Goal: Task Accomplishment & Management: Use online tool/utility

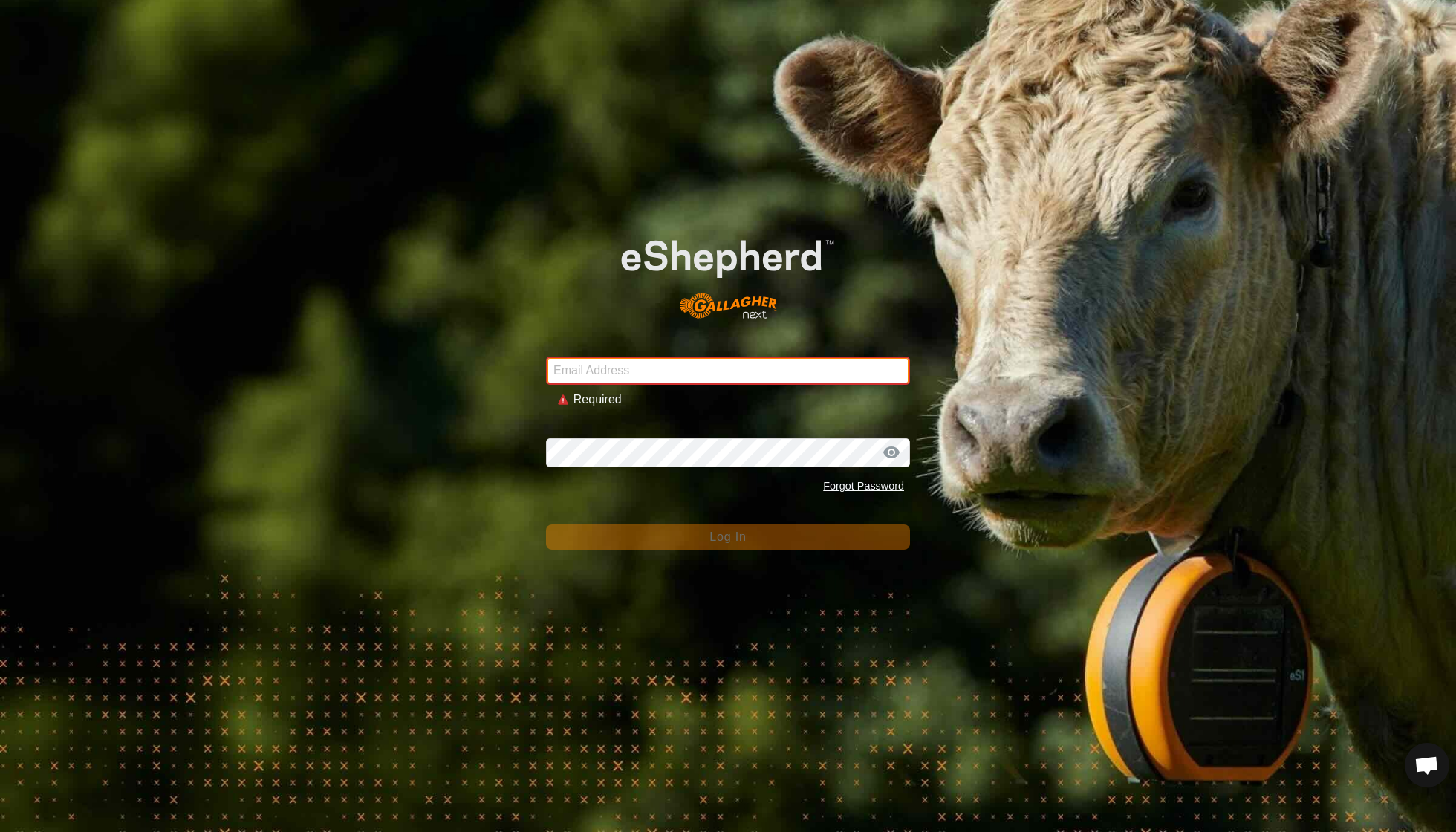
type input "[EMAIL_ADDRESS][DOMAIN_NAME]"
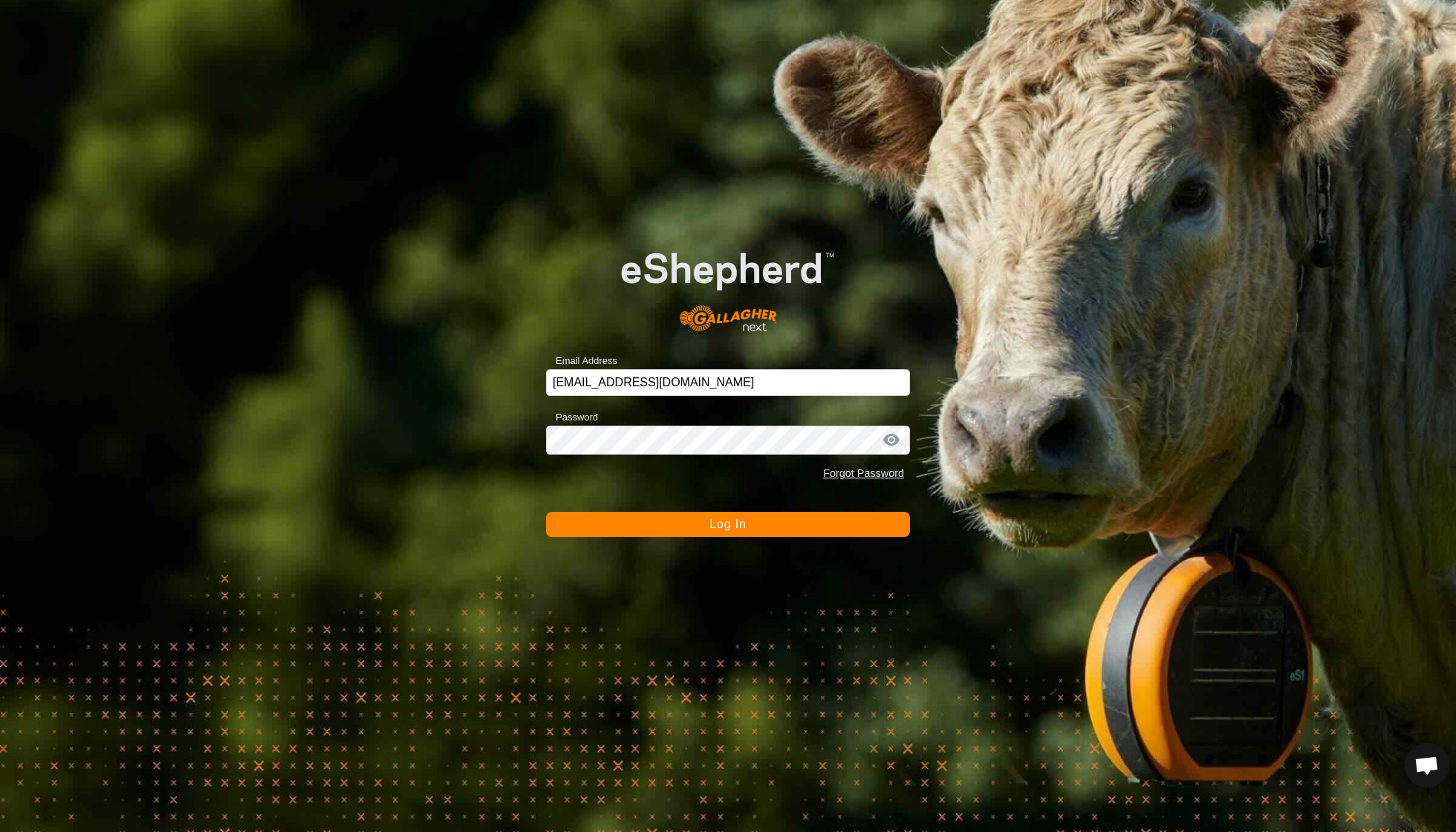
click at [702, 521] on button "Log In" at bounding box center [728, 524] width 364 height 25
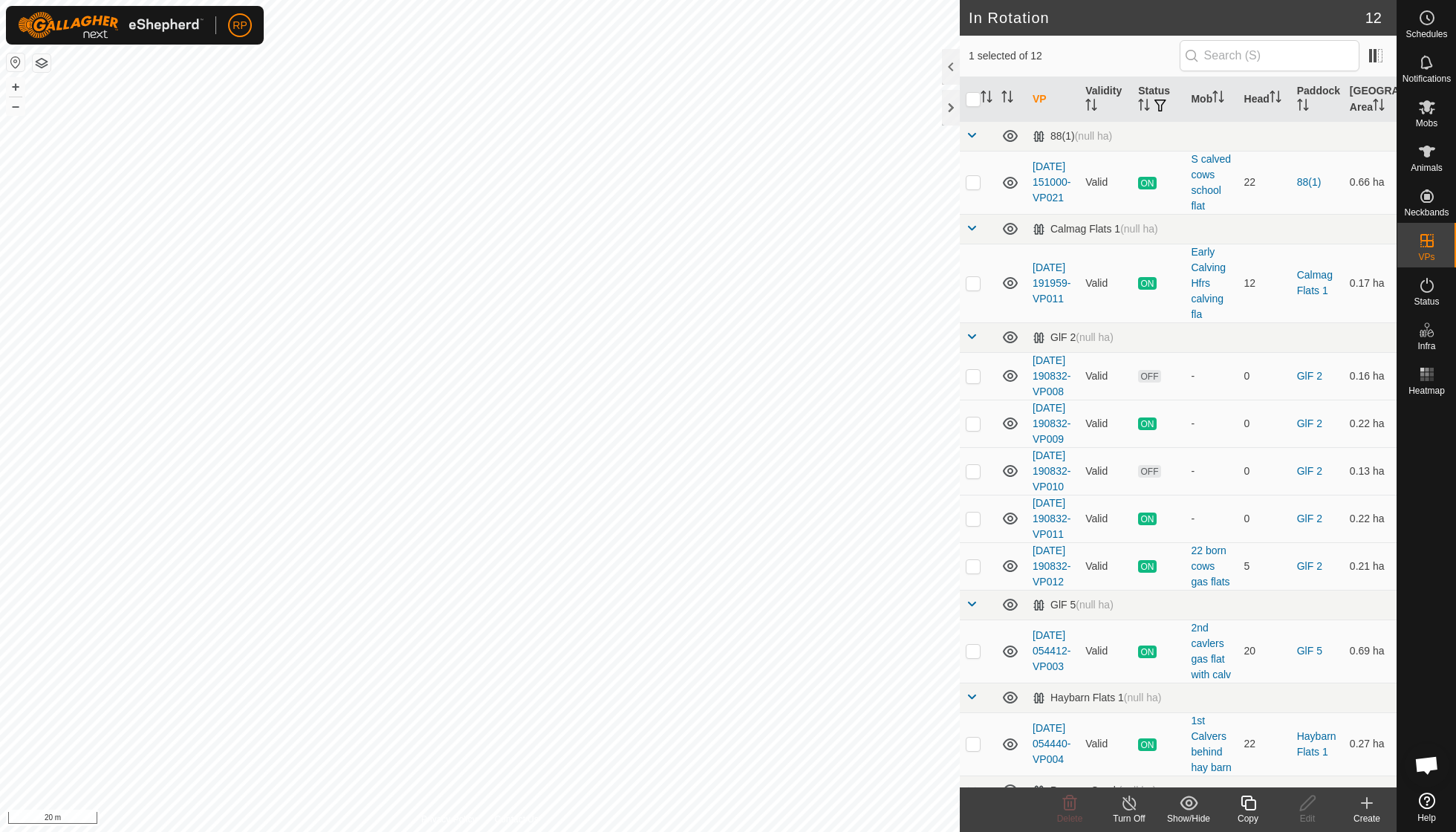
click at [1254, 804] on icon at bounding box center [1249, 803] width 19 height 18
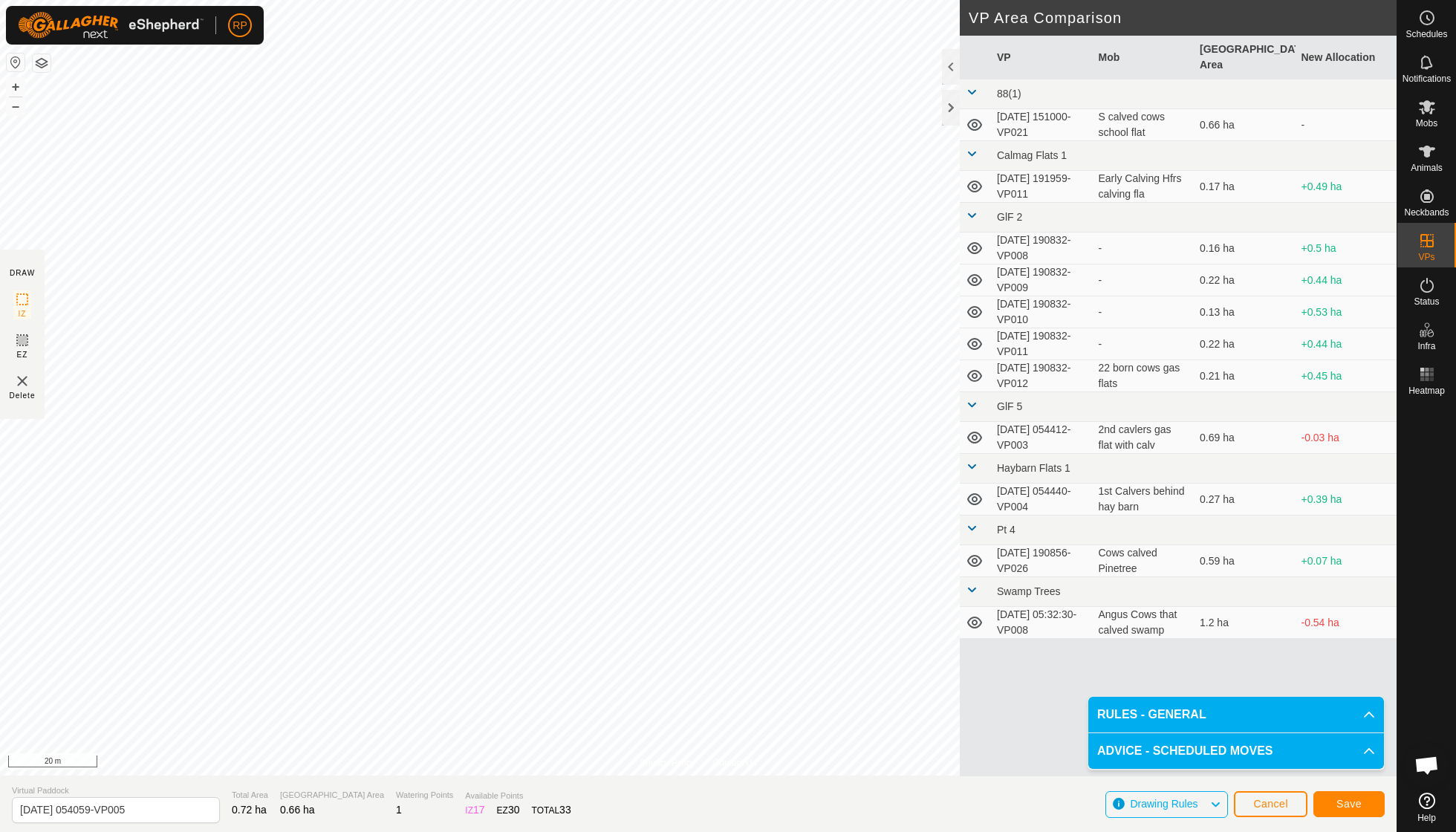
click at [1350, 803] on span "Save" at bounding box center [1350, 803] width 25 height 12
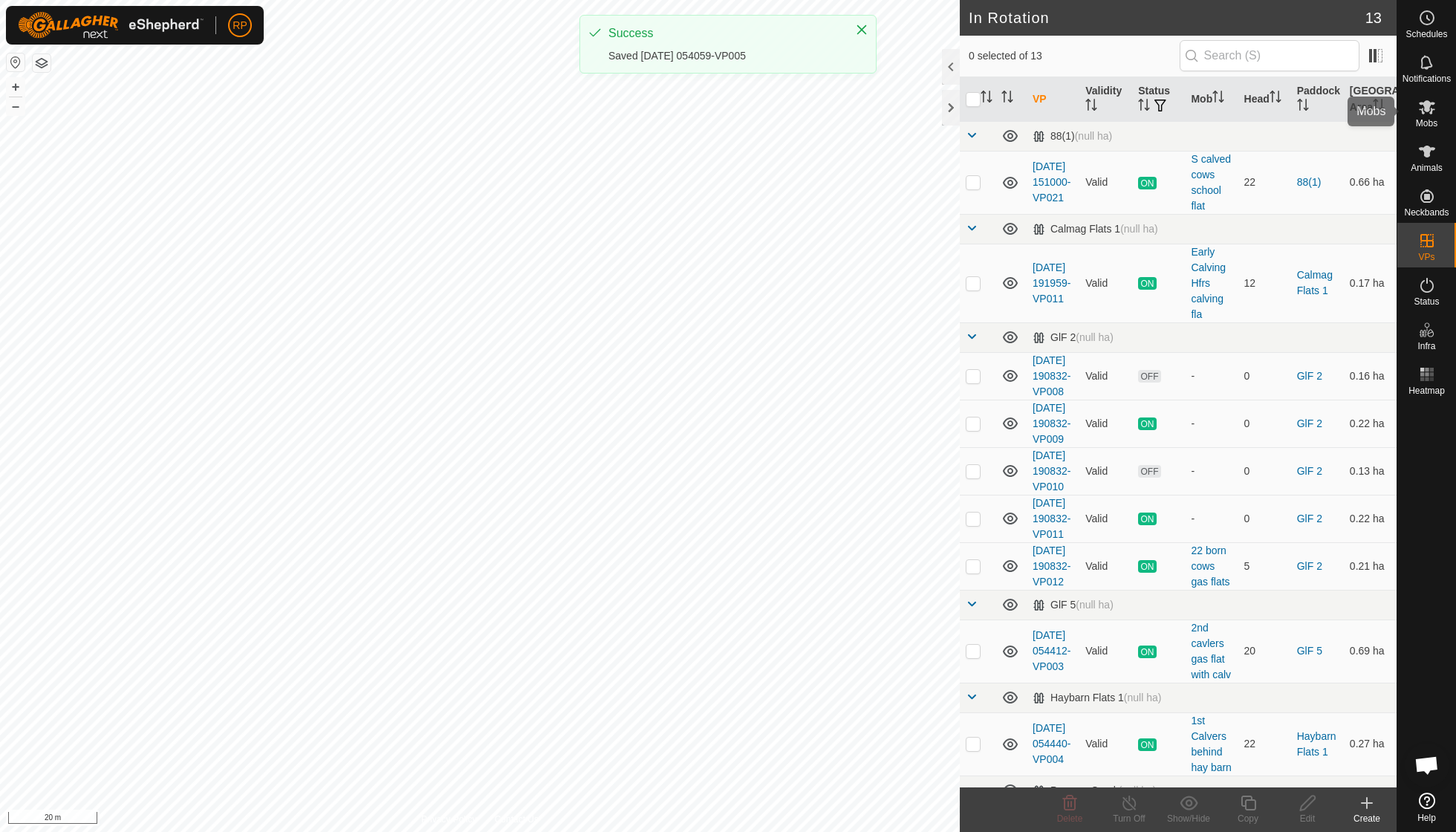
click at [1425, 116] on es-mob-svg-icon at bounding box center [1428, 107] width 27 height 24
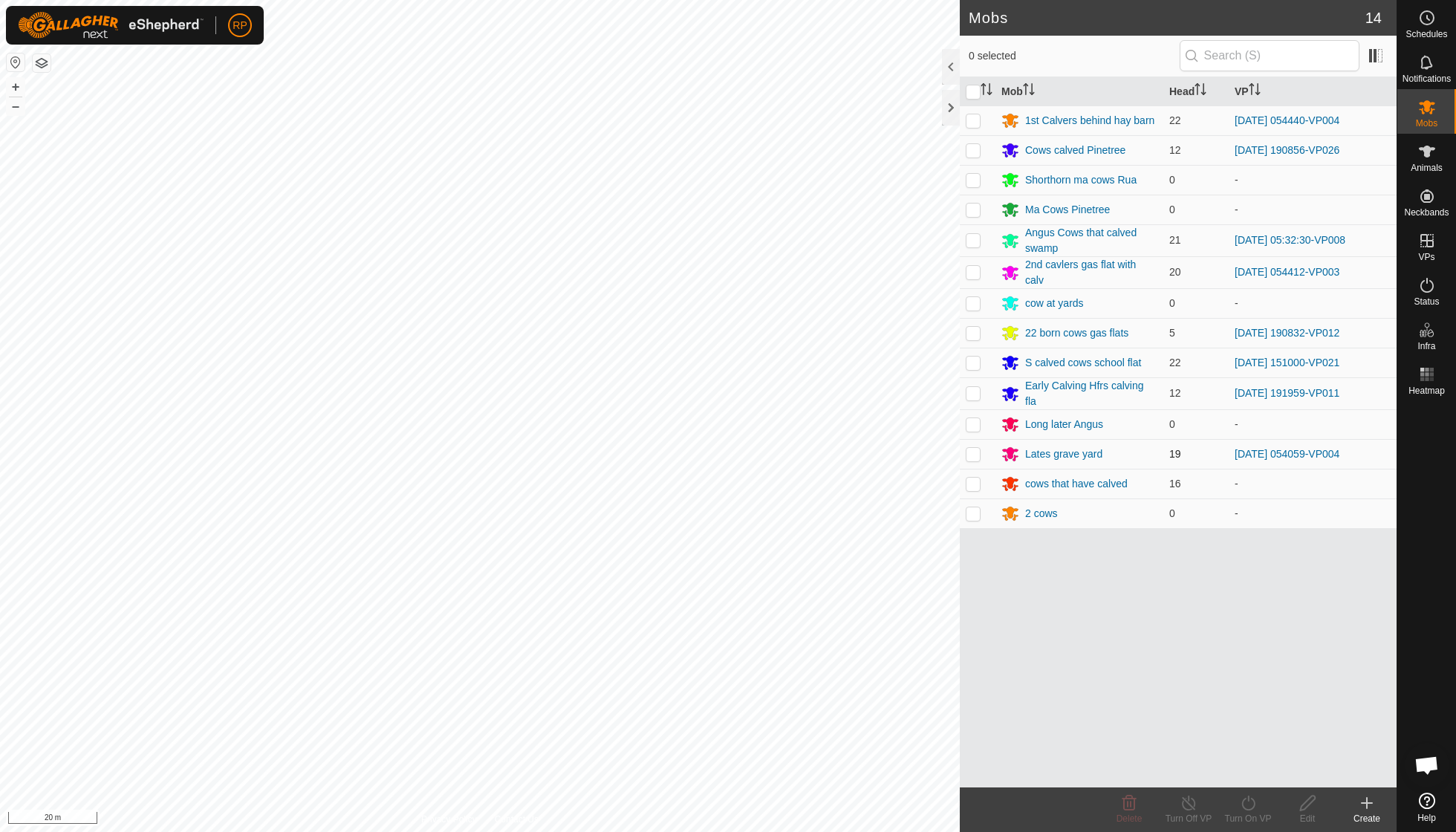
click at [969, 453] on p-checkbox at bounding box center [973, 453] width 15 height 12
checkbox input "true"
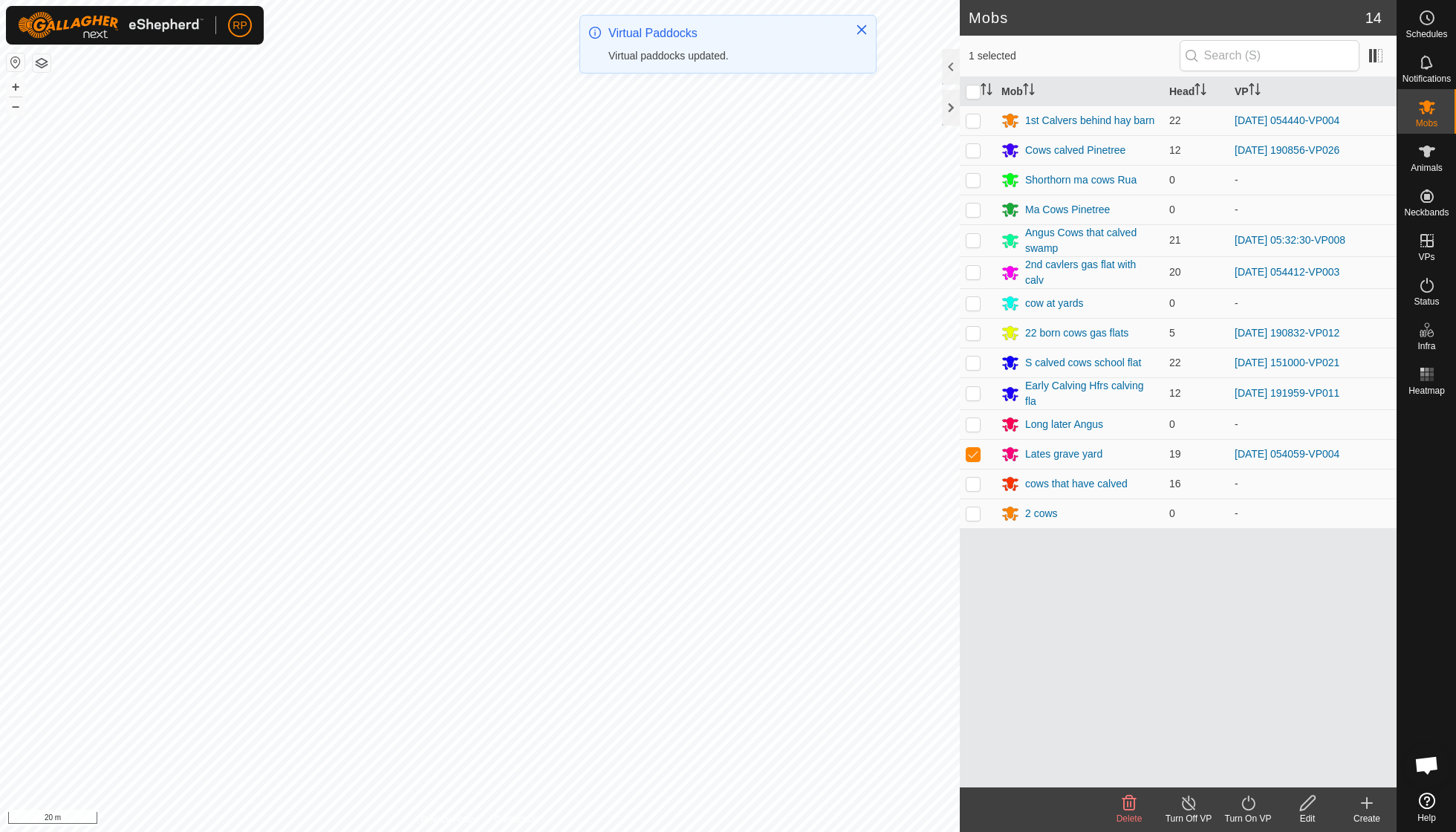
click at [1248, 811] on icon at bounding box center [1249, 803] width 19 height 18
click at [1248, 773] on link "Now" at bounding box center [1292, 770] width 147 height 30
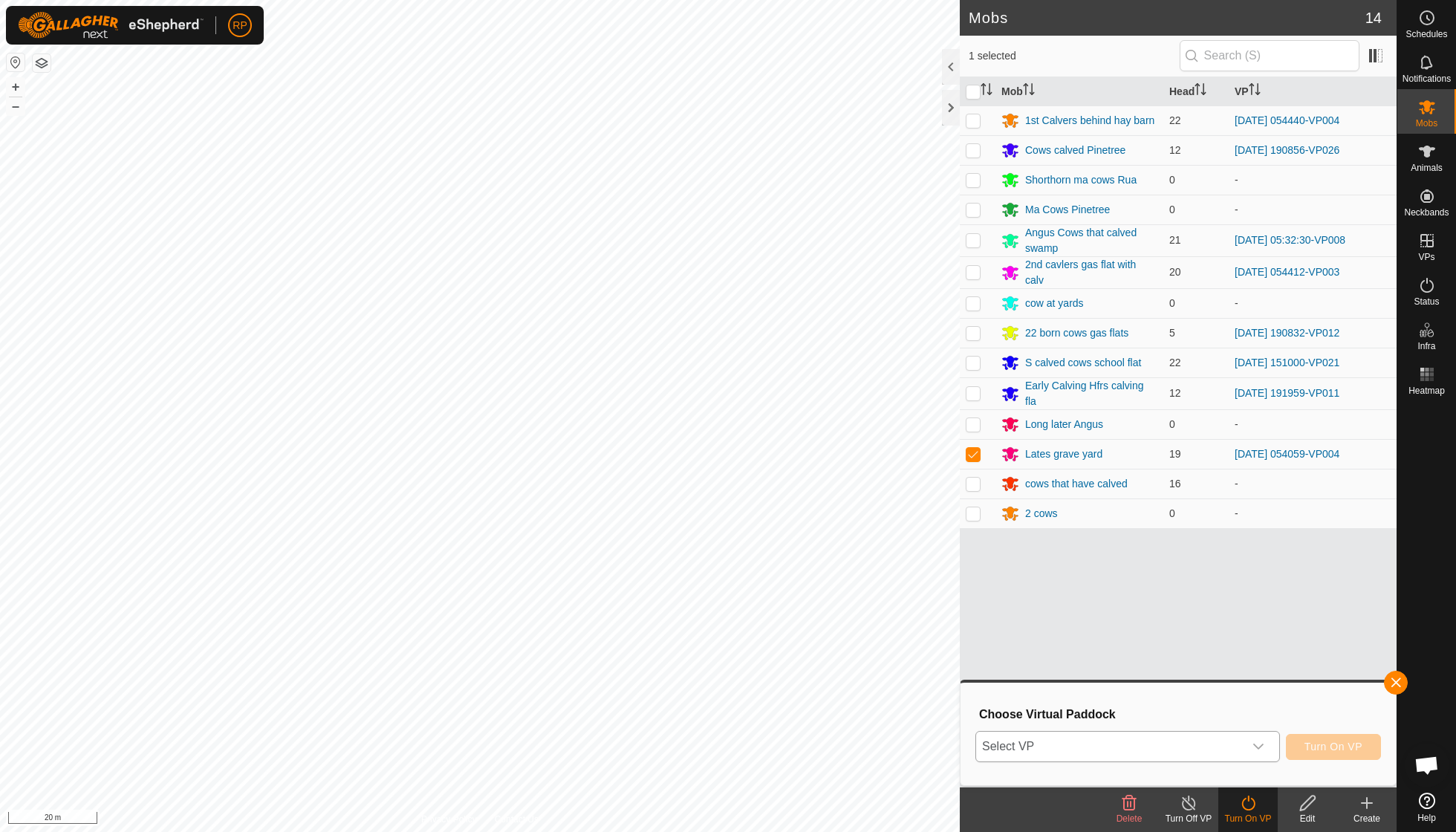
click at [1258, 741] on icon "dropdown trigger" at bounding box center [1258, 746] width 12 height 12
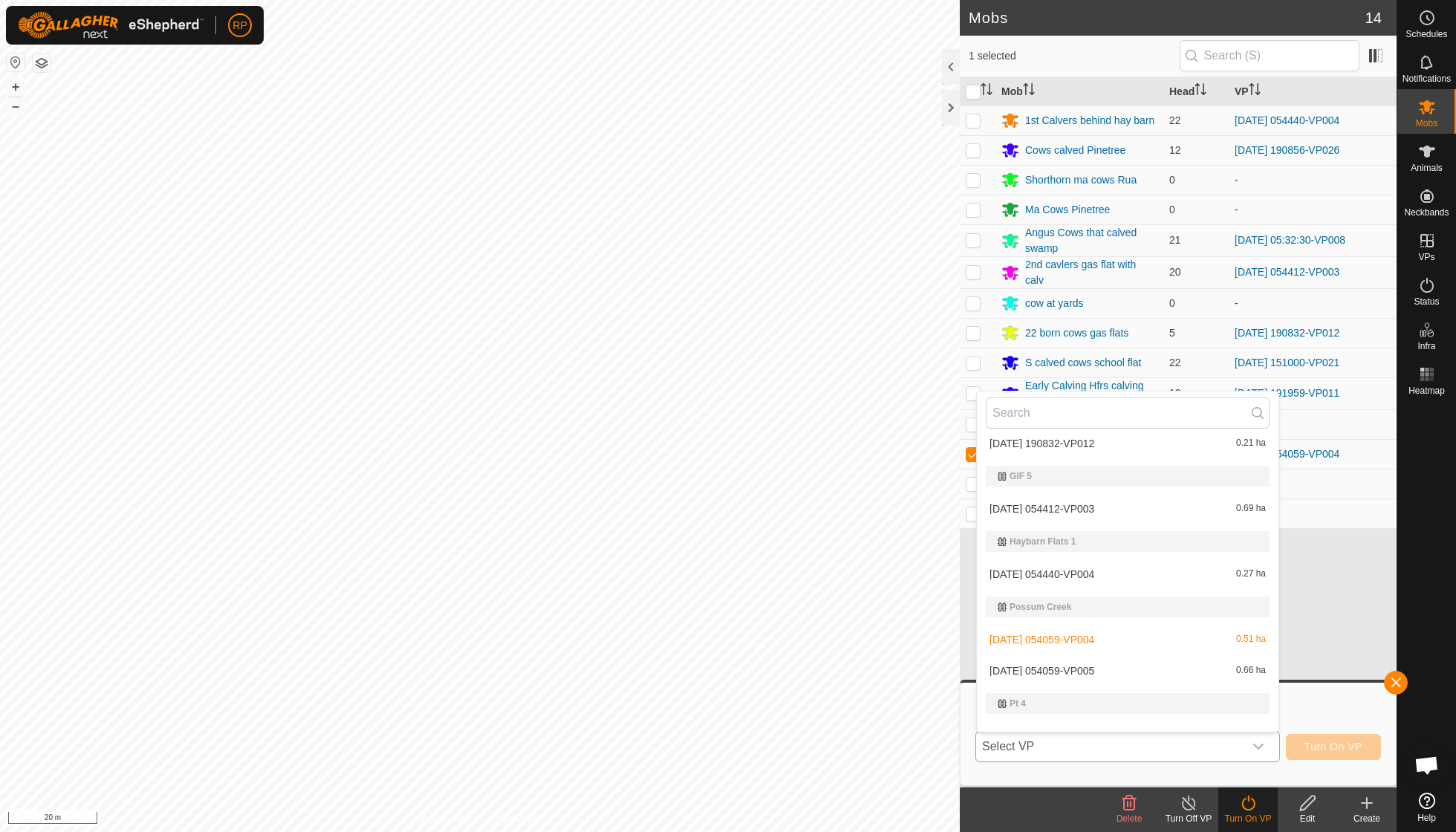
scroll to position [297, 0]
click at [1115, 664] on li "[DATE] 054059-VP005 0.66 ha" at bounding box center [1128, 669] width 302 height 30
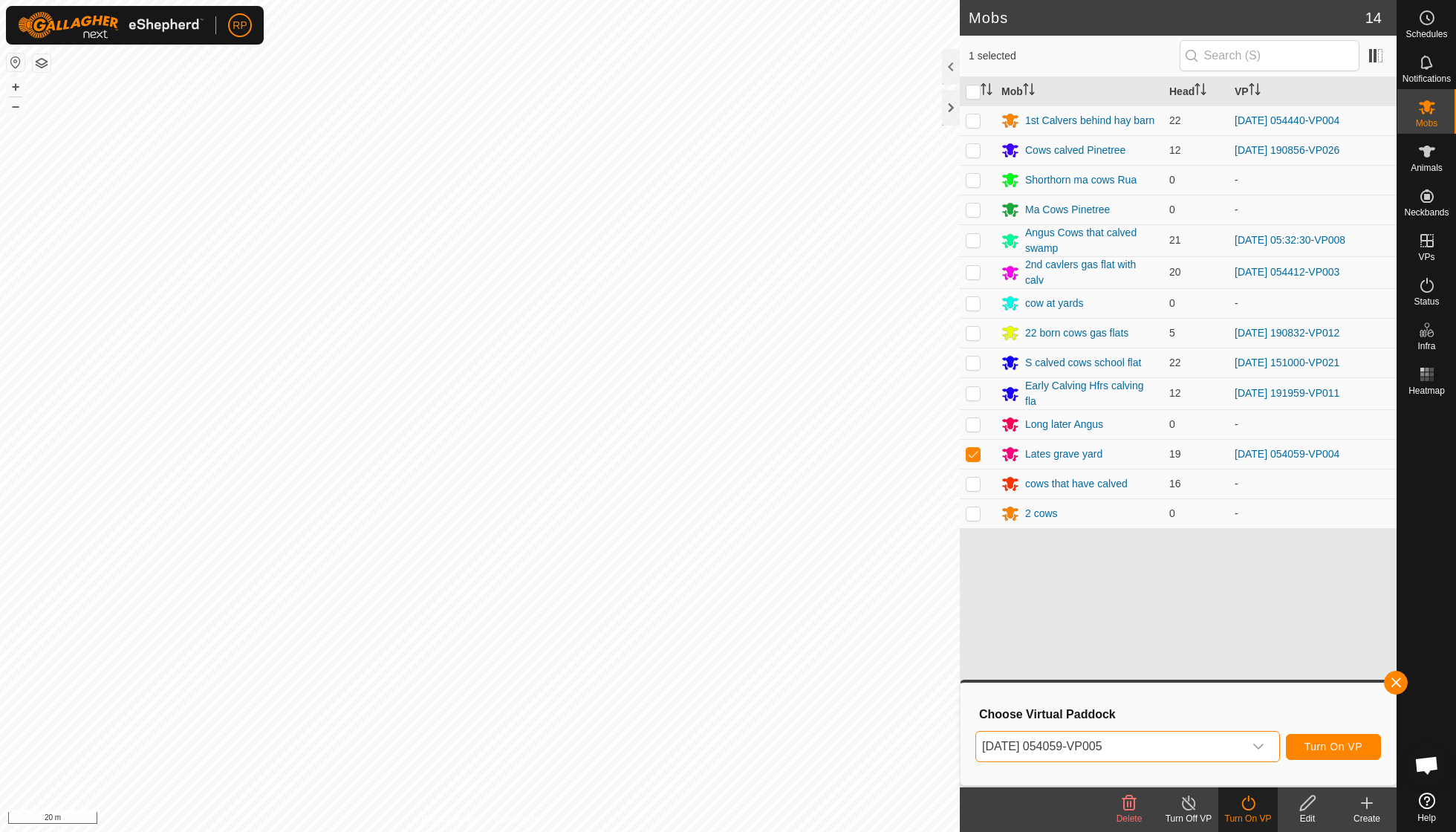
click at [1305, 745] on span "Turn On VP" at bounding box center [1334, 746] width 58 height 12
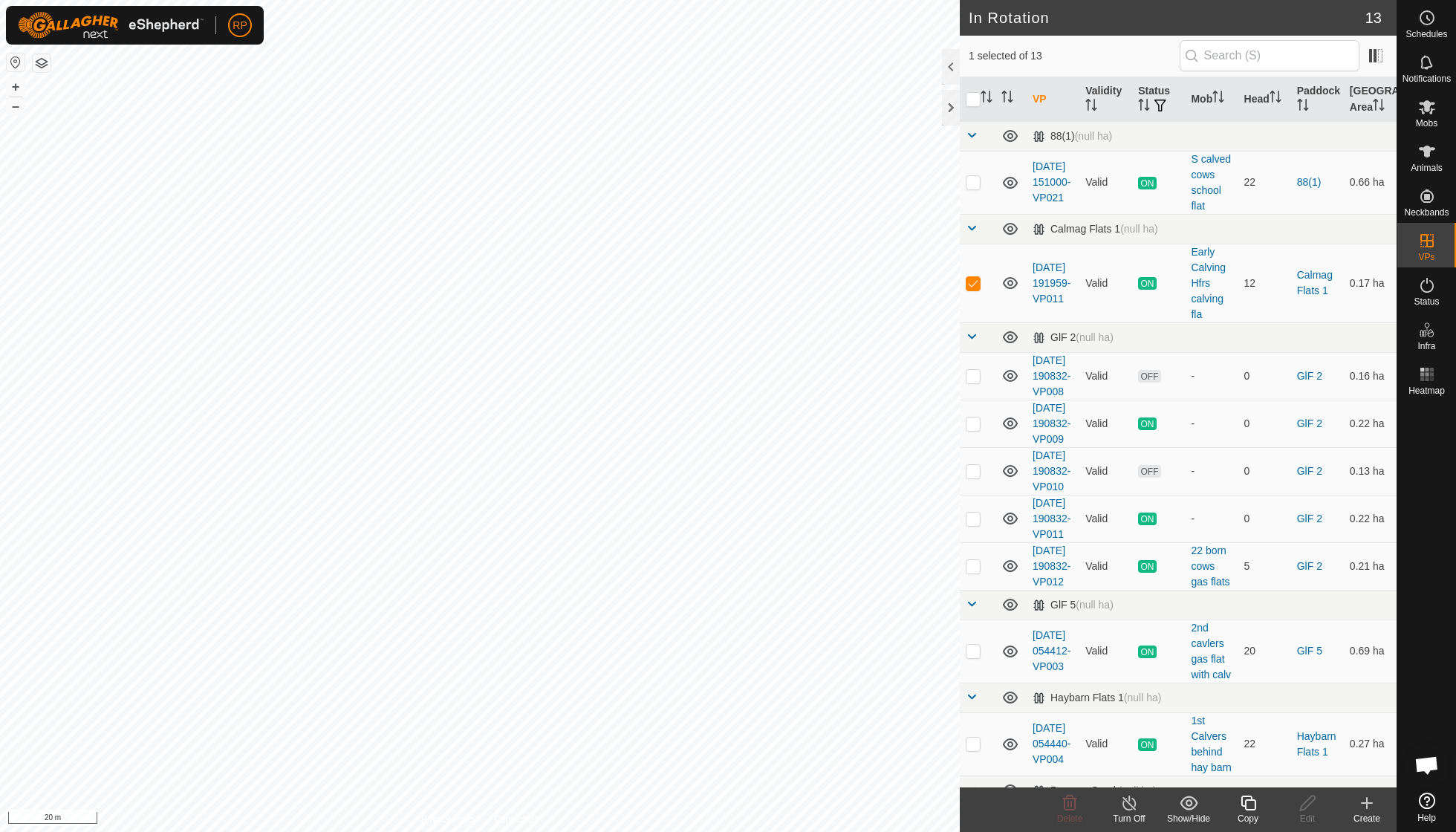
click at [1254, 797] on icon at bounding box center [1249, 803] width 19 height 18
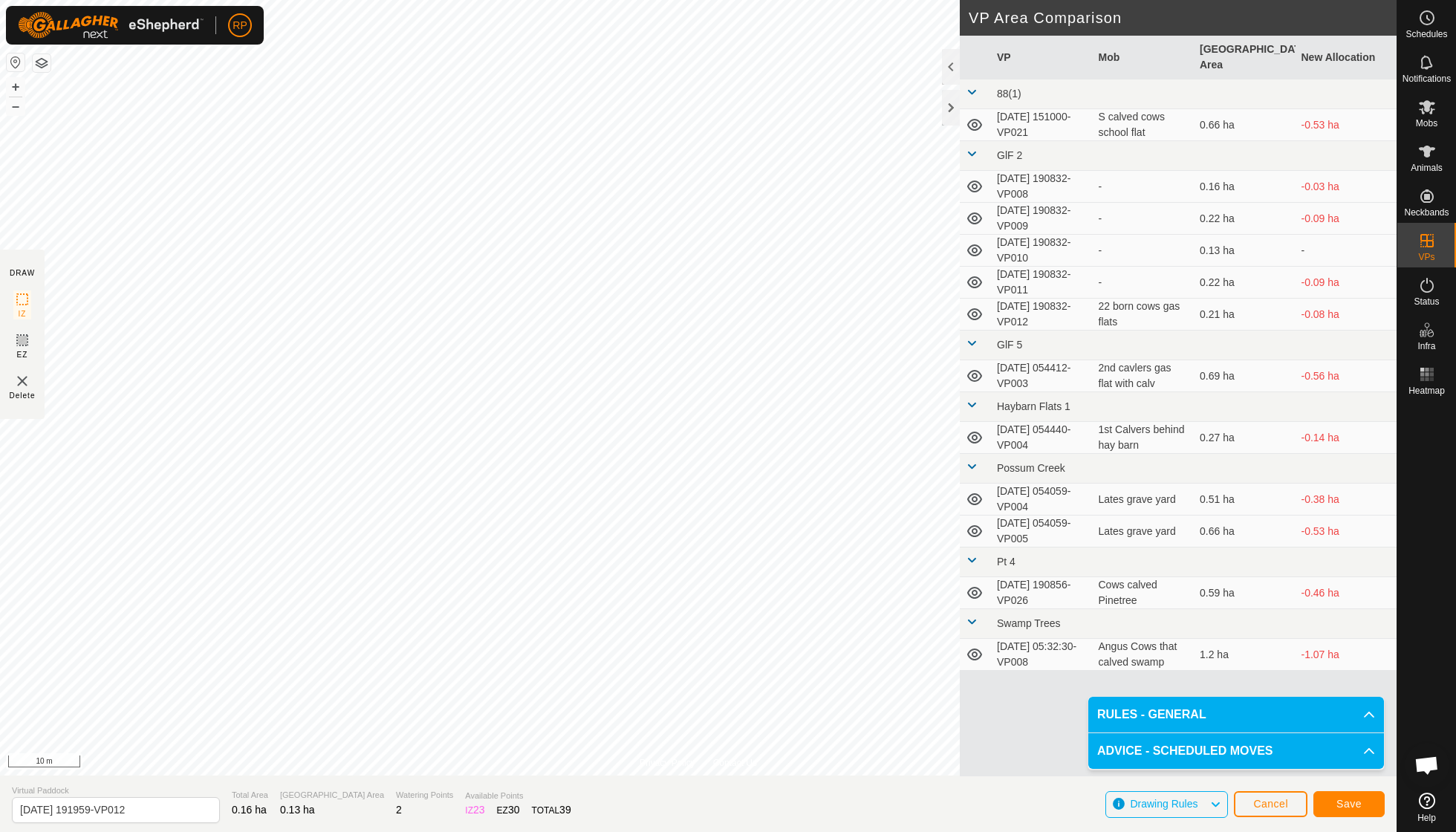
click at [1351, 804] on span "Save" at bounding box center [1350, 803] width 25 height 12
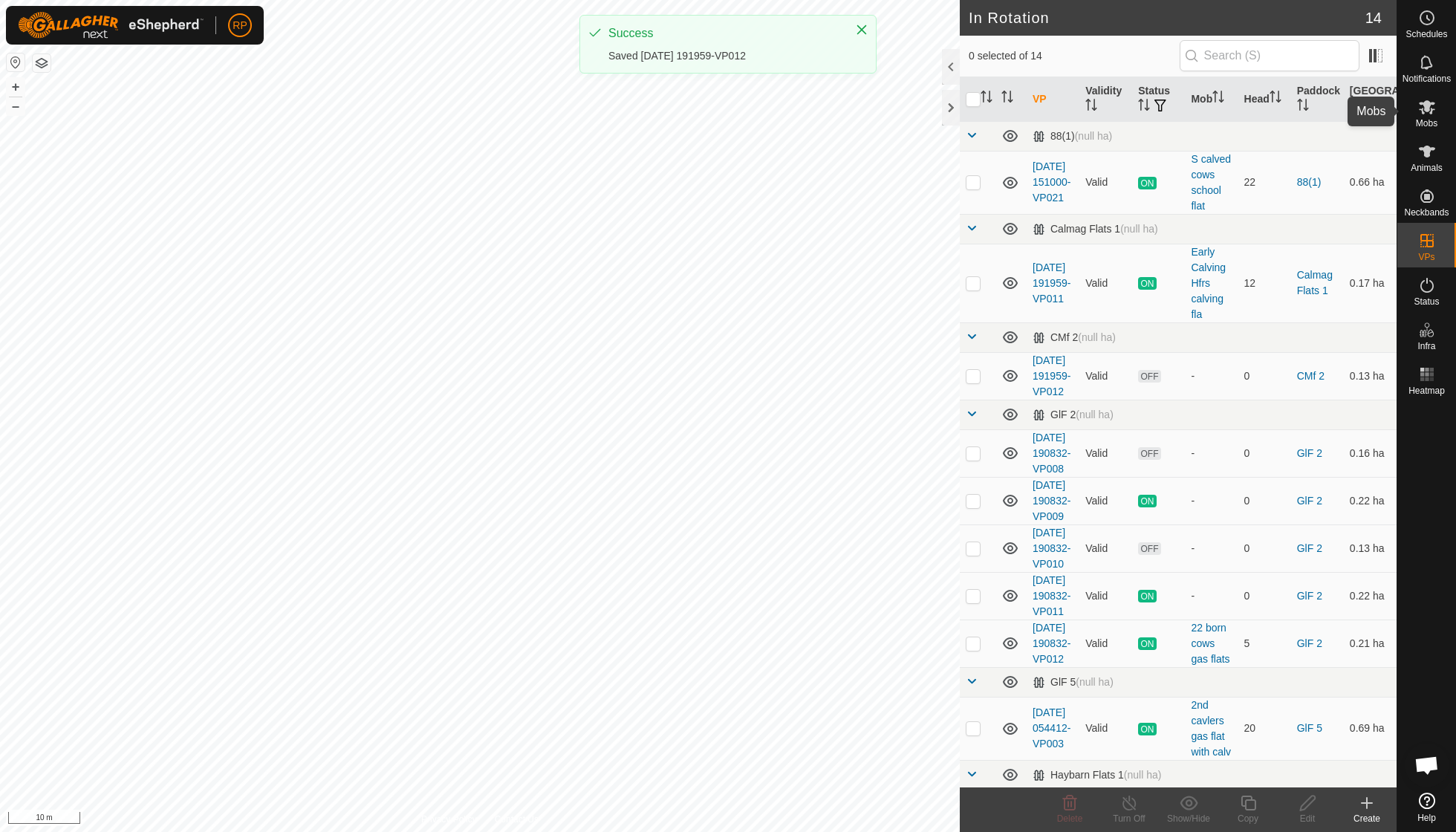
click at [1428, 119] on span "Mobs" at bounding box center [1427, 123] width 21 height 9
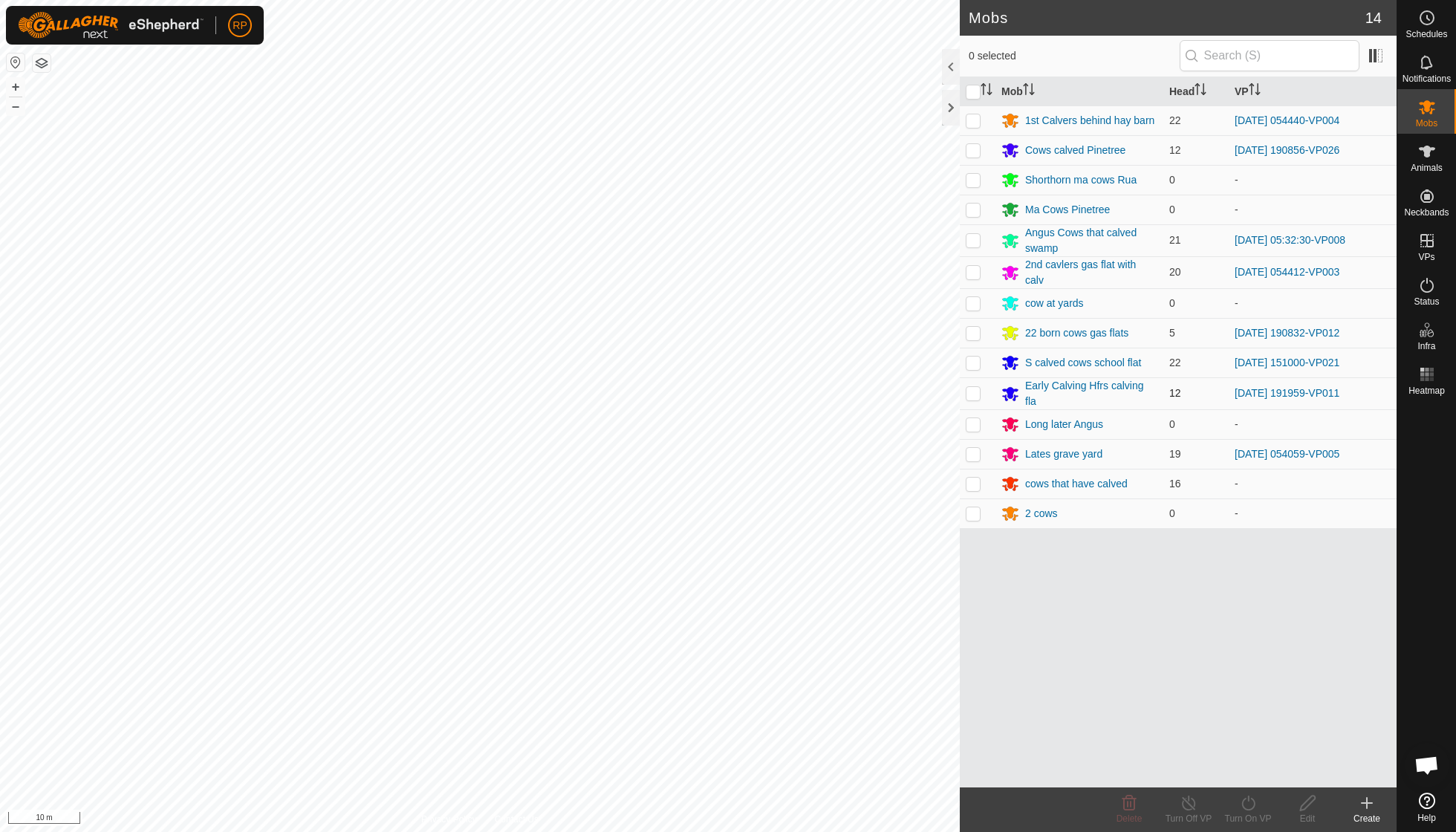
click at [972, 387] on p-checkbox at bounding box center [973, 393] width 15 height 12
checkbox input "true"
click at [1250, 811] on icon at bounding box center [1249, 803] width 19 height 18
click at [1249, 773] on link "Now" at bounding box center [1292, 770] width 147 height 30
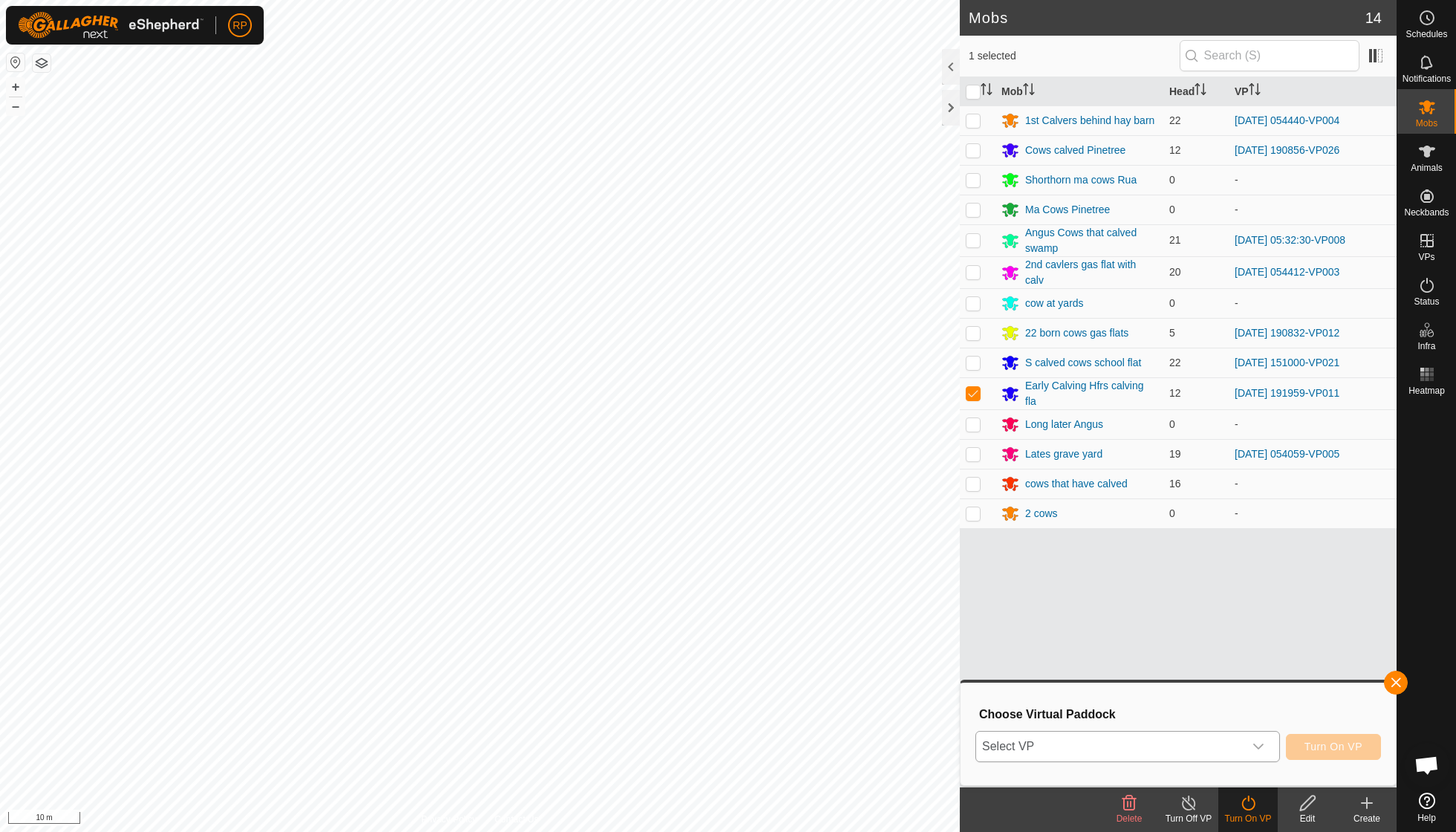
click at [1258, 744] on icon "dropdown trigger" at bounding box center [1258, 746] width 12 height 12
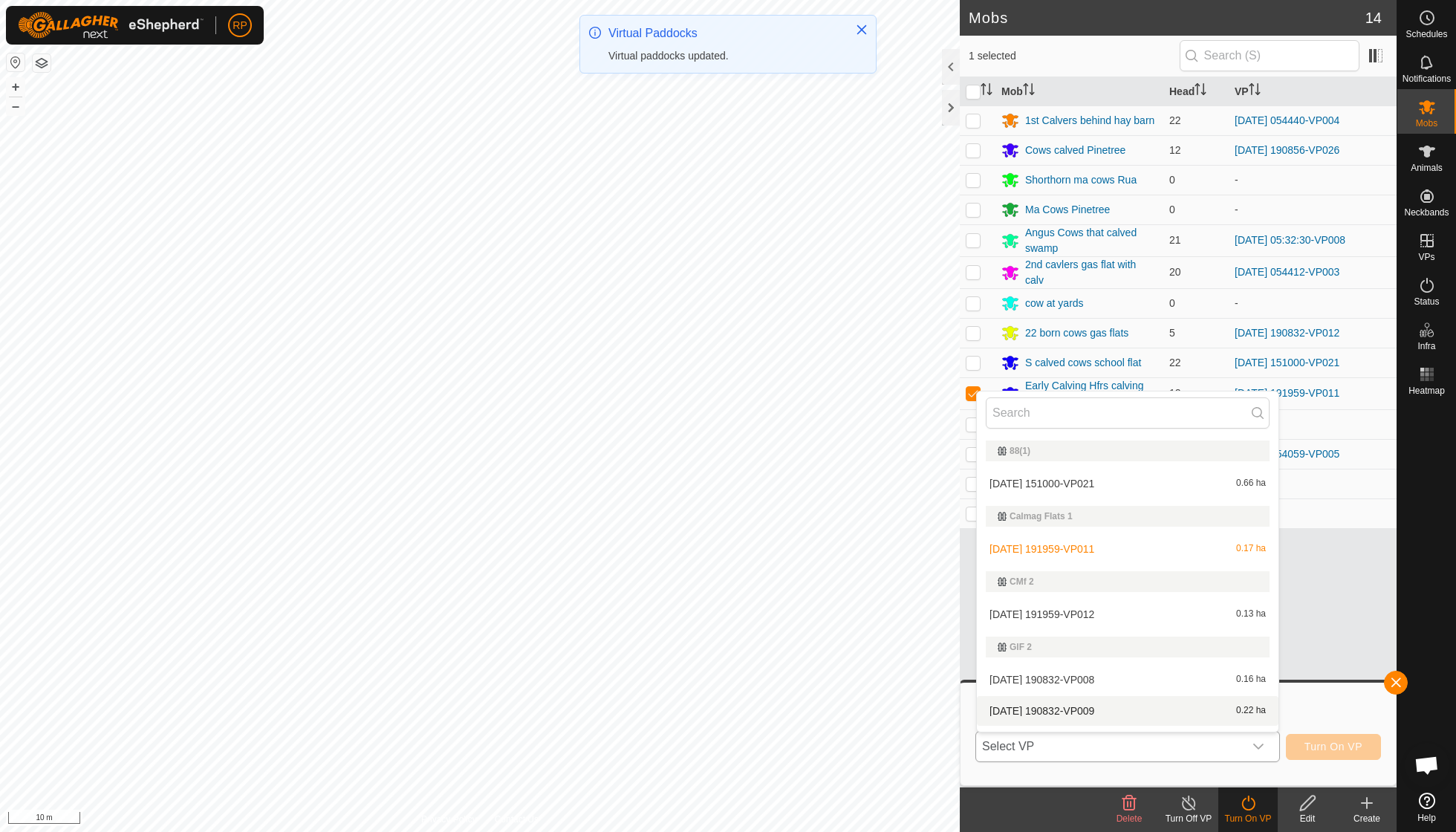
scroll to position [22, 0]
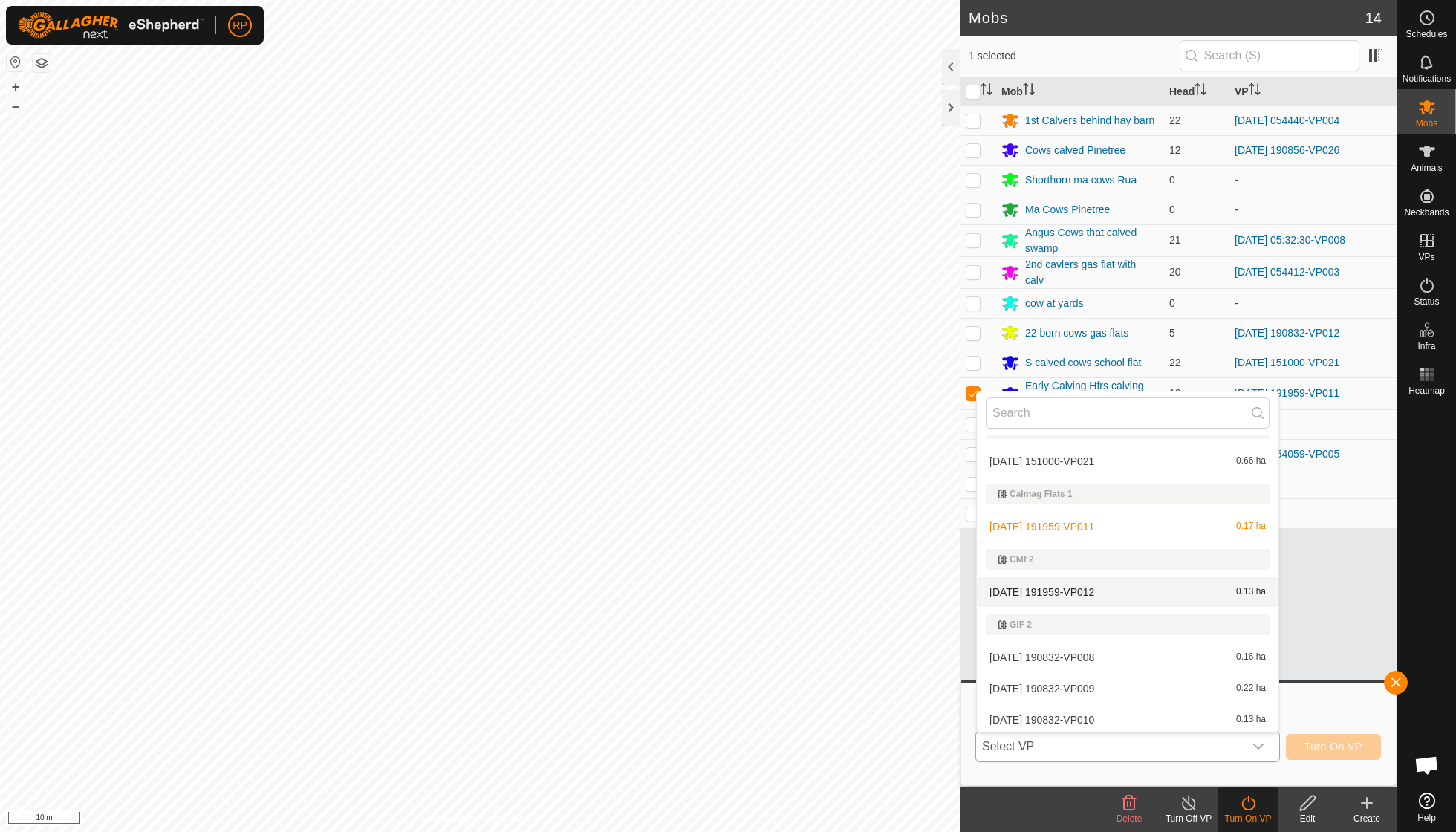
click at [1095, 590] on li "[DATE] 191959-VP012 0.13 ha" at bounding box center [1128, 592] width 302 height 30
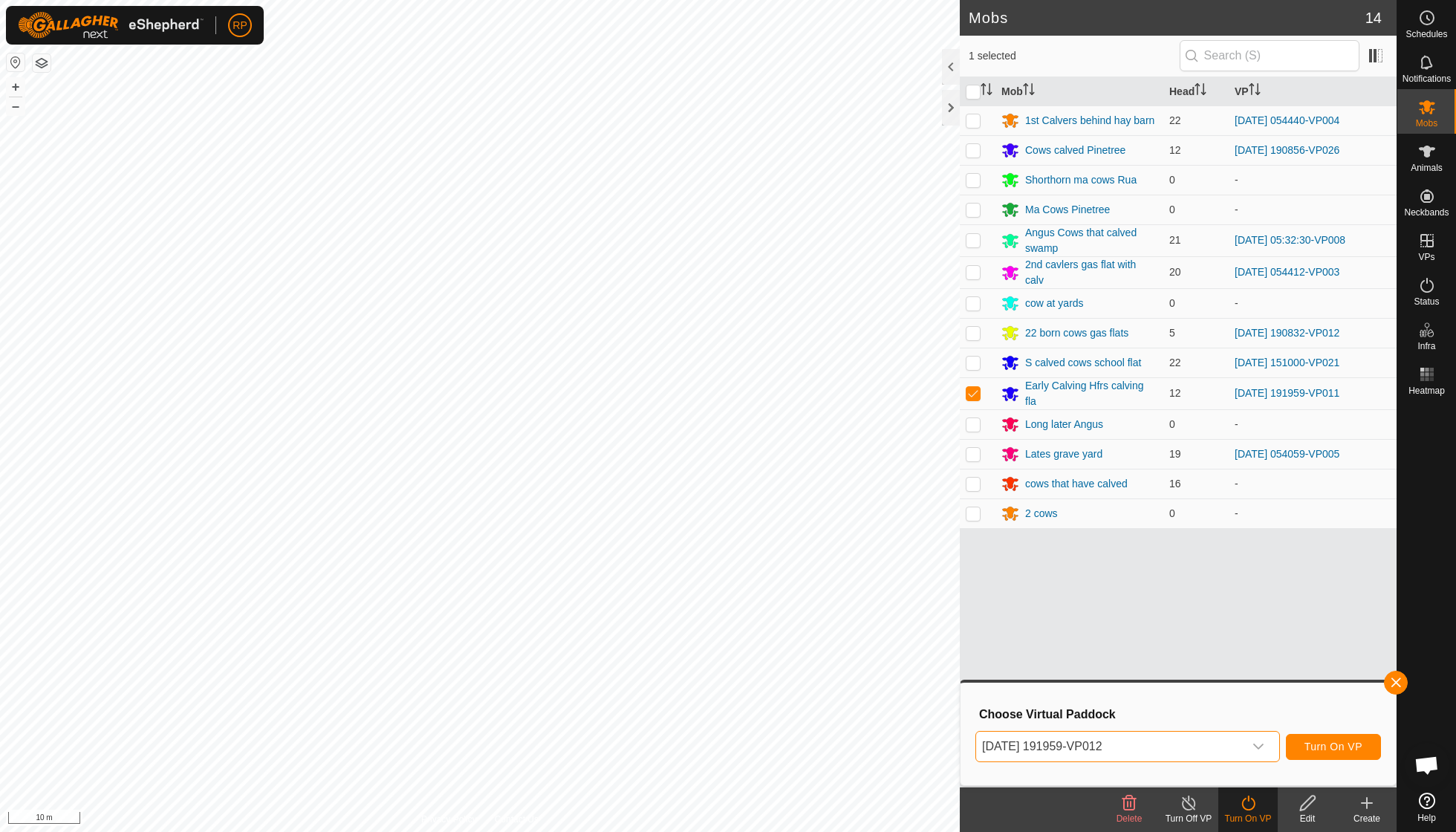
click at [1317, 749] on span "Turn On VP" at bounding box center [1334, 746] width 58 height 12
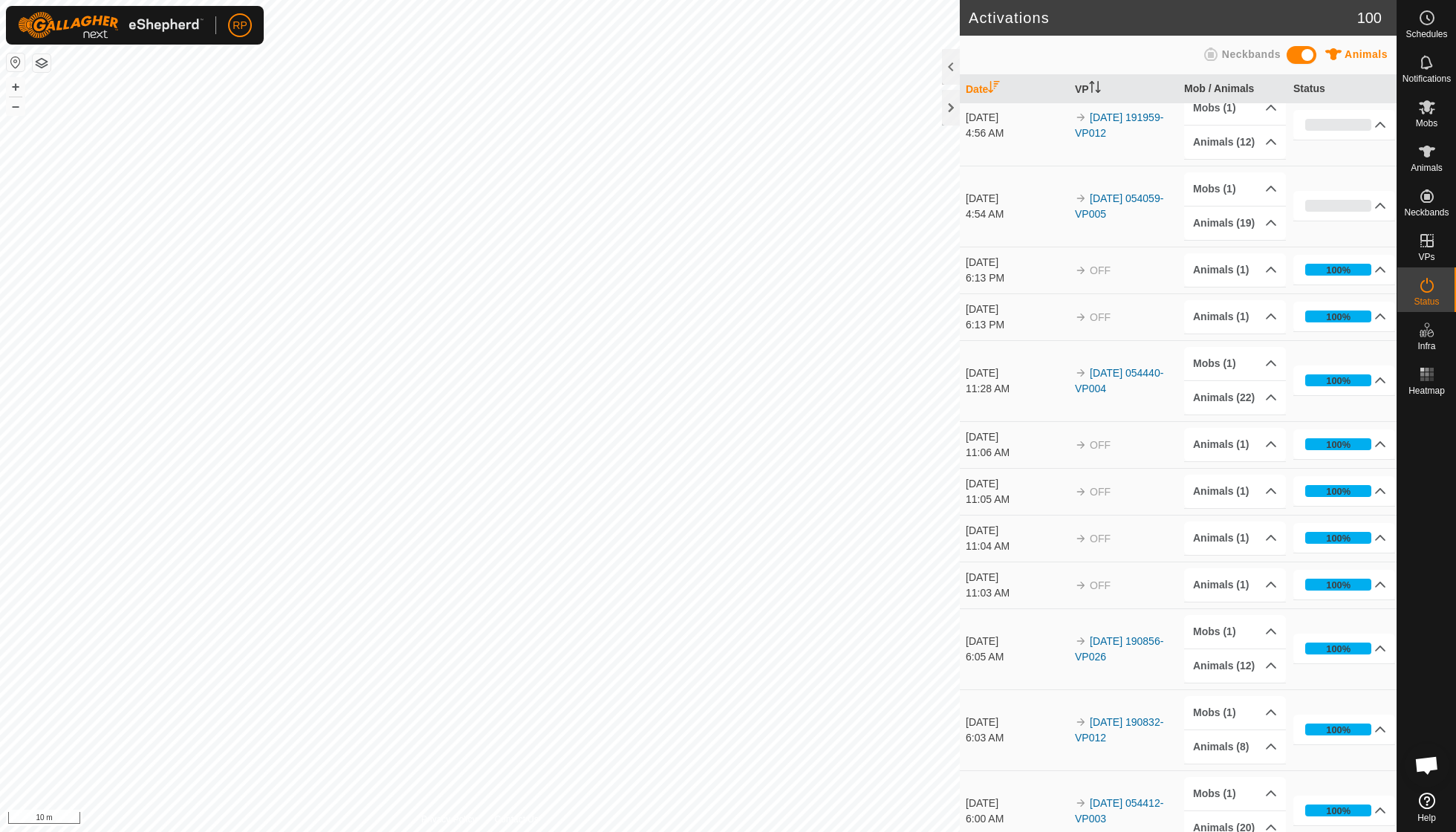
scroll to position [10, 0]
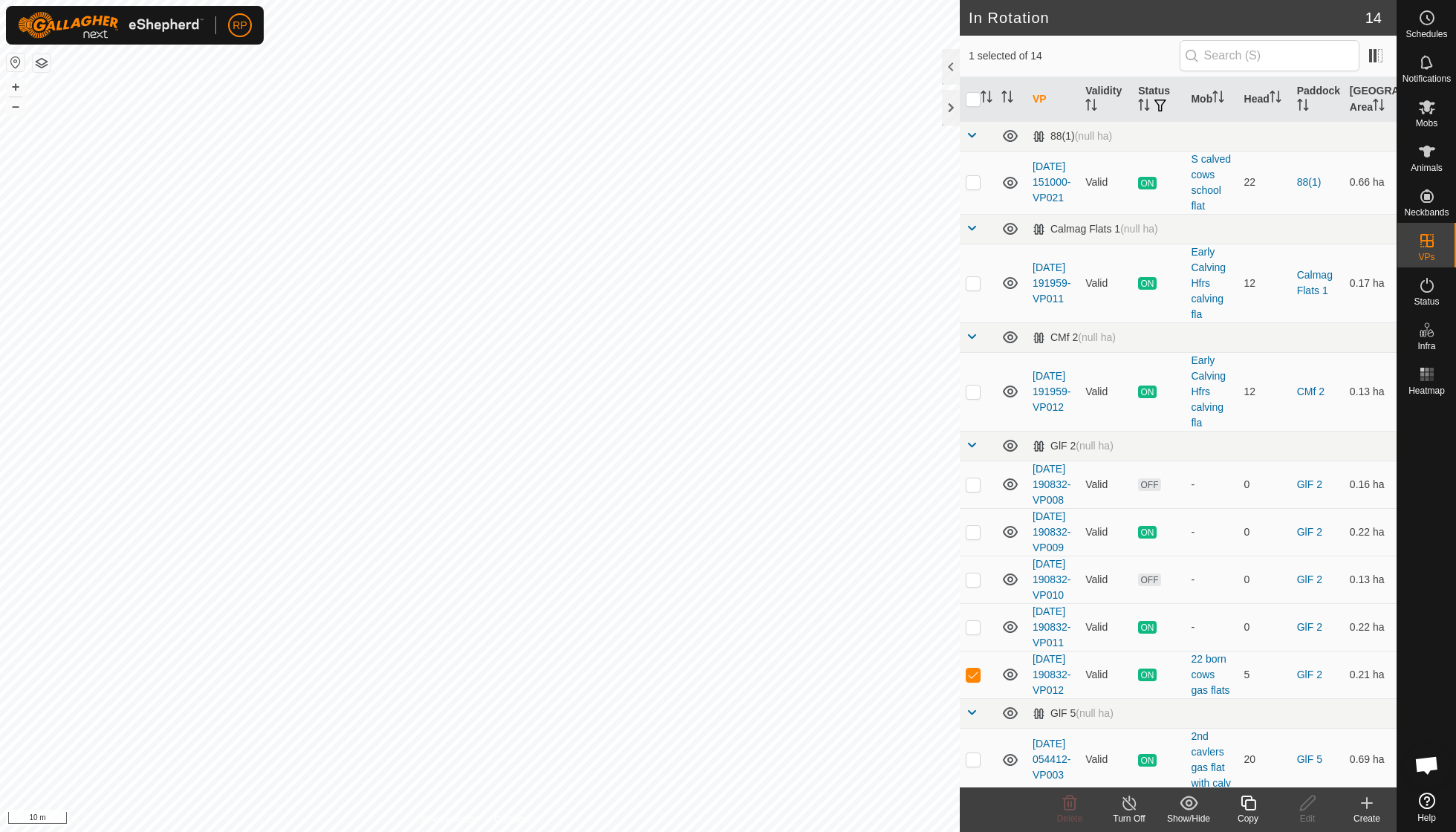
click at [1246, 803] on icon at bounding box center [1248, 803] width 15 height 15
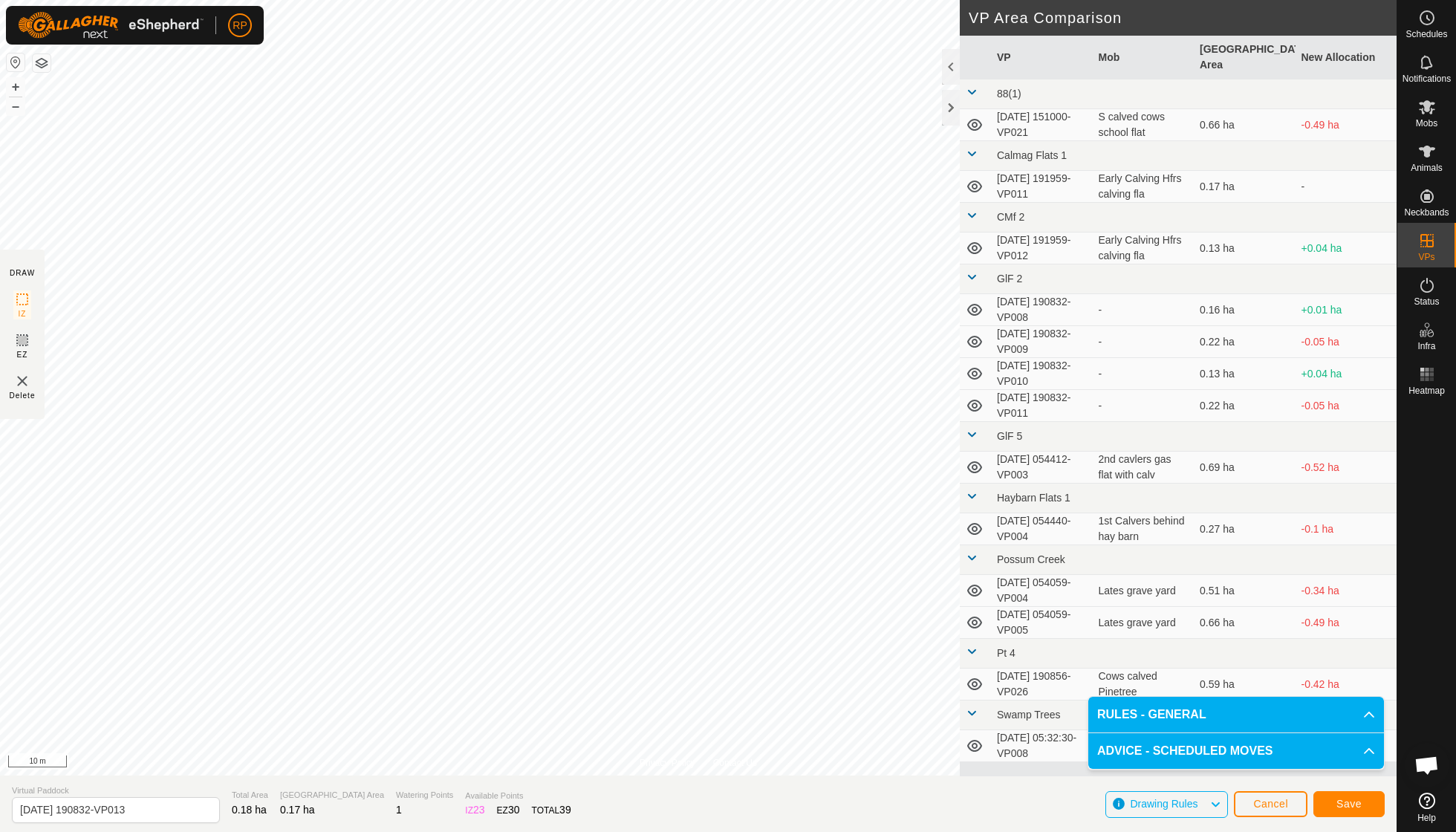
click at [1341, 800] on span "Save" at bounding box center [1350, 803] width 25 height 12
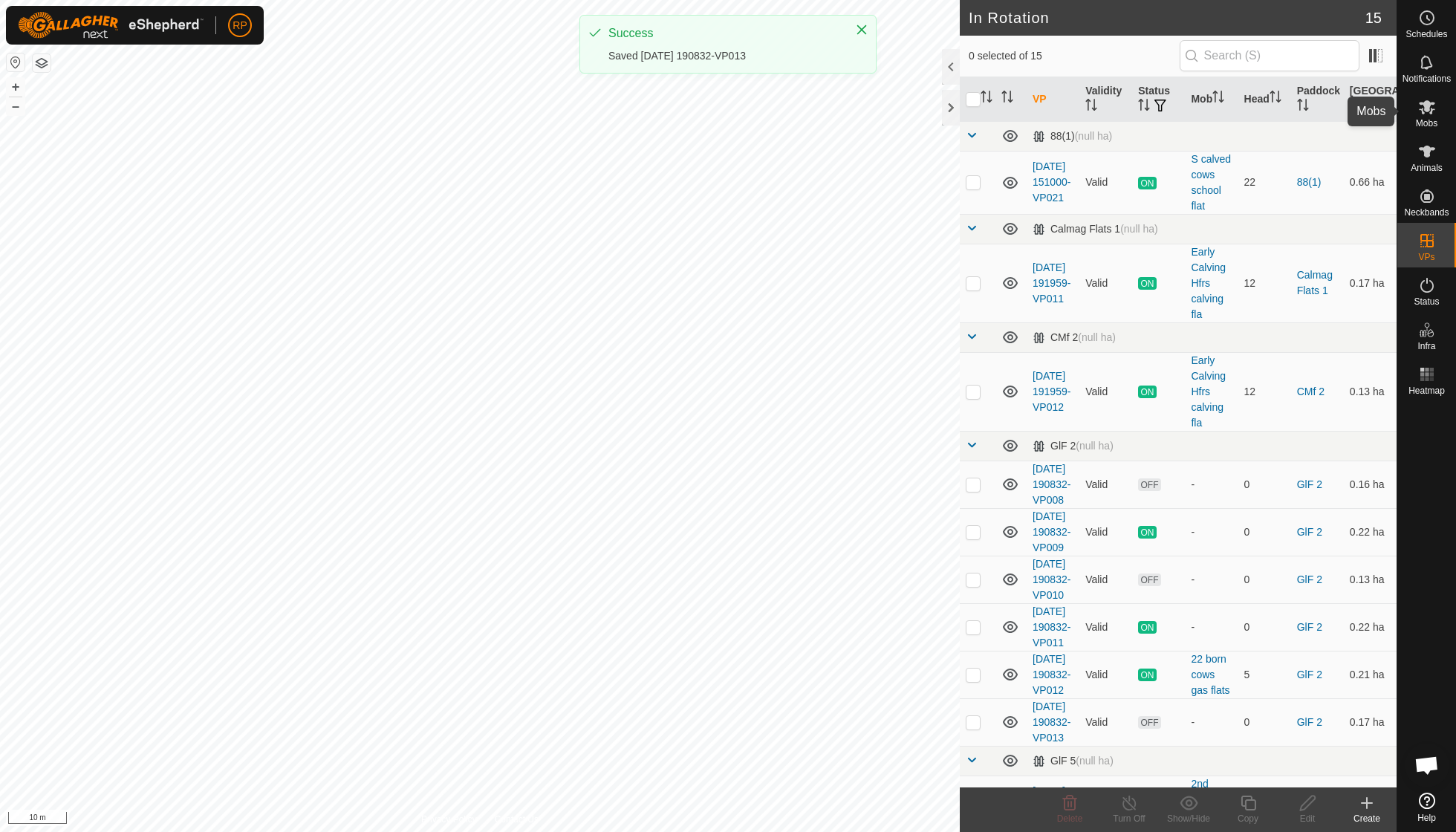
click at [1425, 116] on es-mob-svg-icon at bounding box center [1428, 107] width 27 height 24
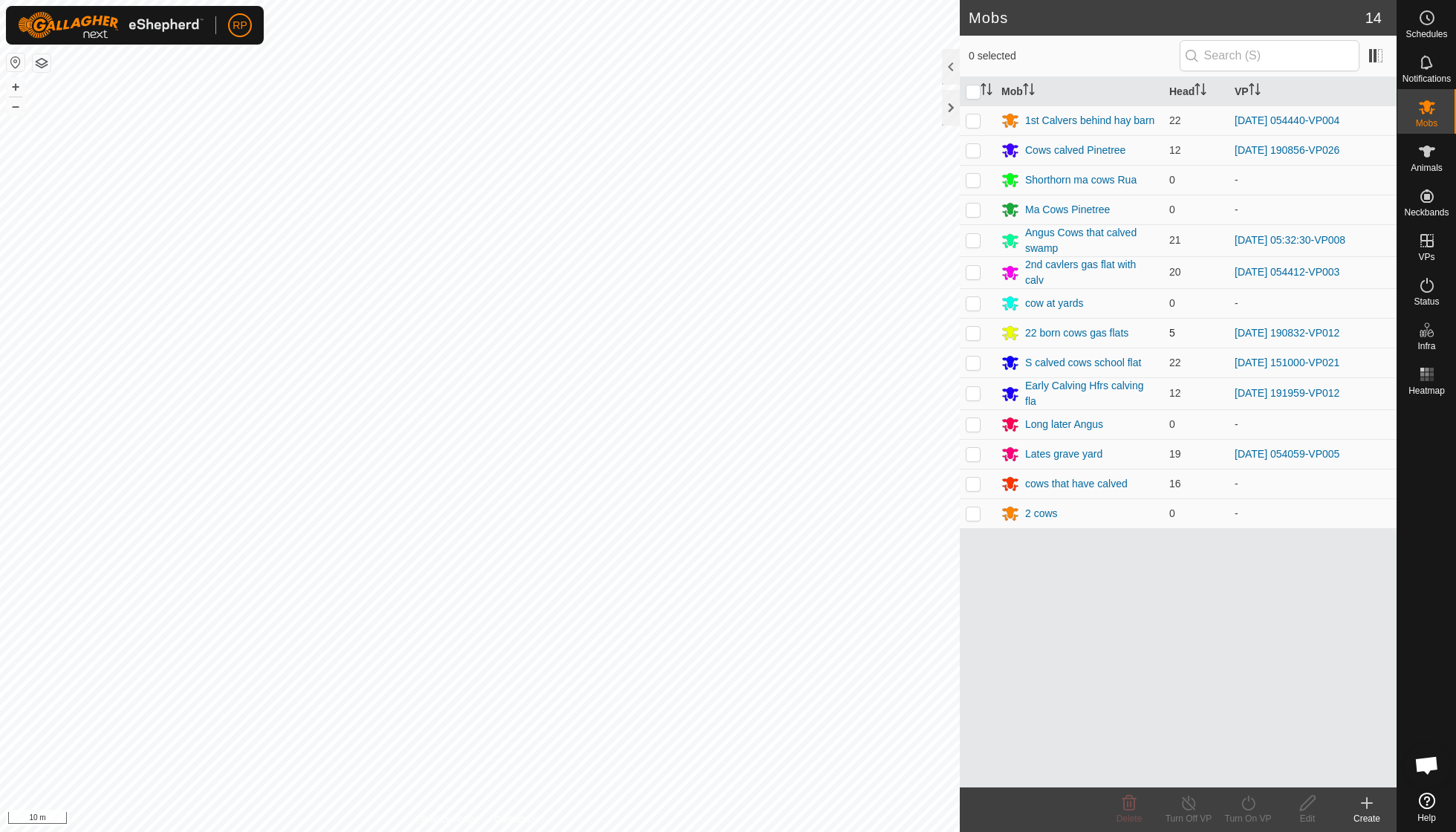
click at [973, 327] on p-checkbox at bounding box center [973, 332] width 15 height 12
checkbox input "true"
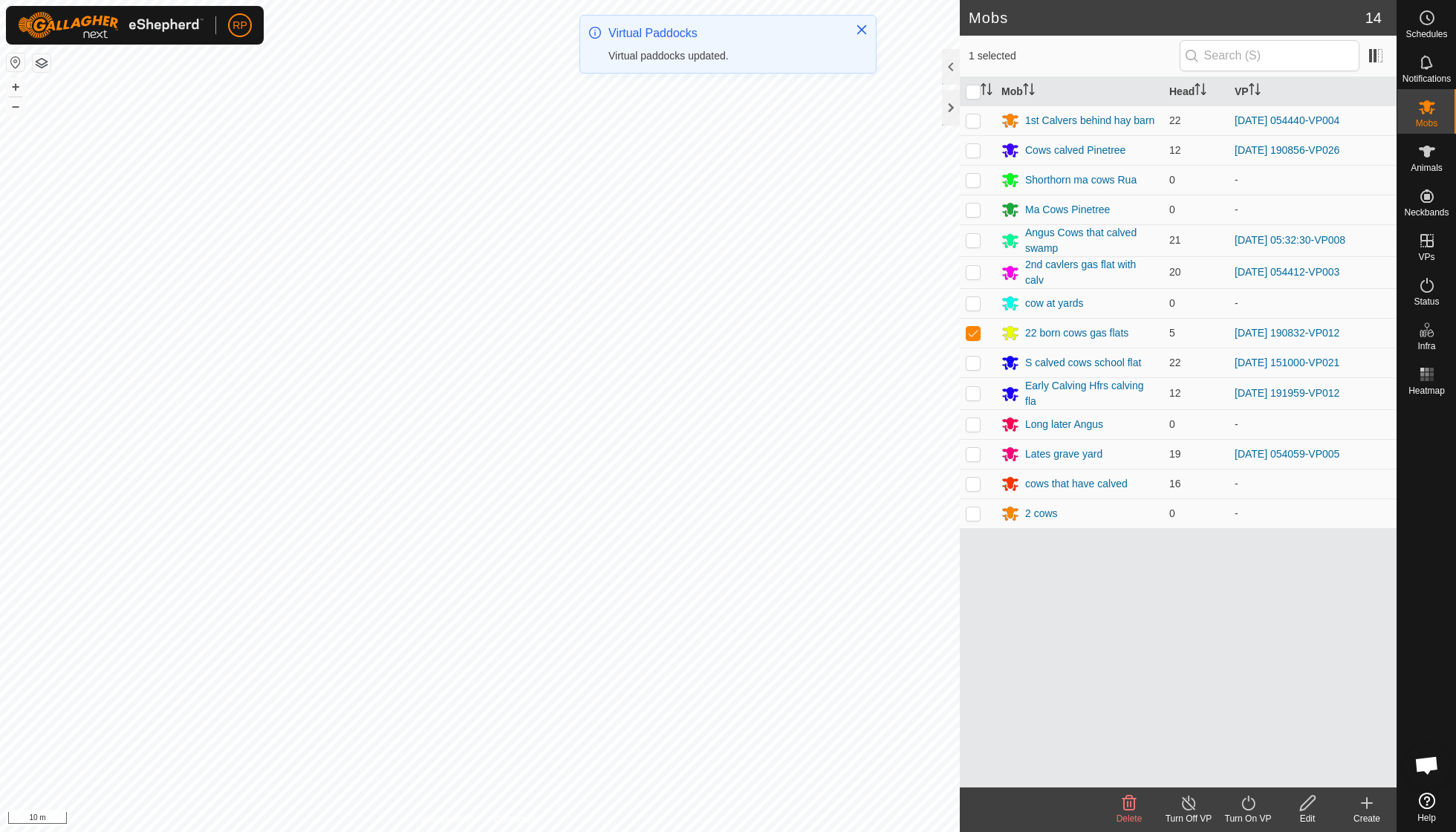
click at [1250, 808] on icon at bounding box center [1249, 803] width 19 height 18
click at [1239, 771] on link "Now" at bounding box center [1292, 770] width 147 height 30
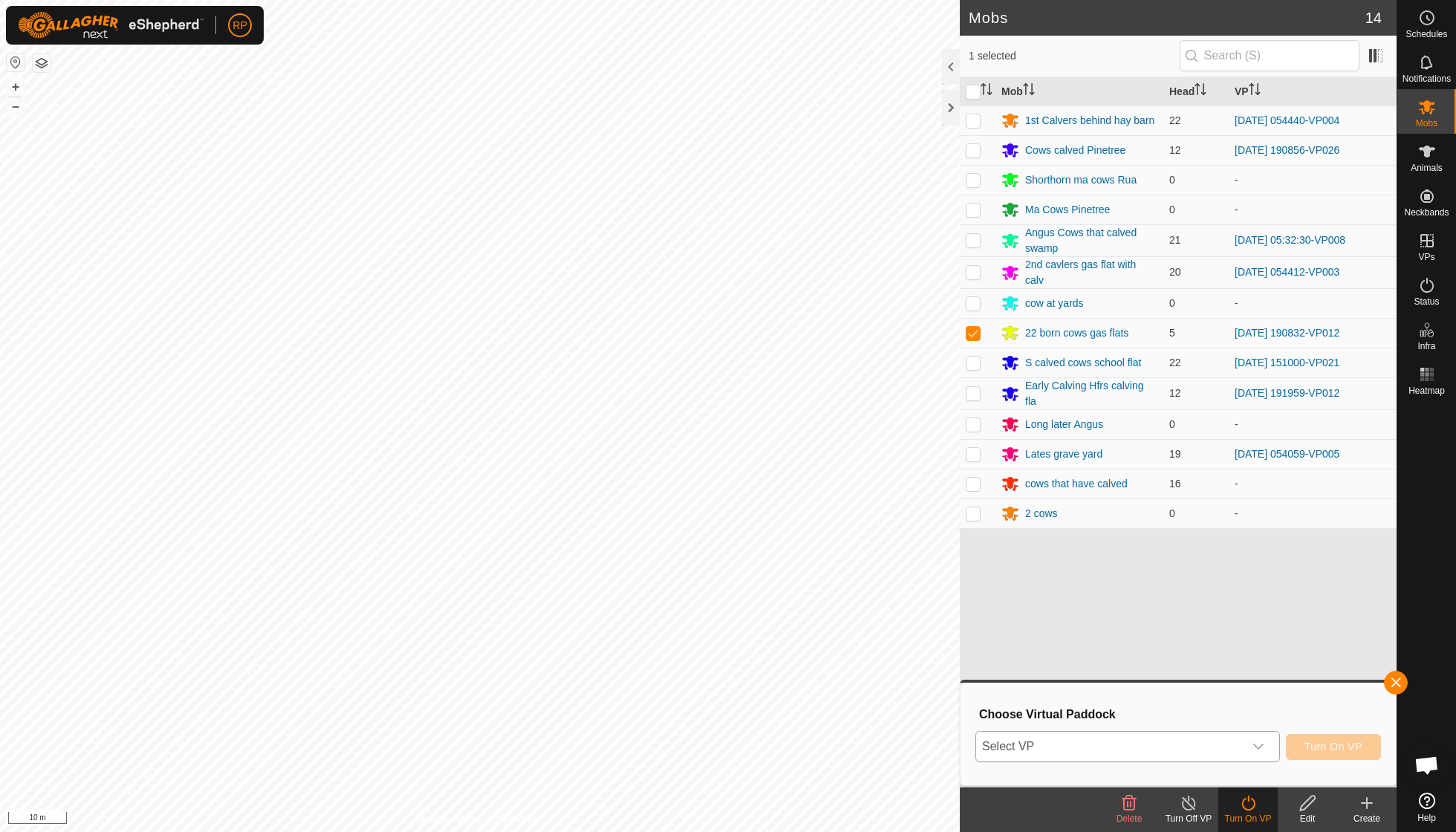
click at [1261, 743] on icon "dropdown trigger" at bounding box center [1258, 746] width 12 height 12
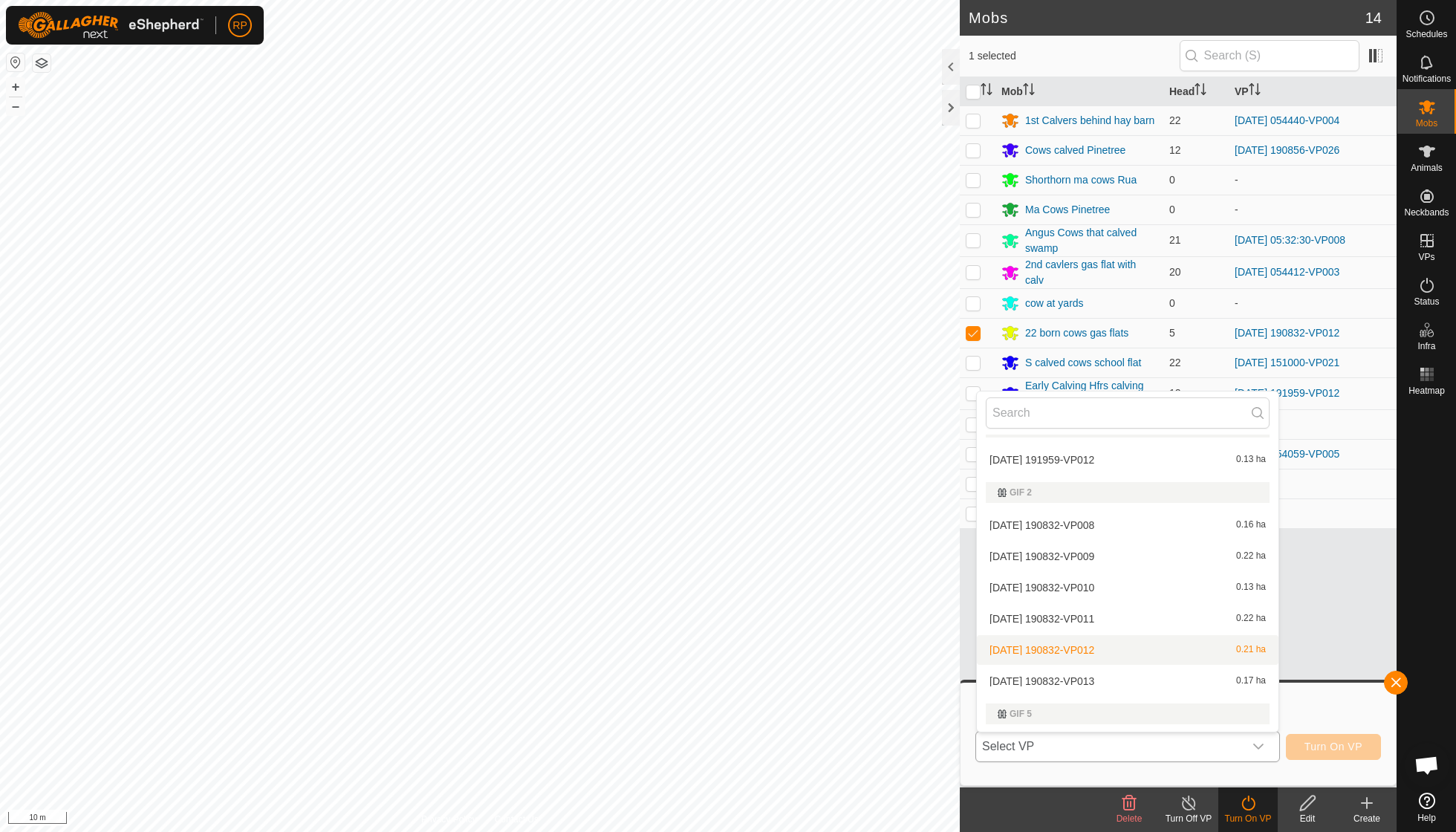
scroll to position [161, 0]
click at [1117, 671] on li "[DATE] 190832-VP013 0.17 ha" at bounding box center [1128, 675] width 302 height 30
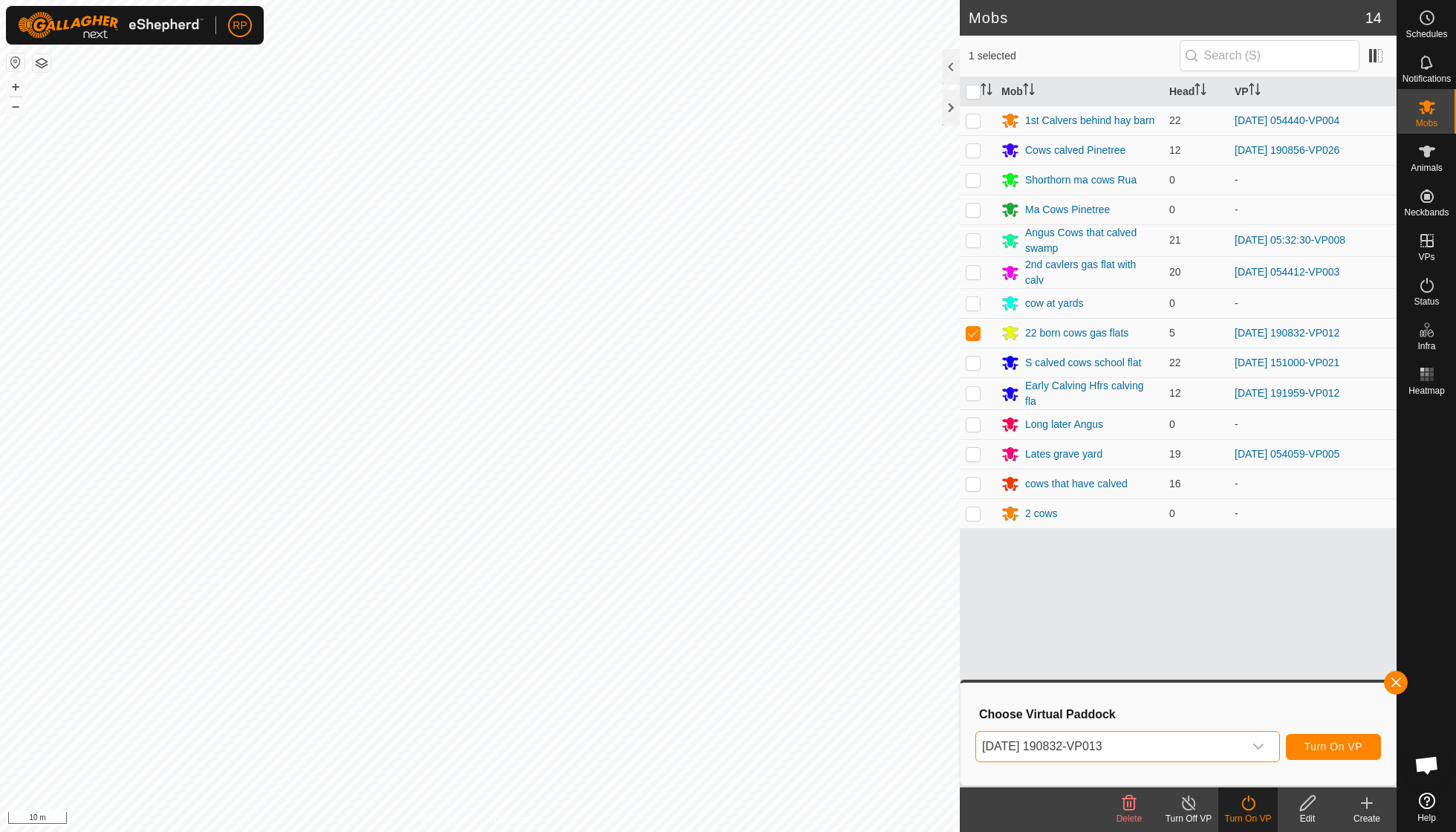
click at [1324, 743] on span "Turn On VP" at bounding box center [1334, 746] width 58 height 12
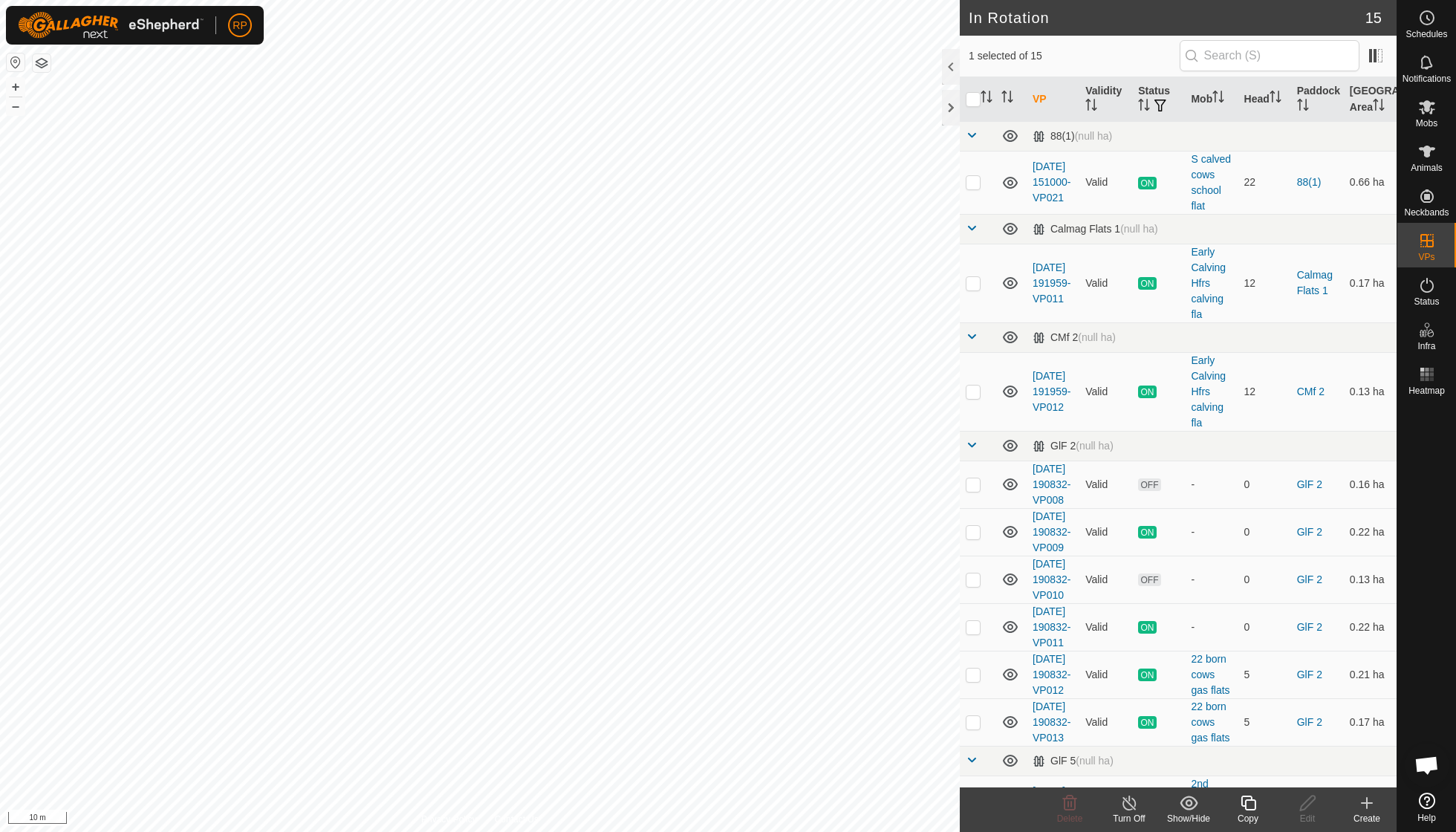
click at [1128, 800] on icon at bounding box center [1130, 803] width 19 height 18
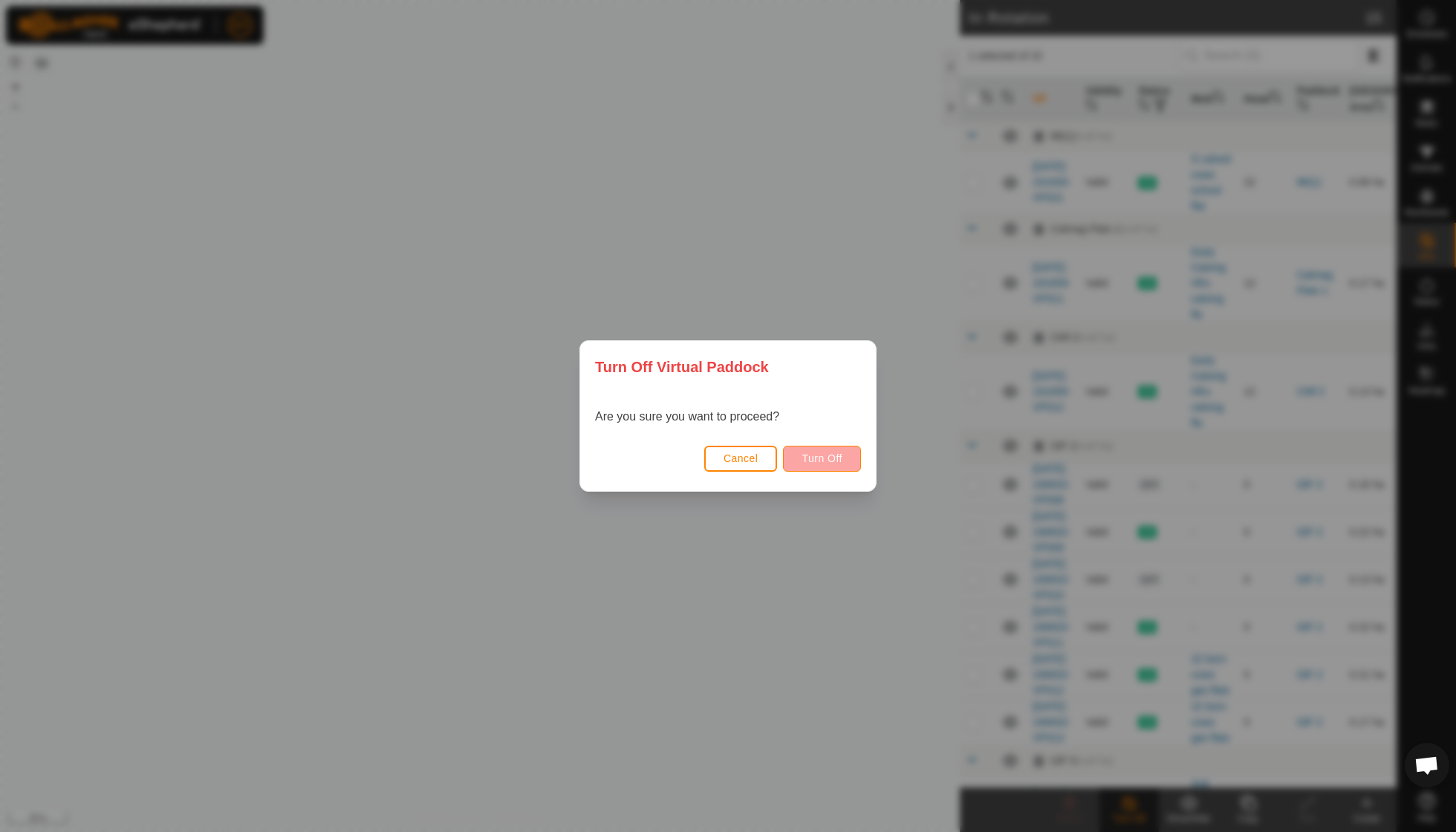
click at [830, 464] on button "Turn Off" at bounding box center [822, 458] width 78 height 26
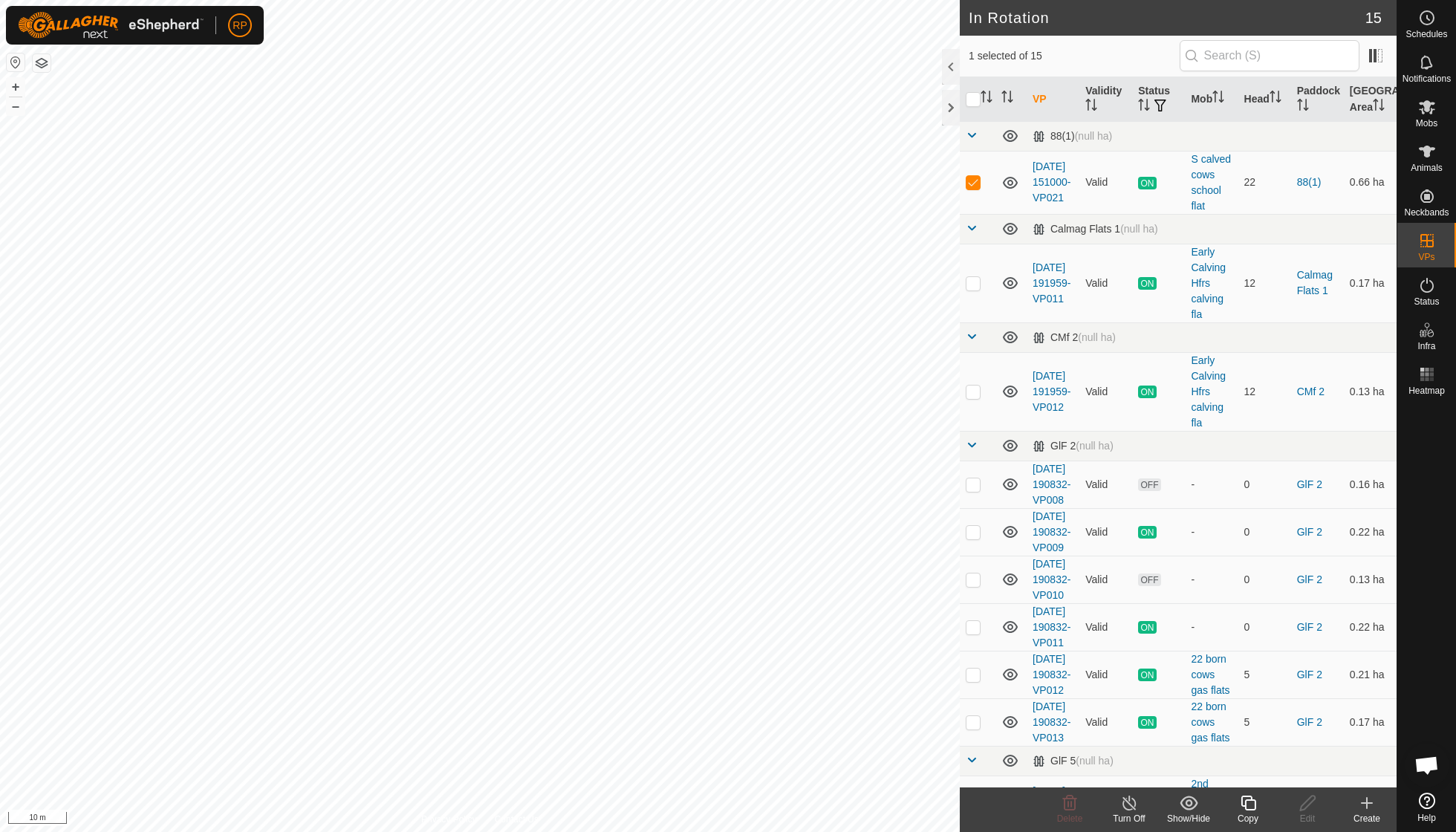
click at [1127, 810] on icon at bounding box center [1129, 803] width 13 height 15
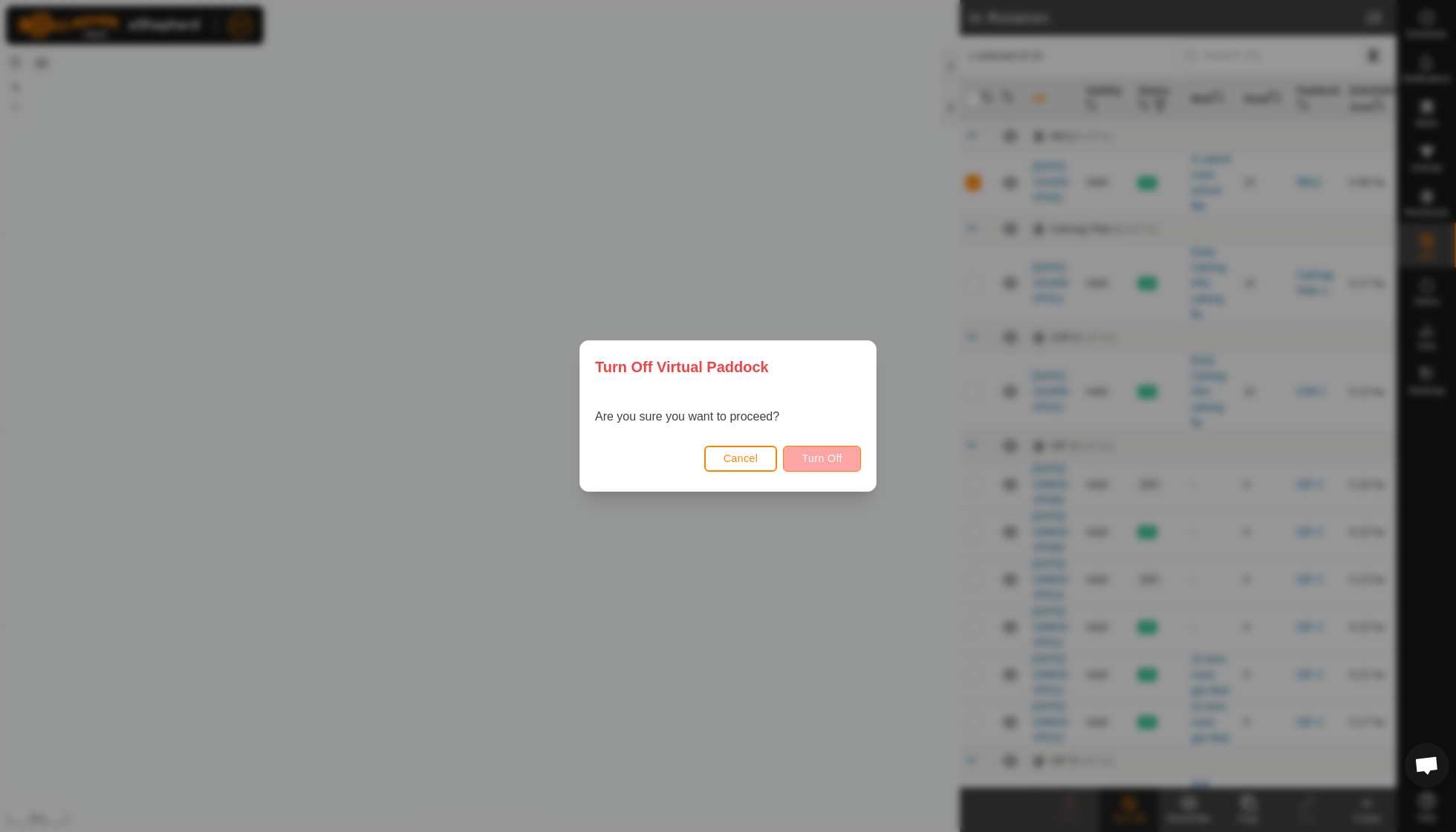
click at [826, 459] on span "Turn Off" at bounding box center [822, 458] width 41 height 12
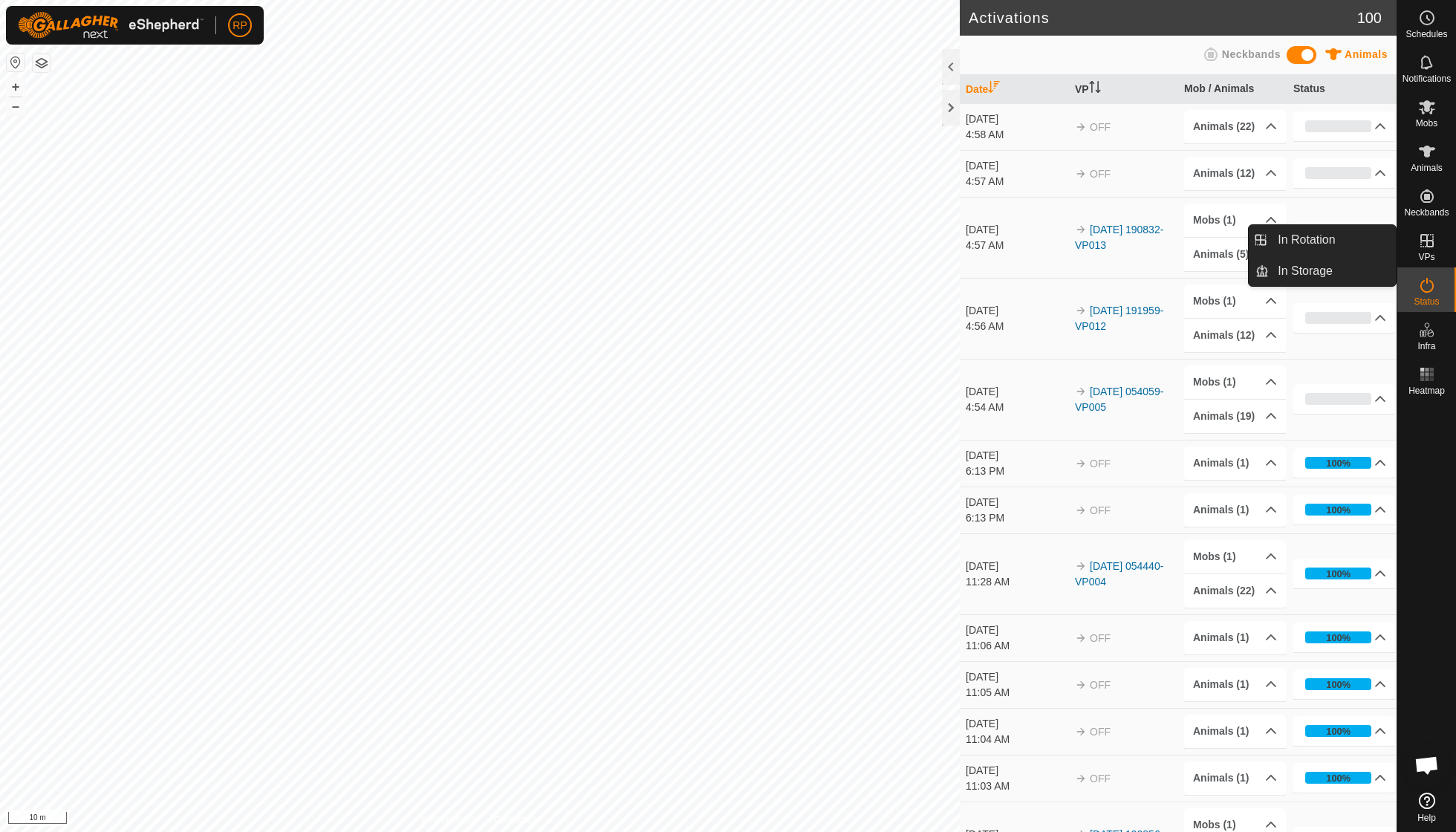
click at [1338, 238] on link "In Rotation" at bounding box center [1332, 240] width 127 height 30
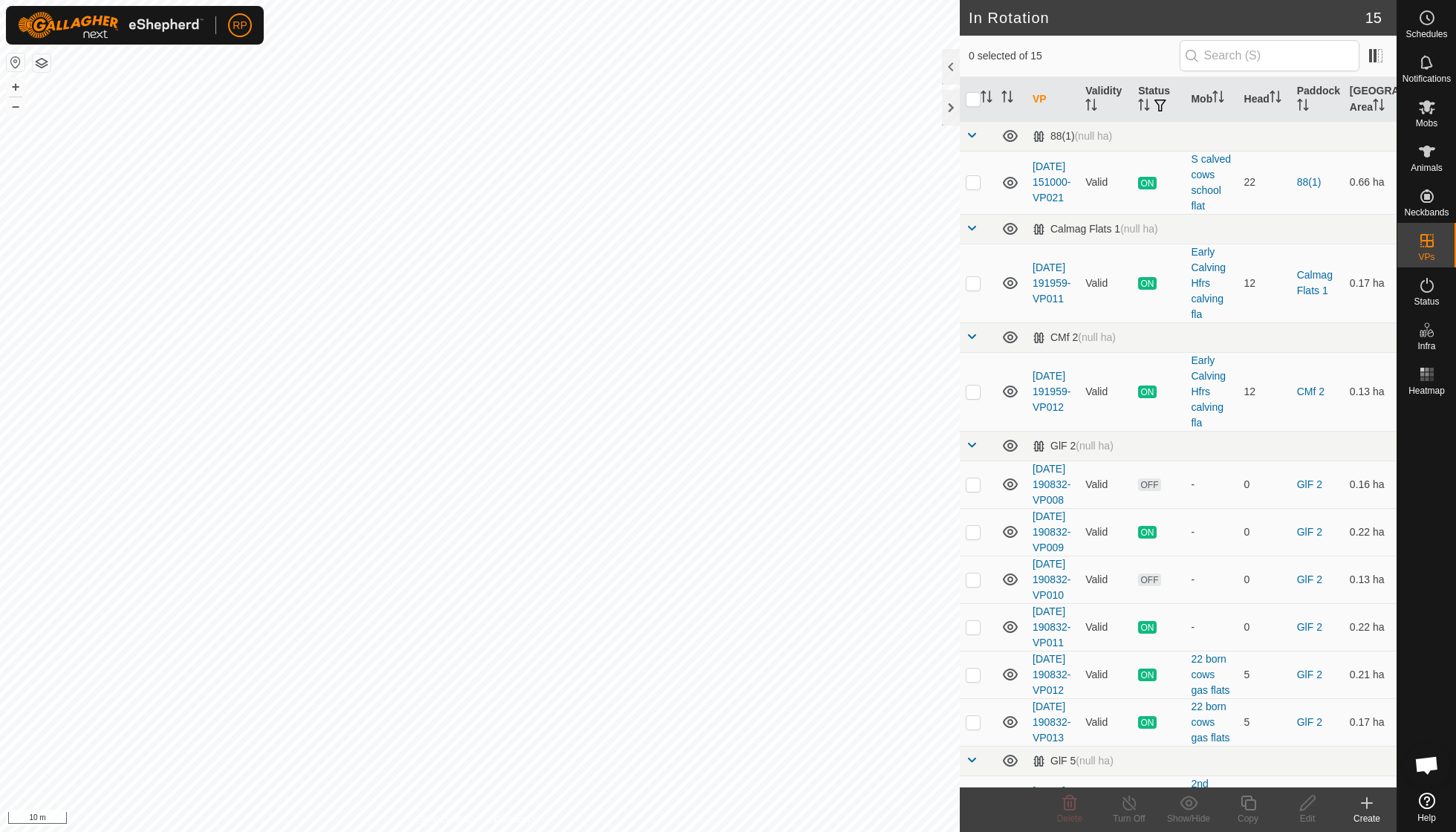
click at [1369, 806] on icon at bounding box center [1367, 803] width 18 height 18
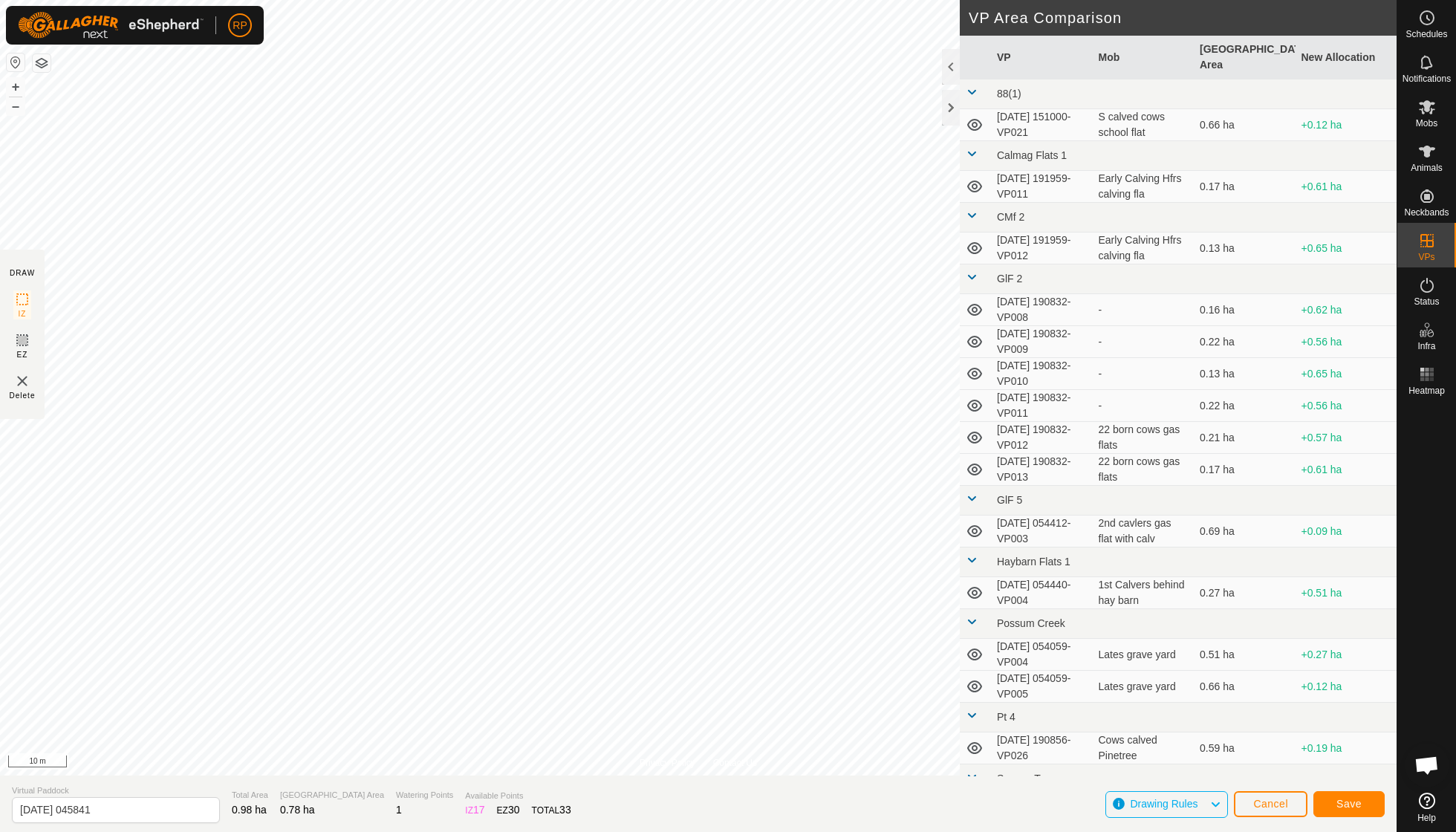
click at [1348, 800] on span "Save" at bounding box center [1350, 803] width 25 height 12
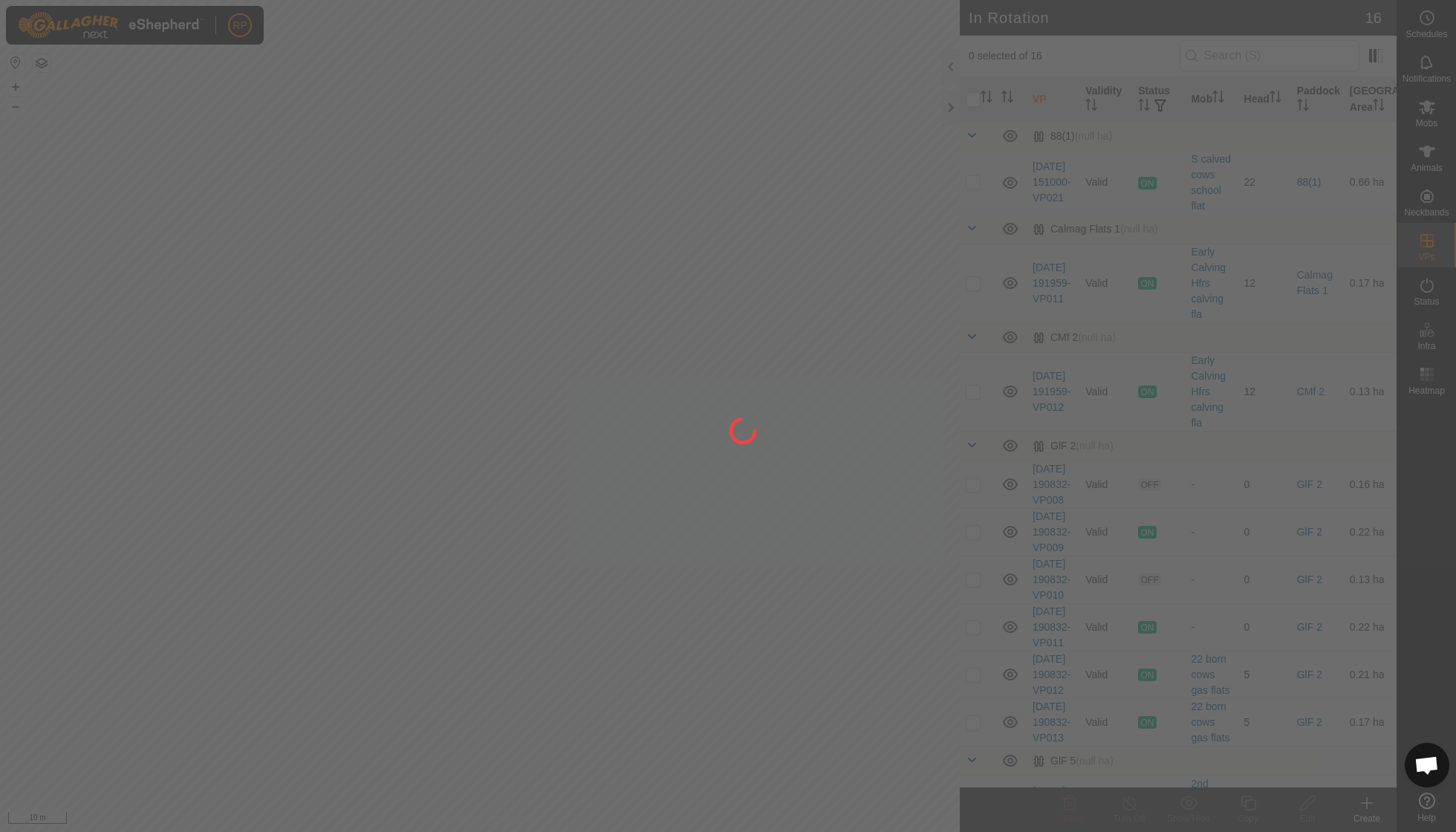
click at [868, 275] on div "RP Schedules Notifications Mobs Animals Neckbands VPs Status Infra Heatmap Help…" at bounding box center [728, 416] width 1456 height 832
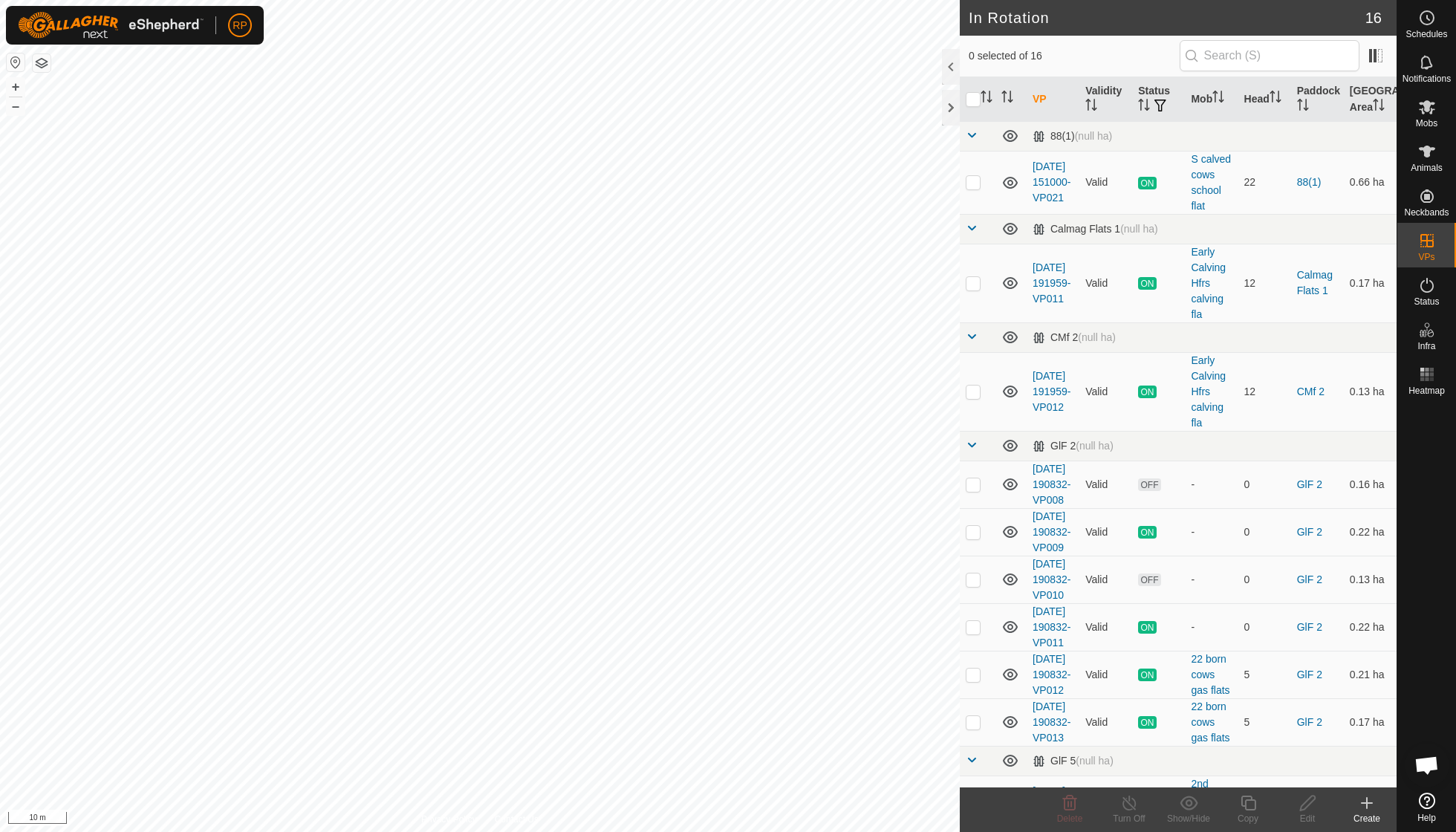
click at [1370, 808] on icon at bounding box center [1367, 803] width 18 height 18
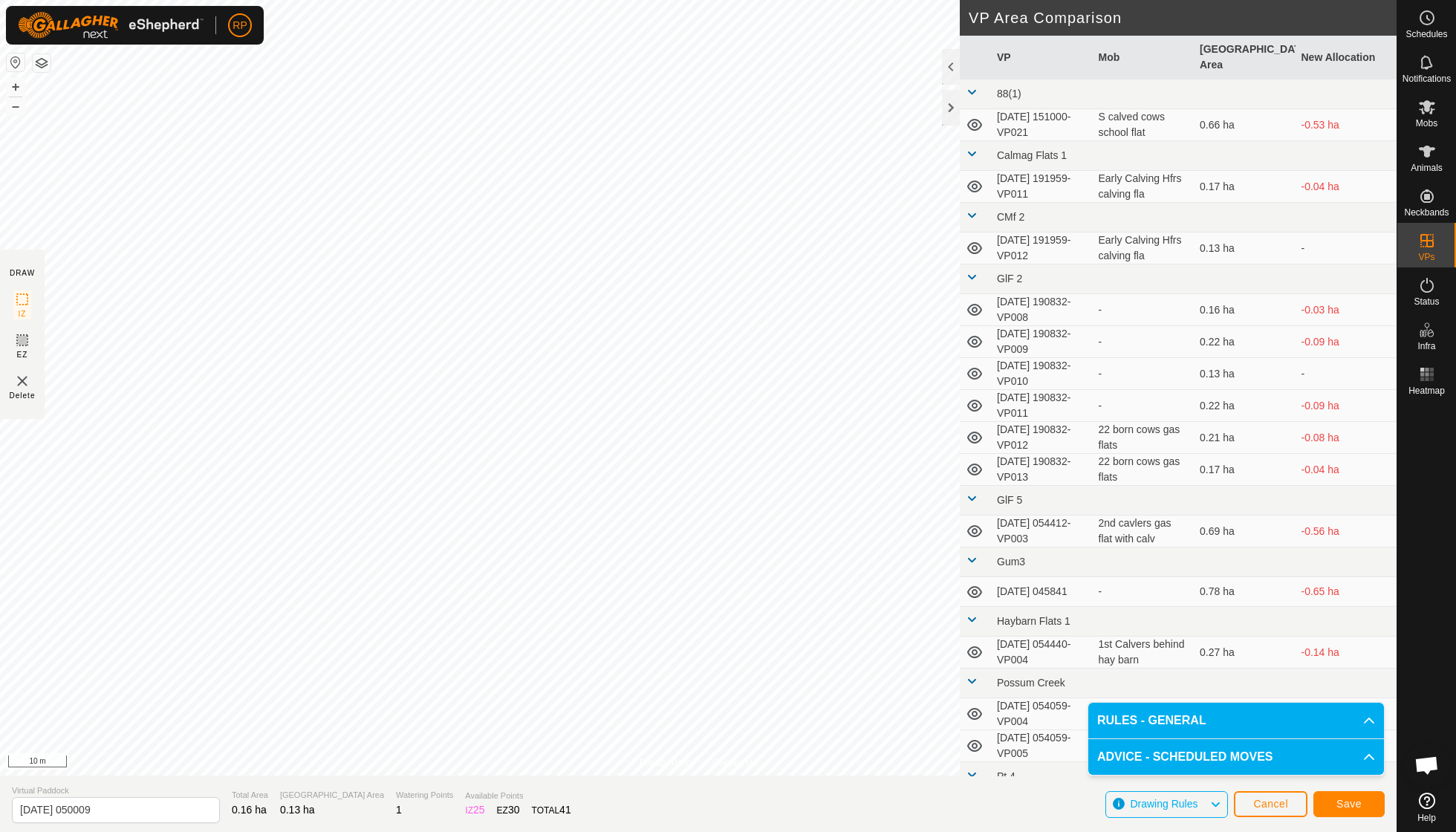
click at [1350, 803] on span "Save" at bounding box center [1350, 803] width 25 height 12
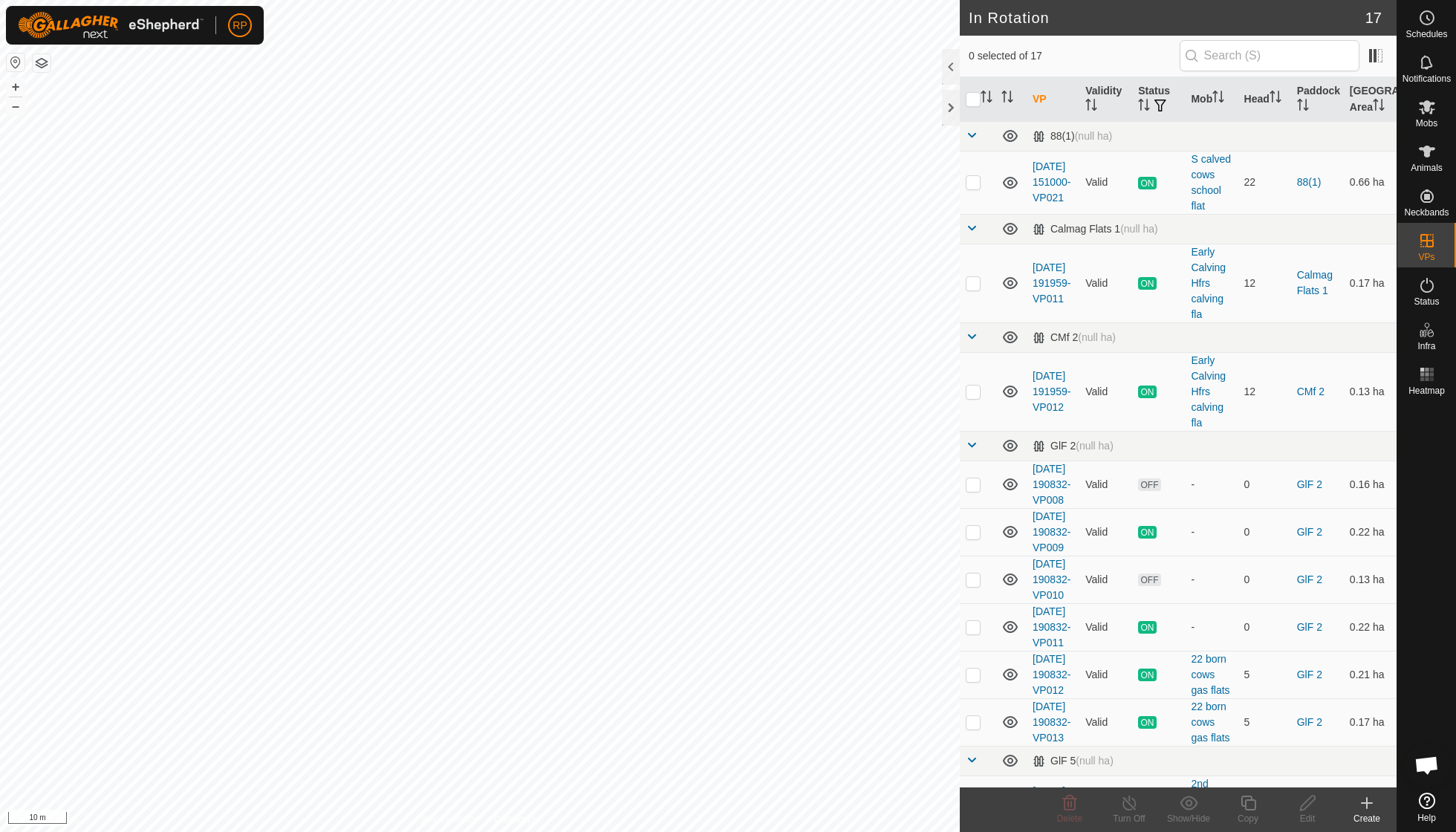
checkbox input "true"
click at [1251, 801] on icon at bounding box center [1249, 803] width 19 height 18
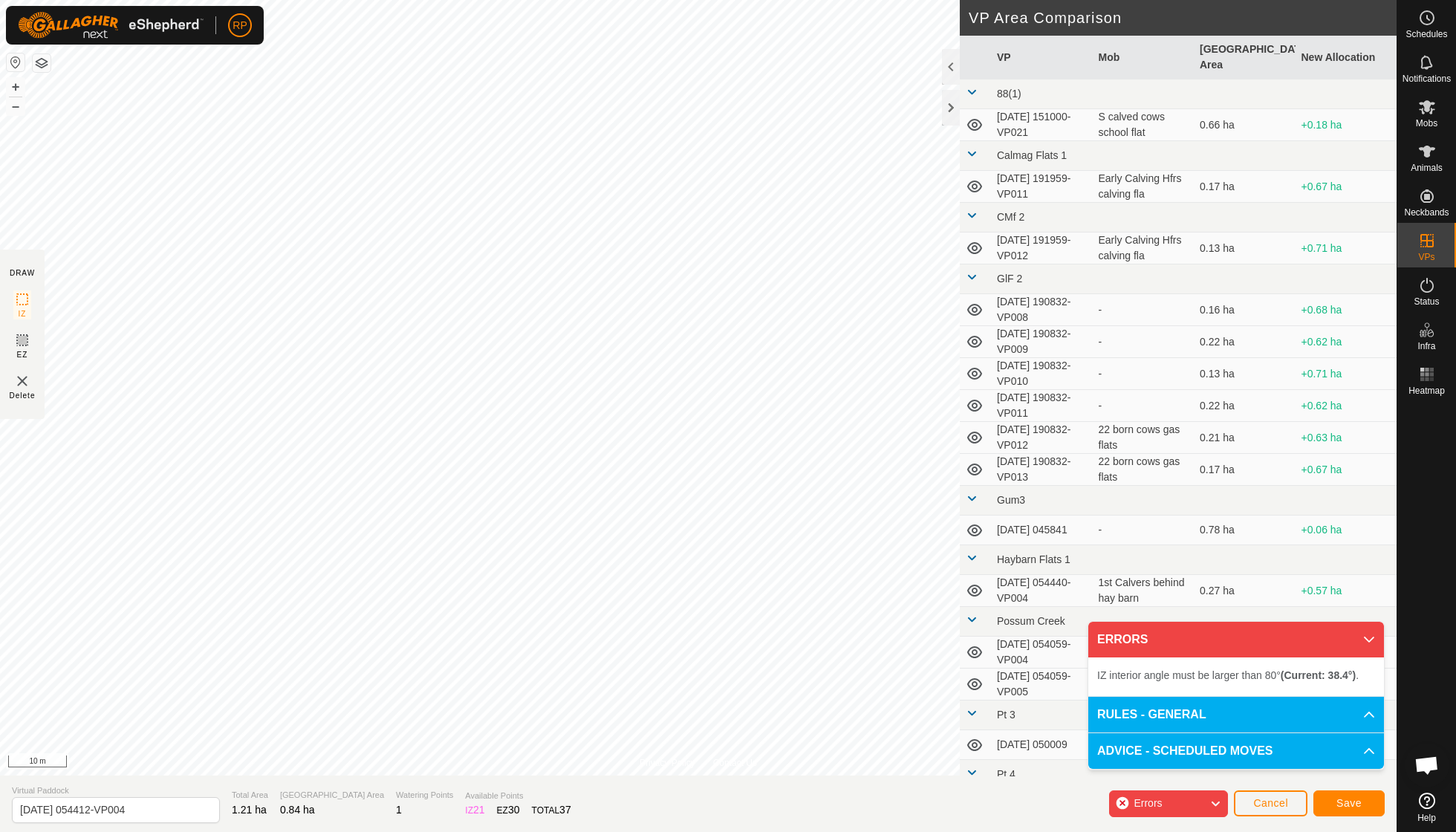
click at [584, 782] on div "Privacy Policy Contact Us Type: Inclusion Zone undefined Animal + – ⇧ i 10 m DR…" at bounding box center [698, 416] width 1397 height 832
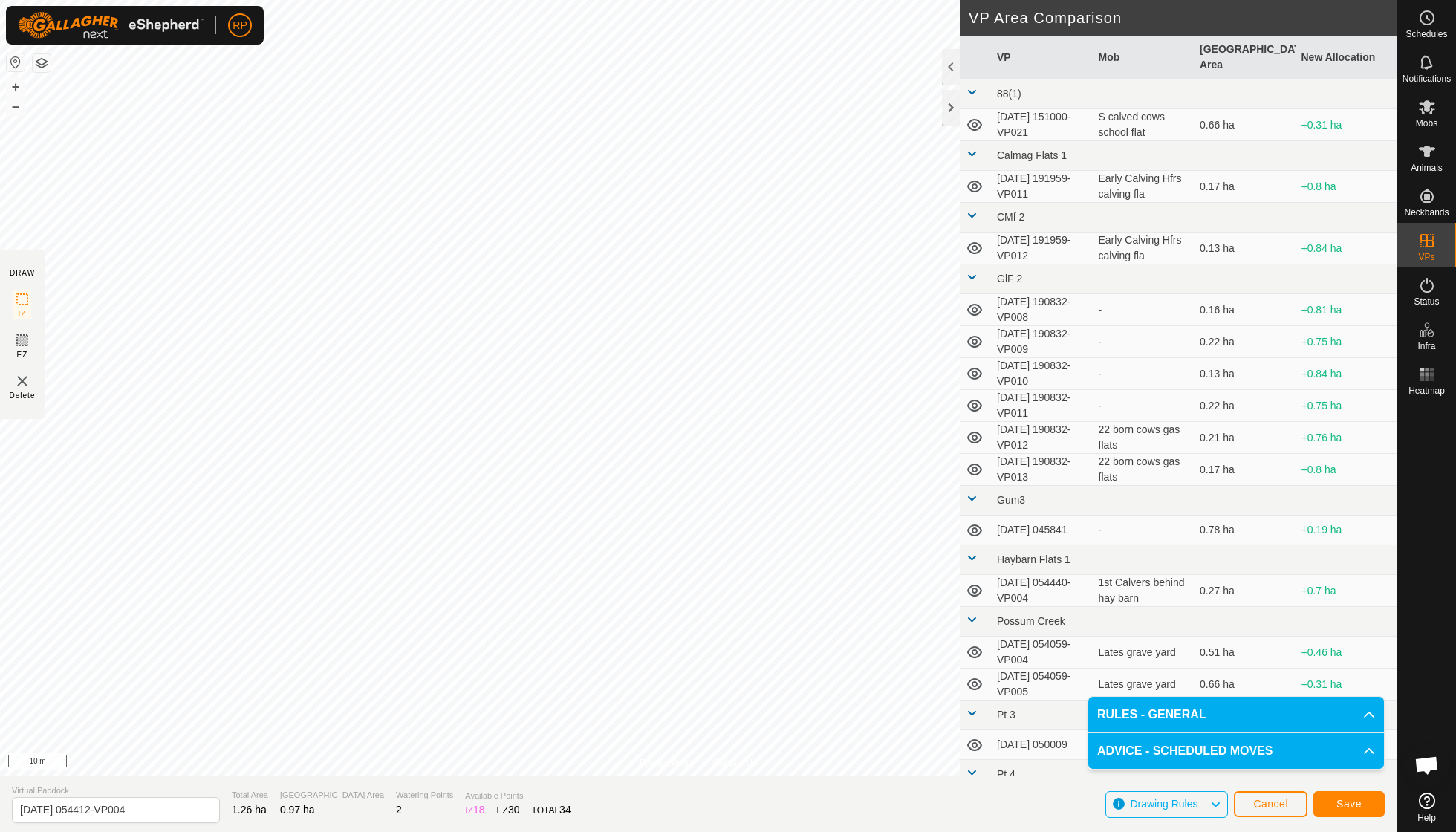
click at [1357, 801] on span "Save" at bounding box center [1350, 803] width 25 height 12
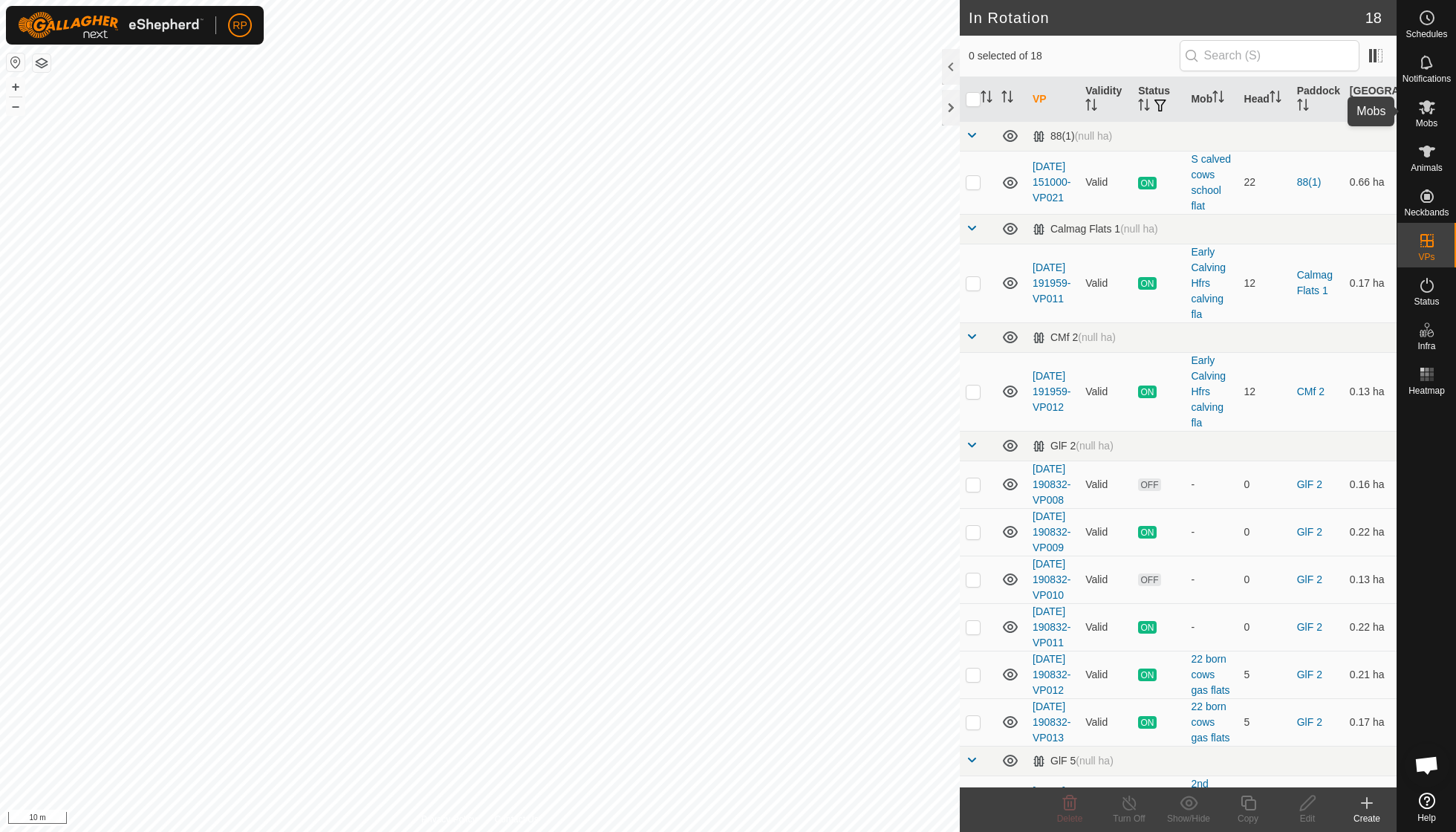
click at [1427, 112] on icon at bounding box center [1427, 107] width 18 height 18
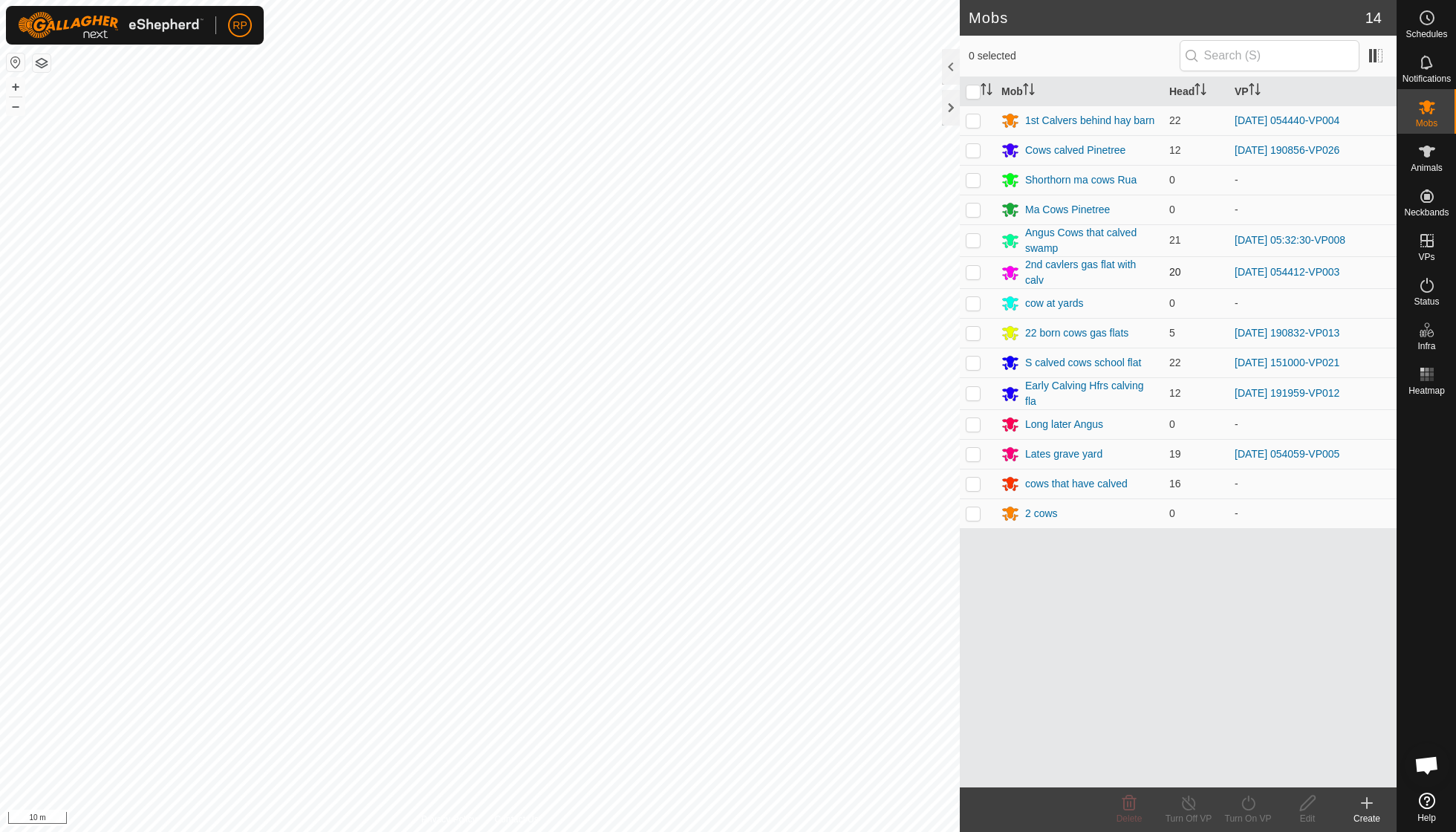
click at [975, 268] on p-checkbox at bounding box center [973, 272] width 15 height 12
checkbox input "true"
click at [1246, 806] on icon at bounding box center [1249, 803] width 19 height 18
click at [1243, 771] on link "Now" at bounding box center [1292, 770] width 147 height 30
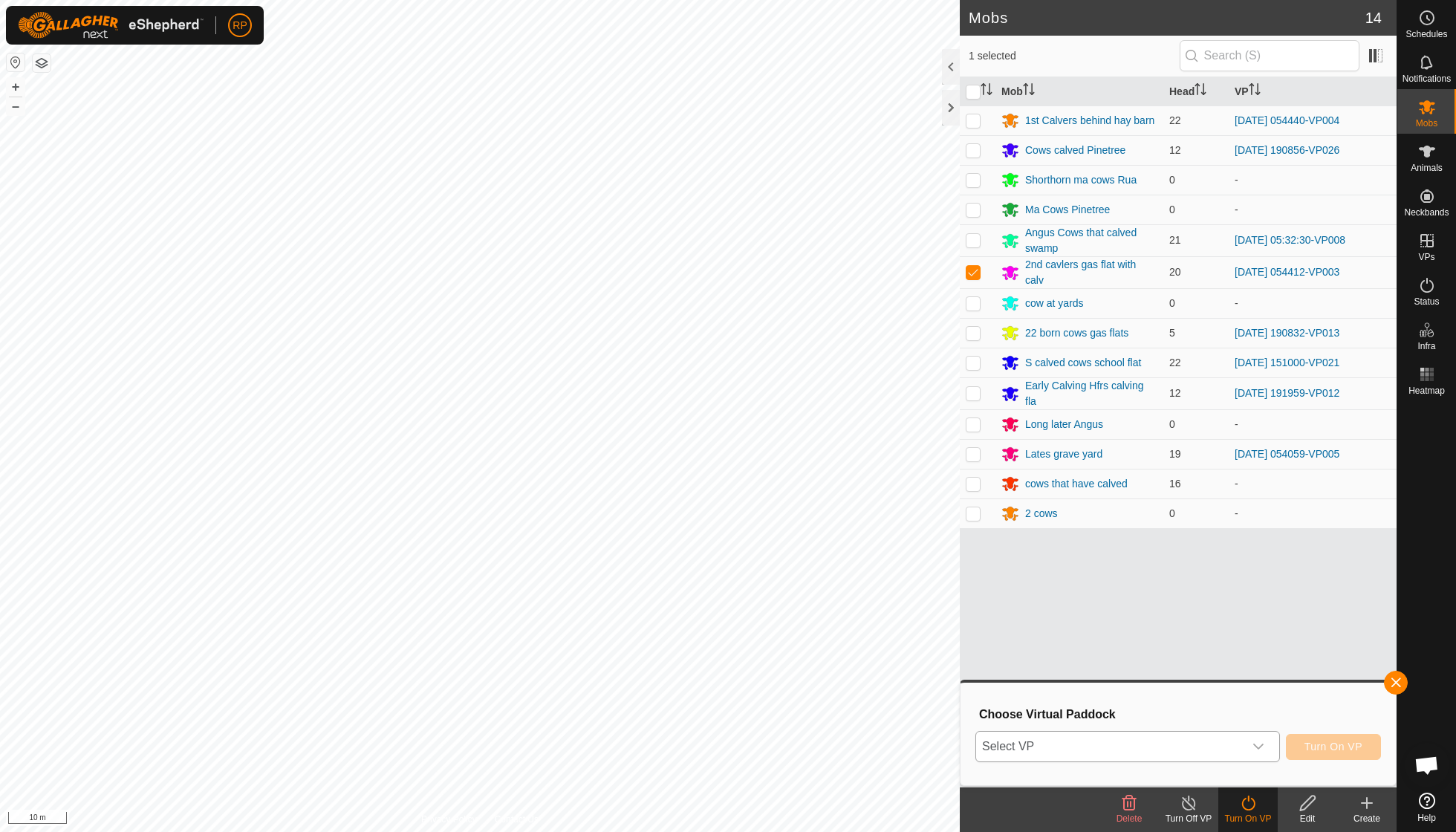
click at [1256, 746] on icon "dropdown trigger" at bounding box center [1258, 747] width 10 height 6
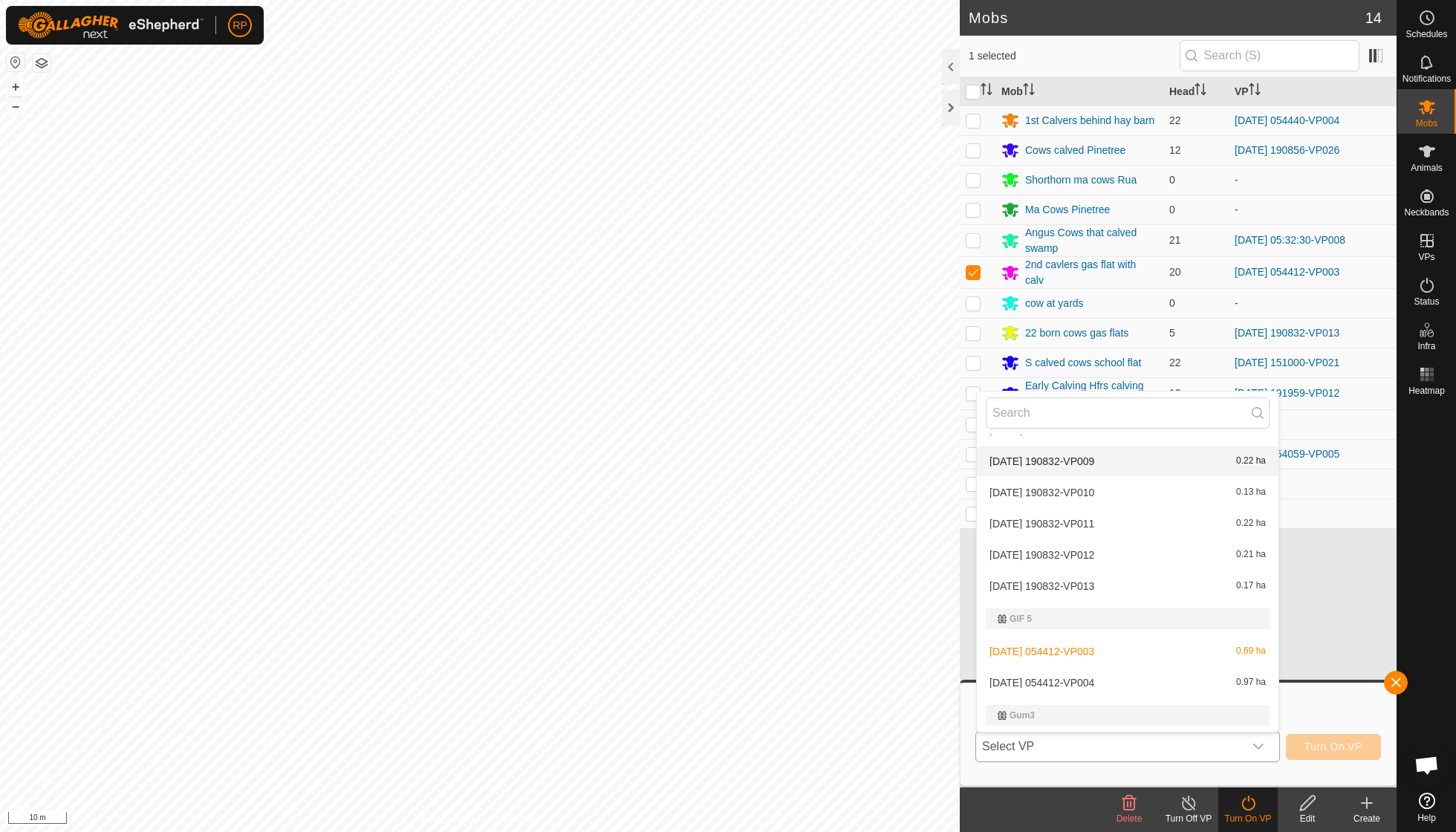
scroll to position [294, 0]
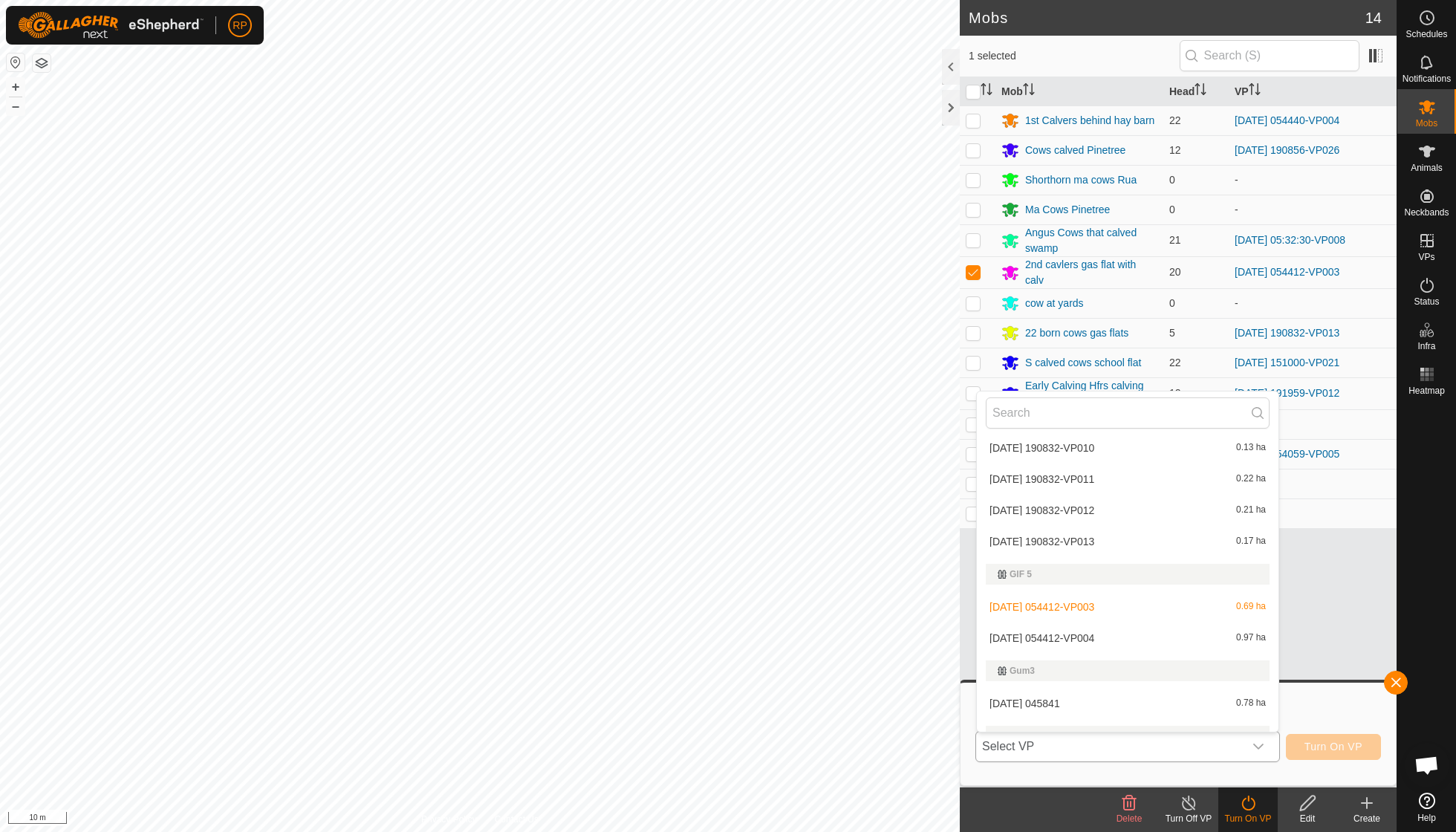
click at [1095, 630] on li "[DATE] 054412-VP004 0.97 ha" at bounding box center [1128, 638] width 302 height 30
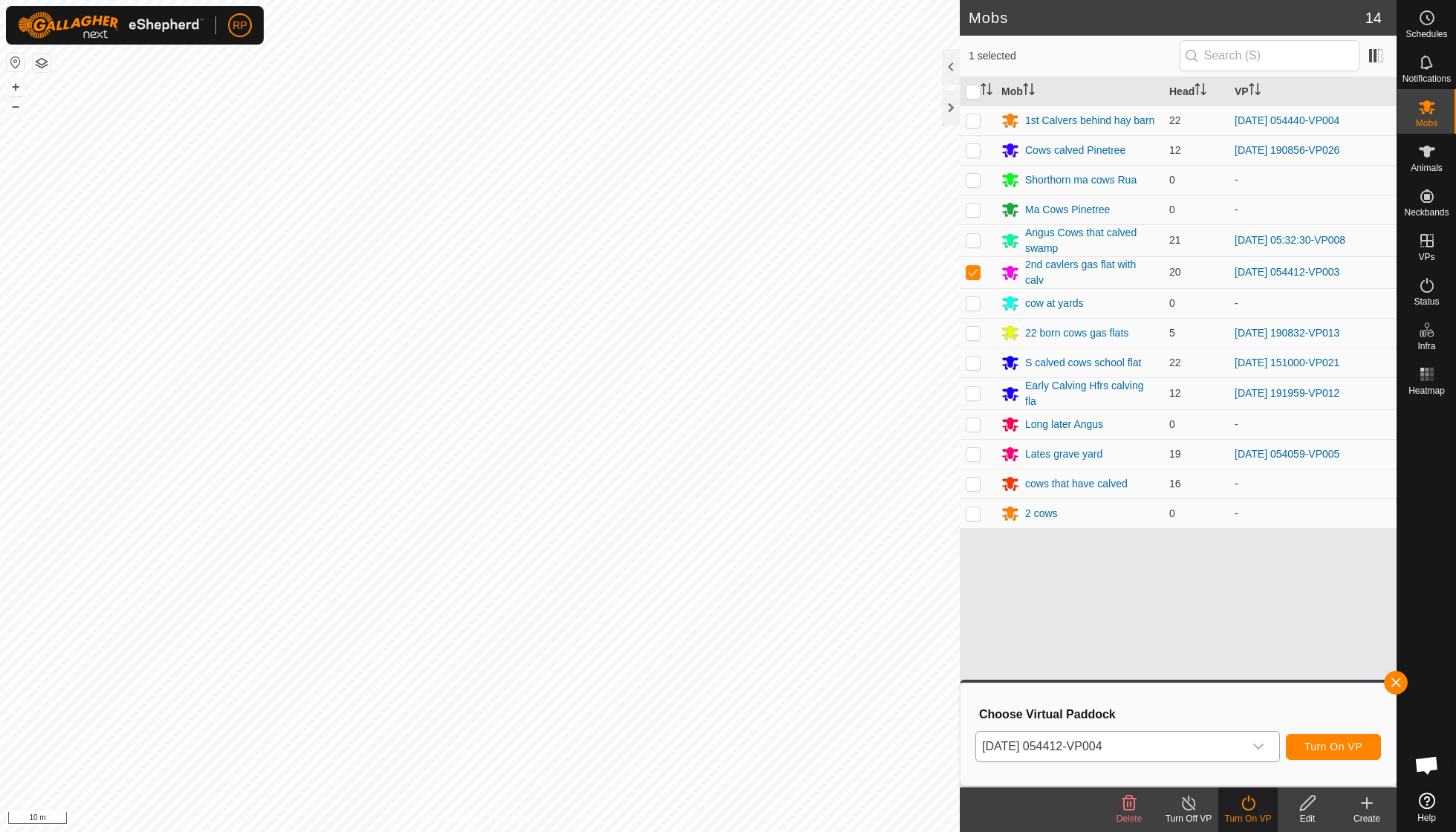
click at [1318, 743] on span "Turn On VP" at bounding box center [1334, 746] width 58 height 12
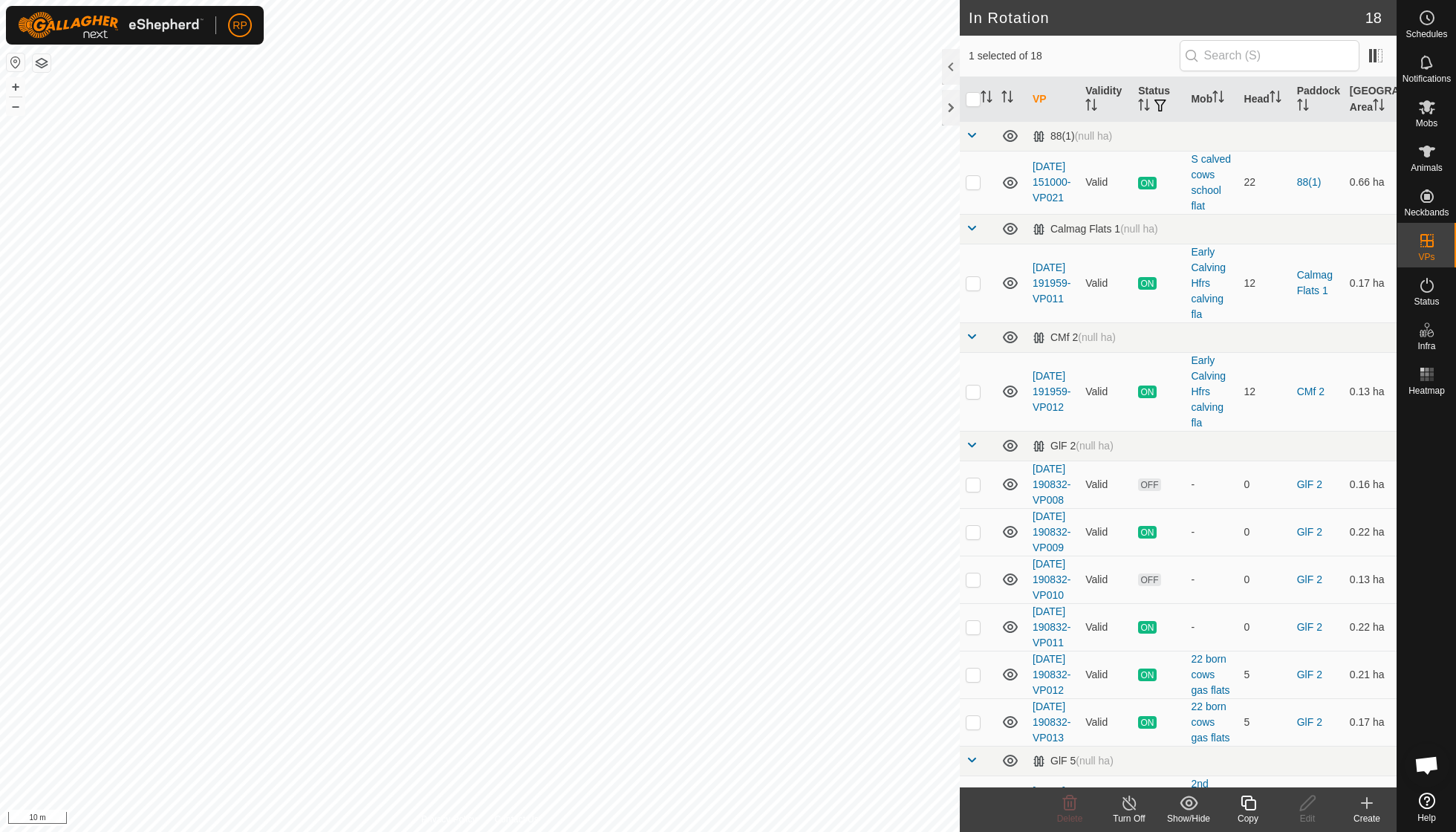
click at [1252, 800] on icon at bounding box center [1248, 803] width 15 height 15
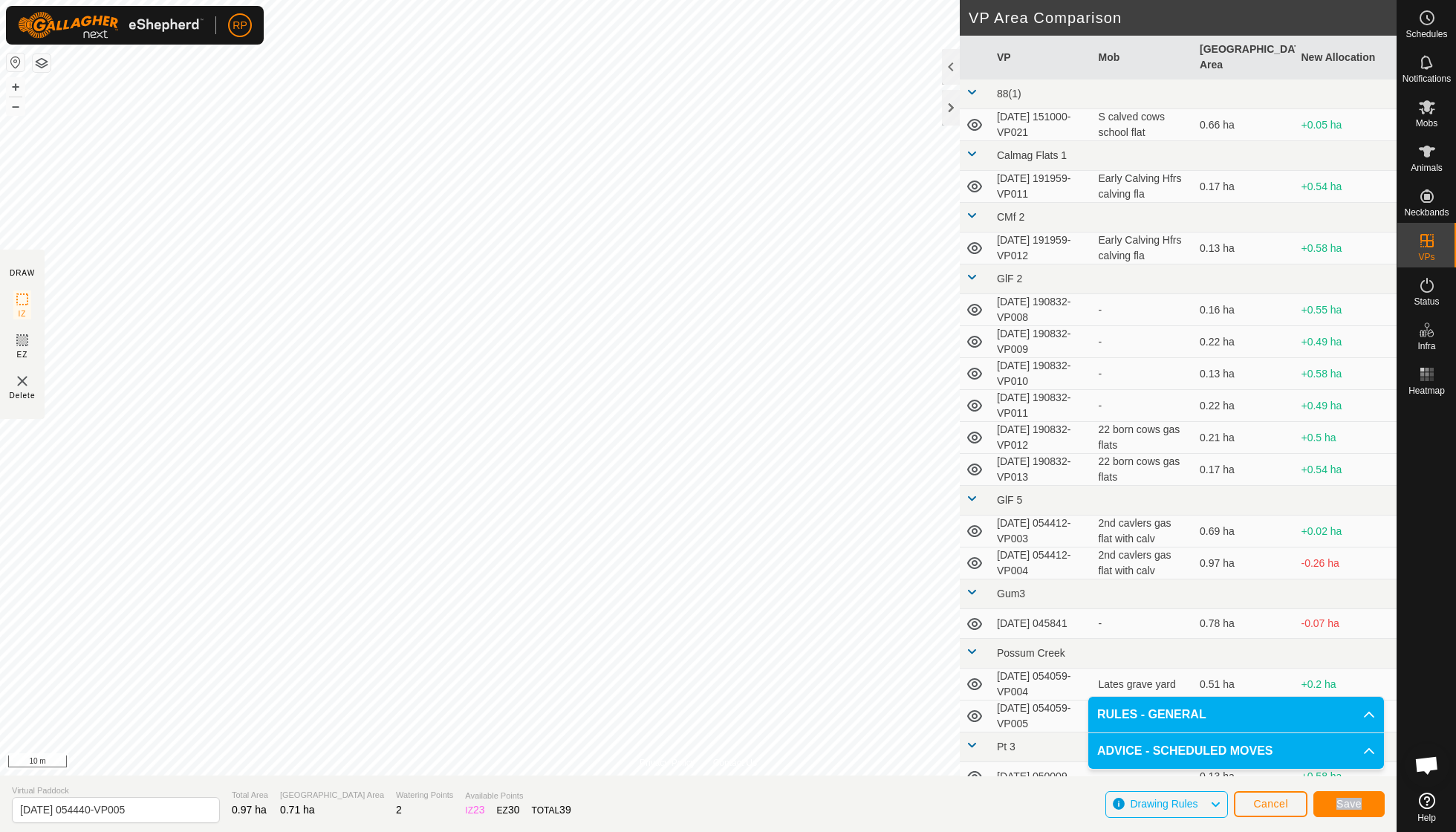
click at [1377, 804] on button "Save" at bounding box center [1349, 804] width 72 height 26
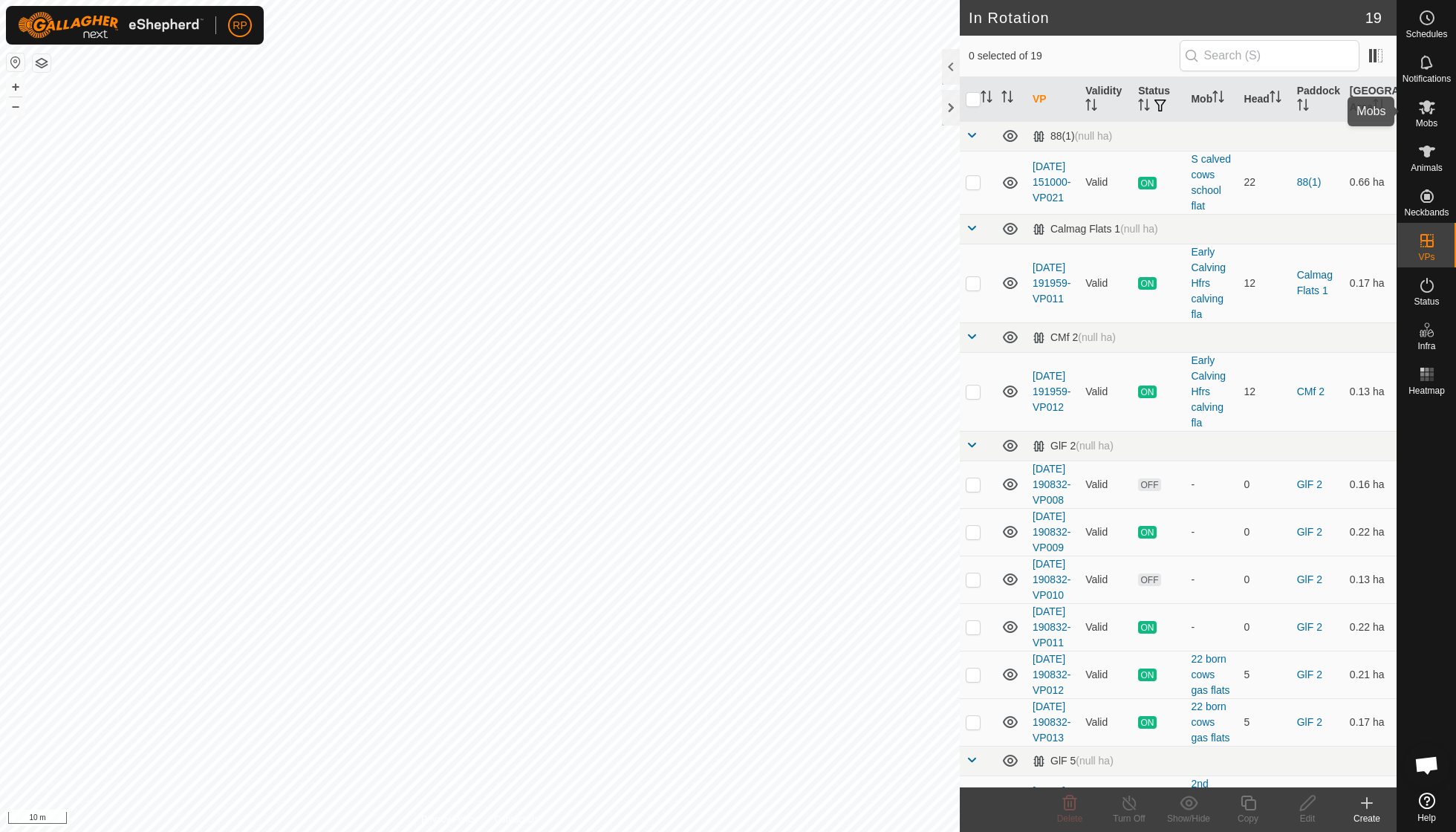
click at [1424, 120] on span "Mobs" at bounding box center [1427, 123] width 21 height 9
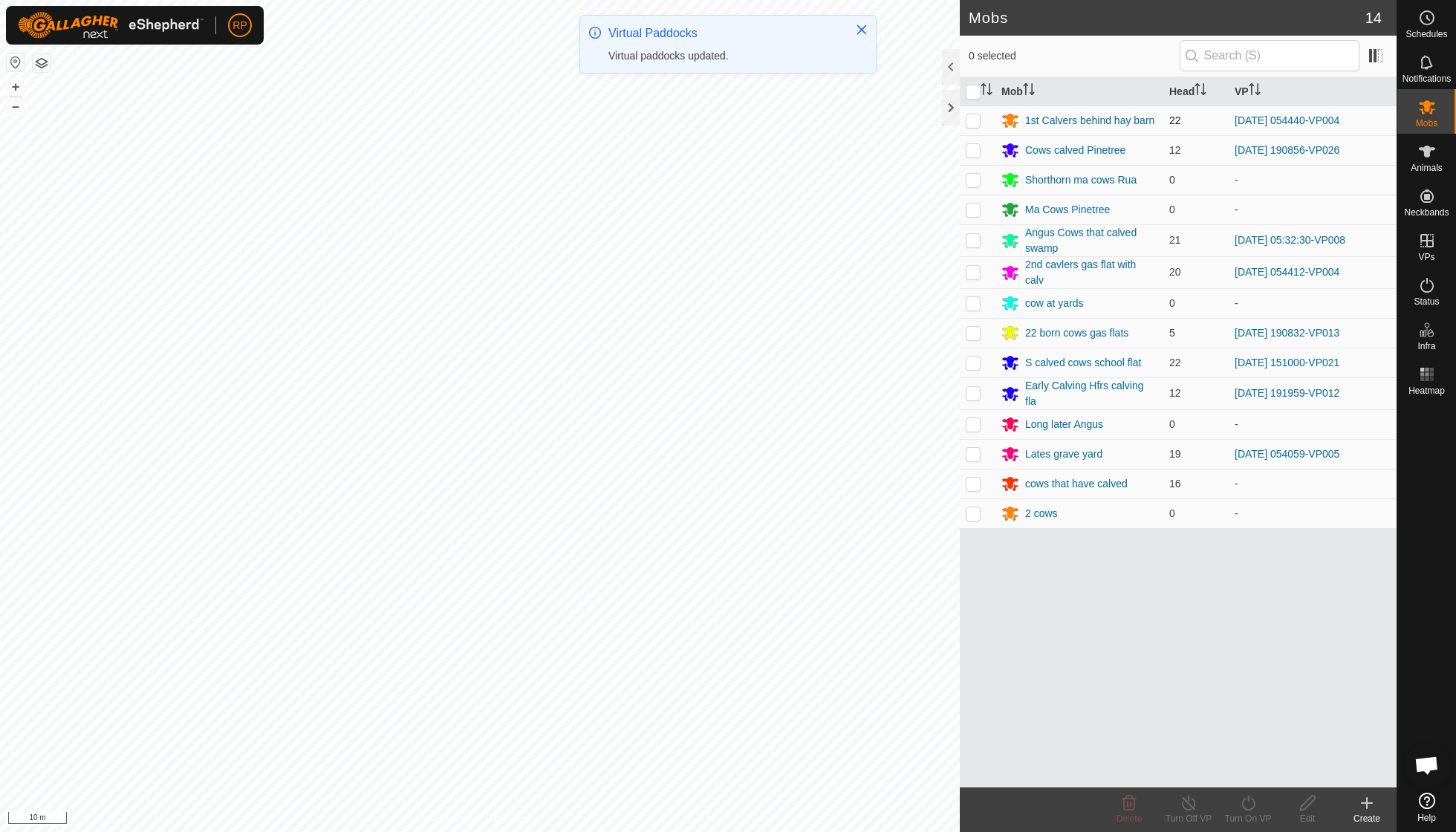
click at [972, 123] on p-checkbox at bounding box center [973, 120] width 15 height 12
checkbox input "true"
click at [1247, 805] on icon at bounding box center [1249, 803] width 19 height 18
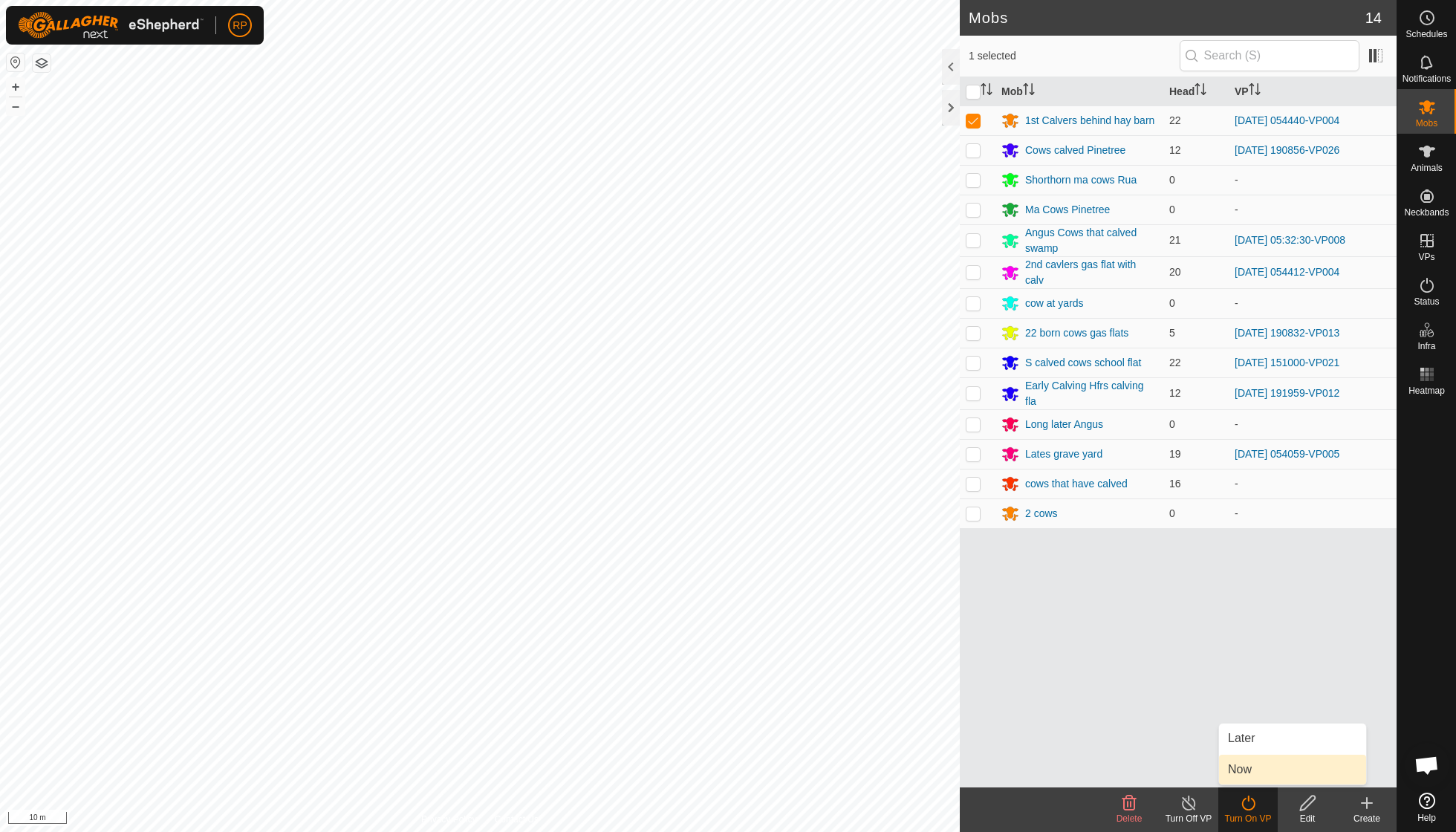
click at [1246, 773] on link "Now" at bounding box center [1292, 770] width 147 height 30
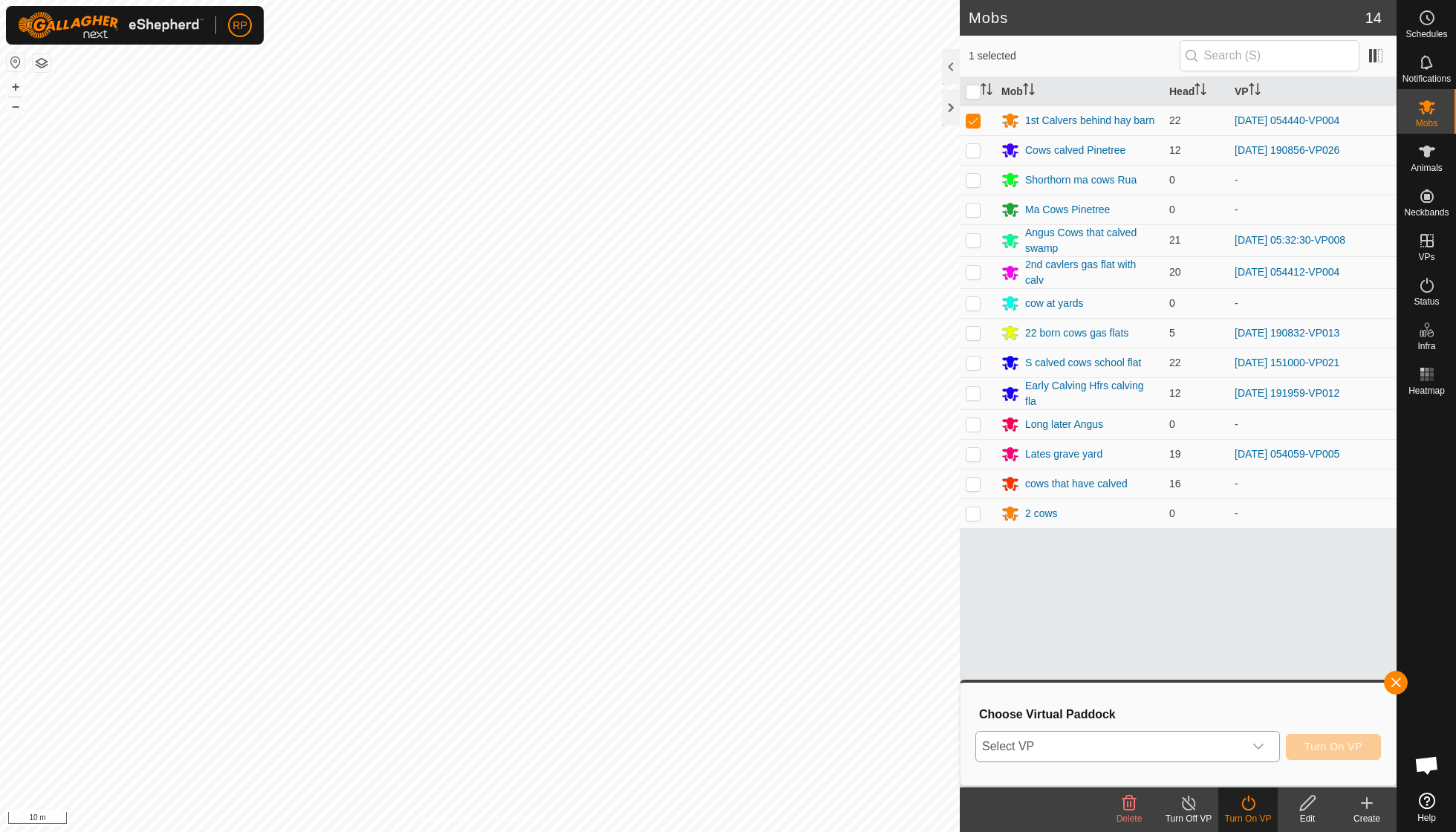
click at [1258, 745] on icon "dropdown trigger" at bounding box center [1258, 746] width 12 height 12
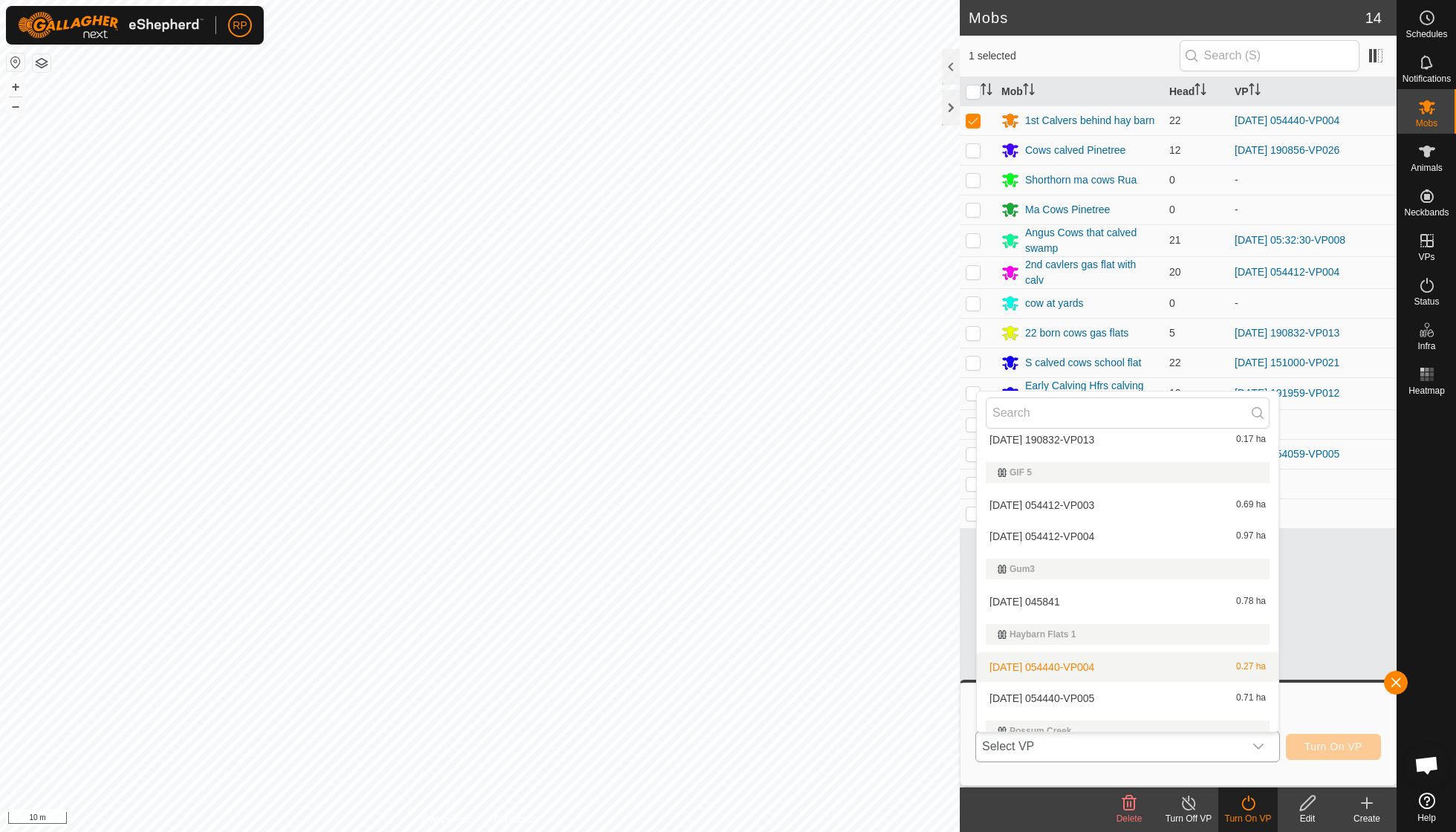
scroll to position [417, 0]
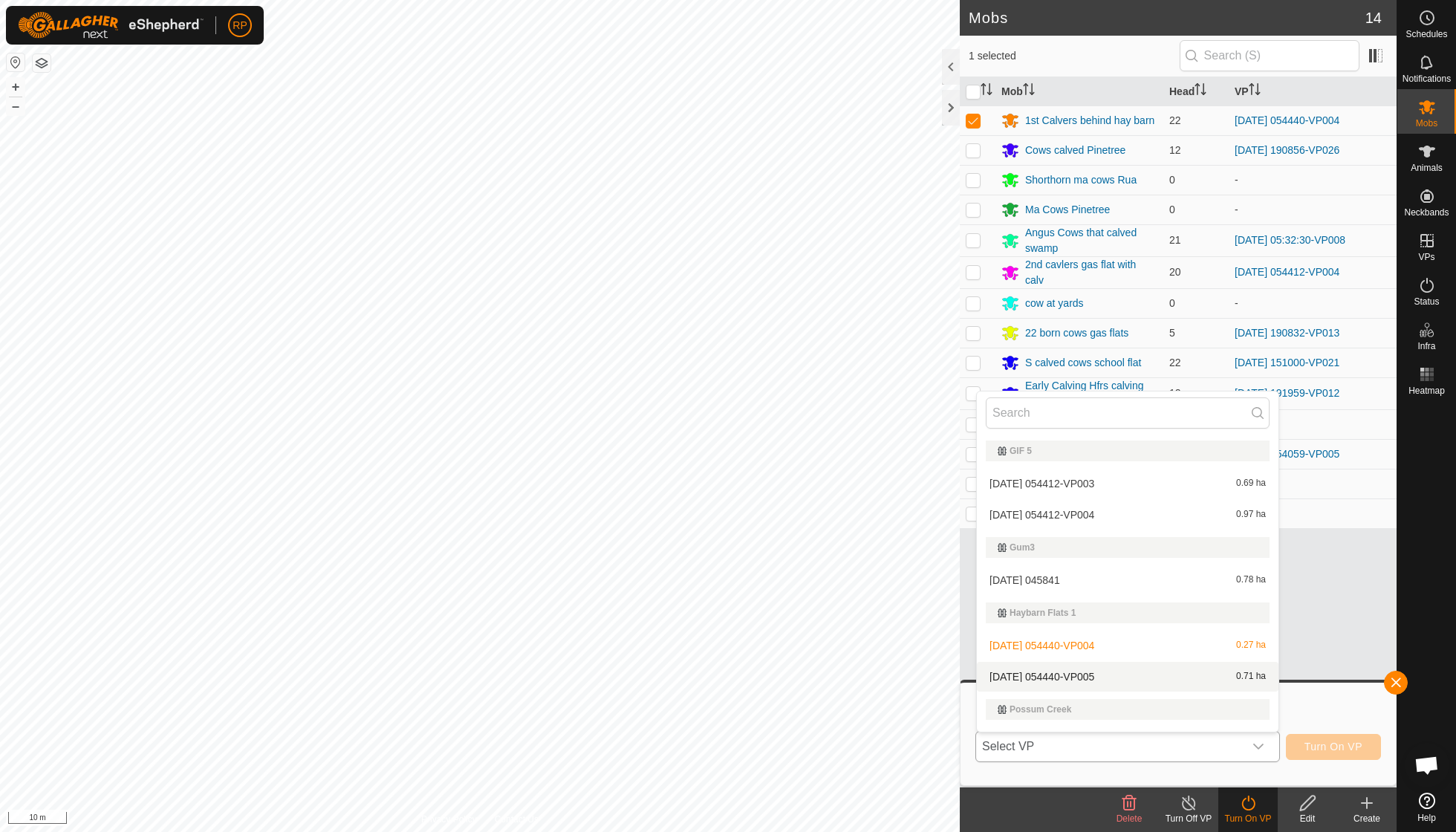
click at [1026, 669] on li "[DATE] 054440-VP005 0.71 ha" at bounding box center [1128, 677] width 302 height 30
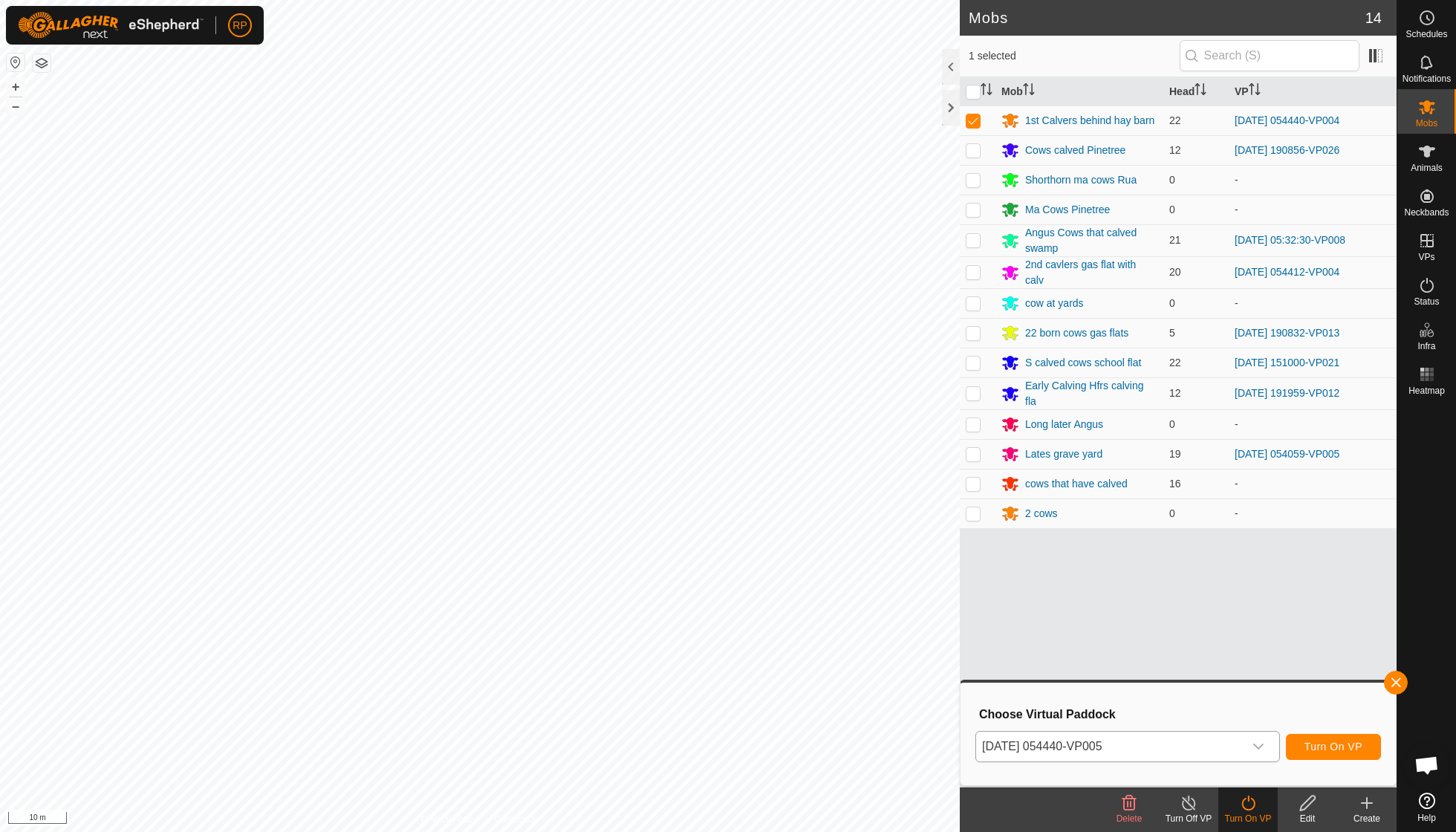
click at [1325, 744] on span "Turn On VP" at bounding box center [1334, 746] width 58 height 12
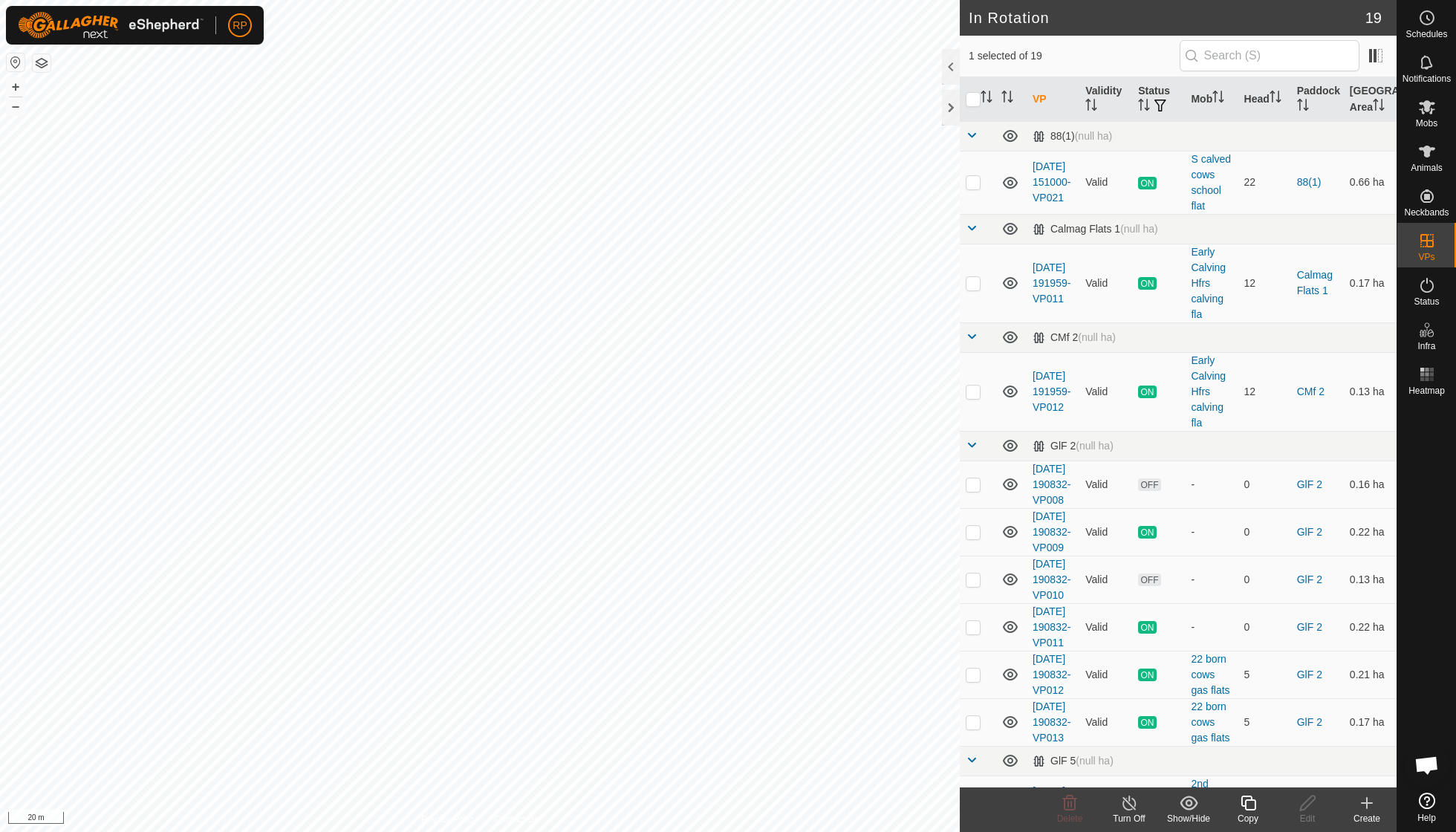
click at [1252, 805] on icon at bounding box center [1249, 803] width 19 height 18
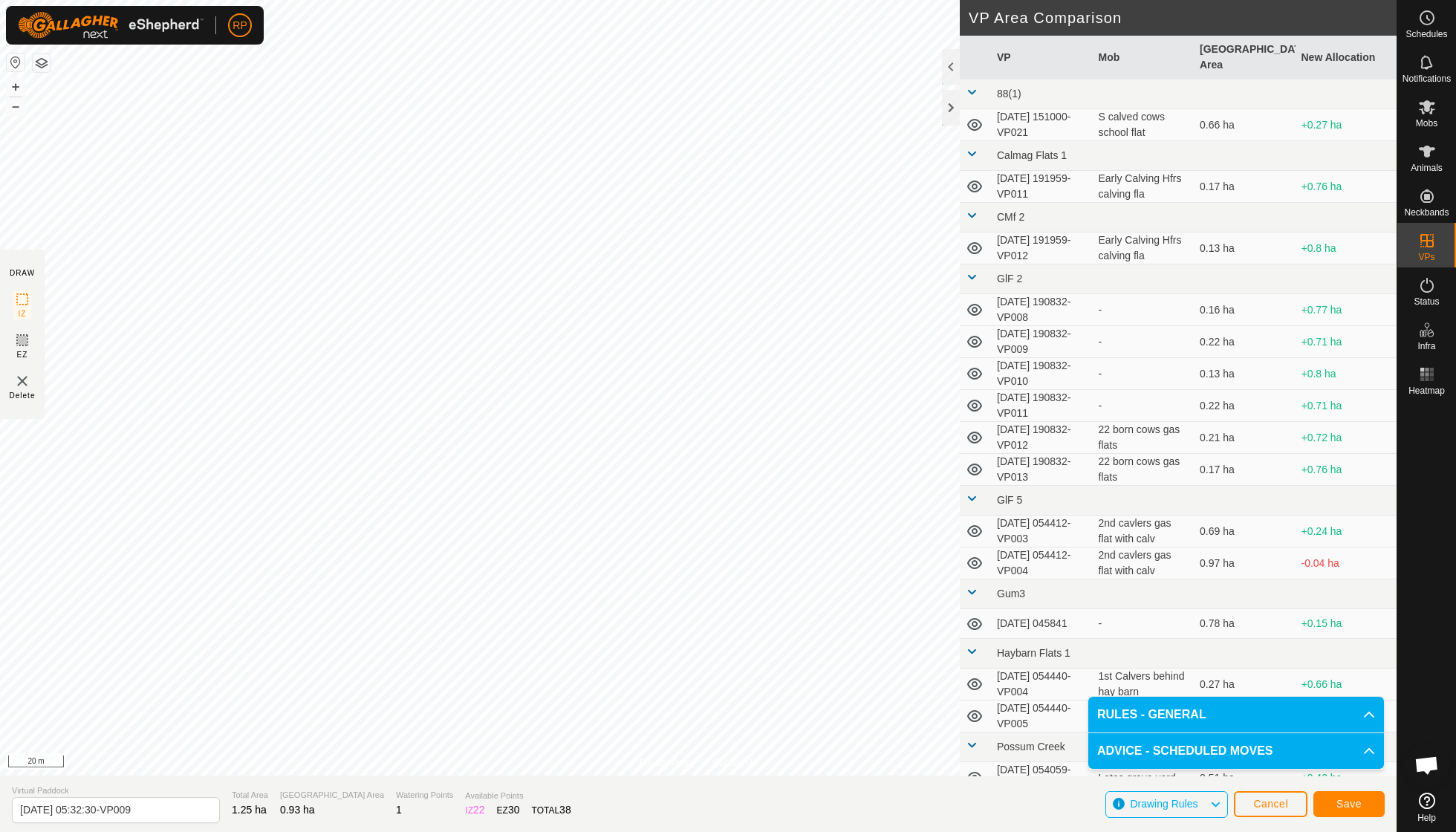
drag, startPoint x: 1132, startPoint y: 830, endPoint x: 1272, endPoint y: 830, distance: 140.0
click at [1161, 830] on section "Virtual Paddock [DATE] 05:32:30-VP009 Total Area 1.25 ha Grazing Area 0.93 ha W…" at bounding box center [698, 804] width 1397 height 57
click at [1342, 799] on span "Save" at bounding box center [1350, 803] width 25 height 12
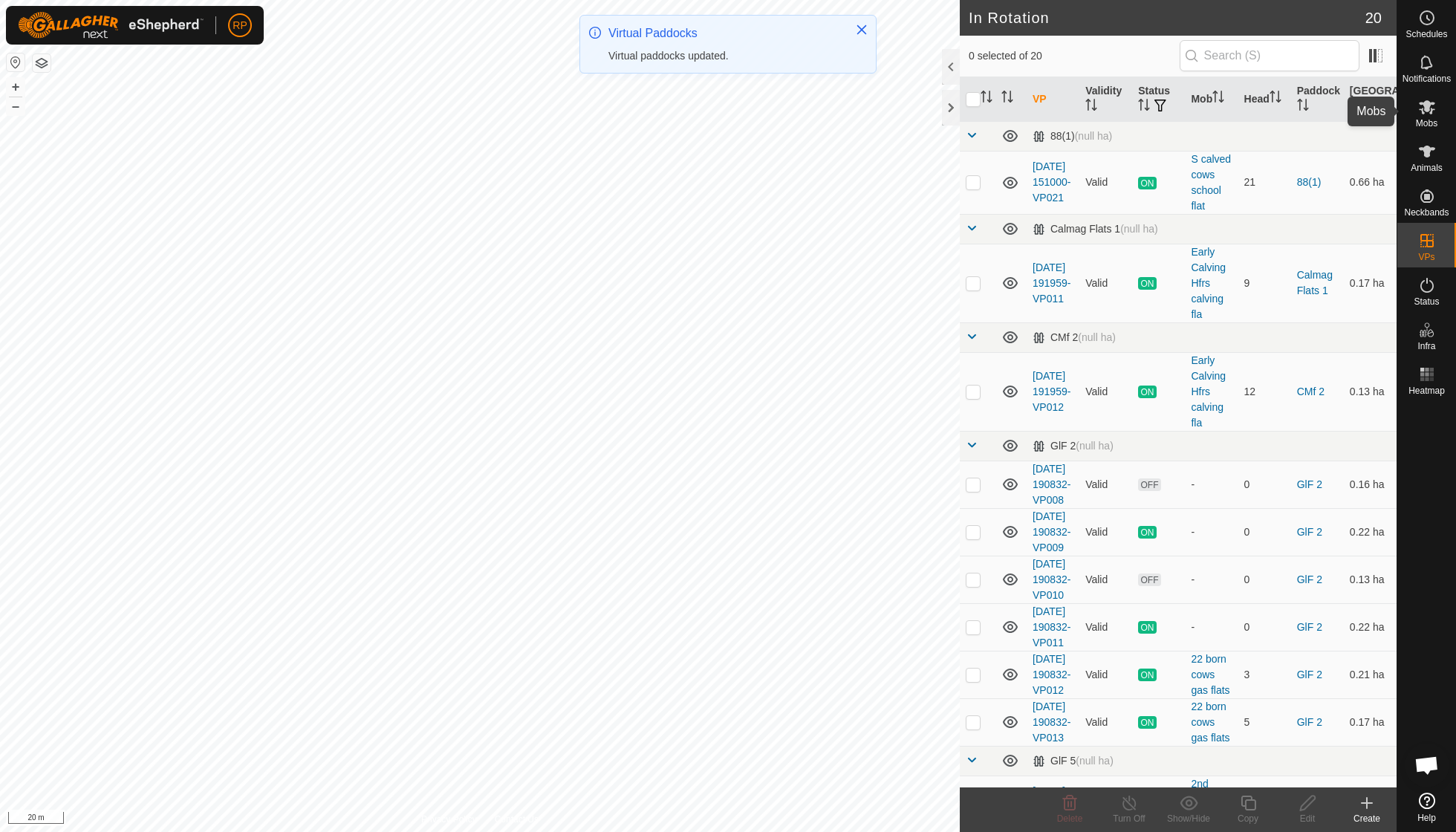
click at [1425, 116] on es-mob-svg-icon at bounding box center [1428, 107] width 27 height 24
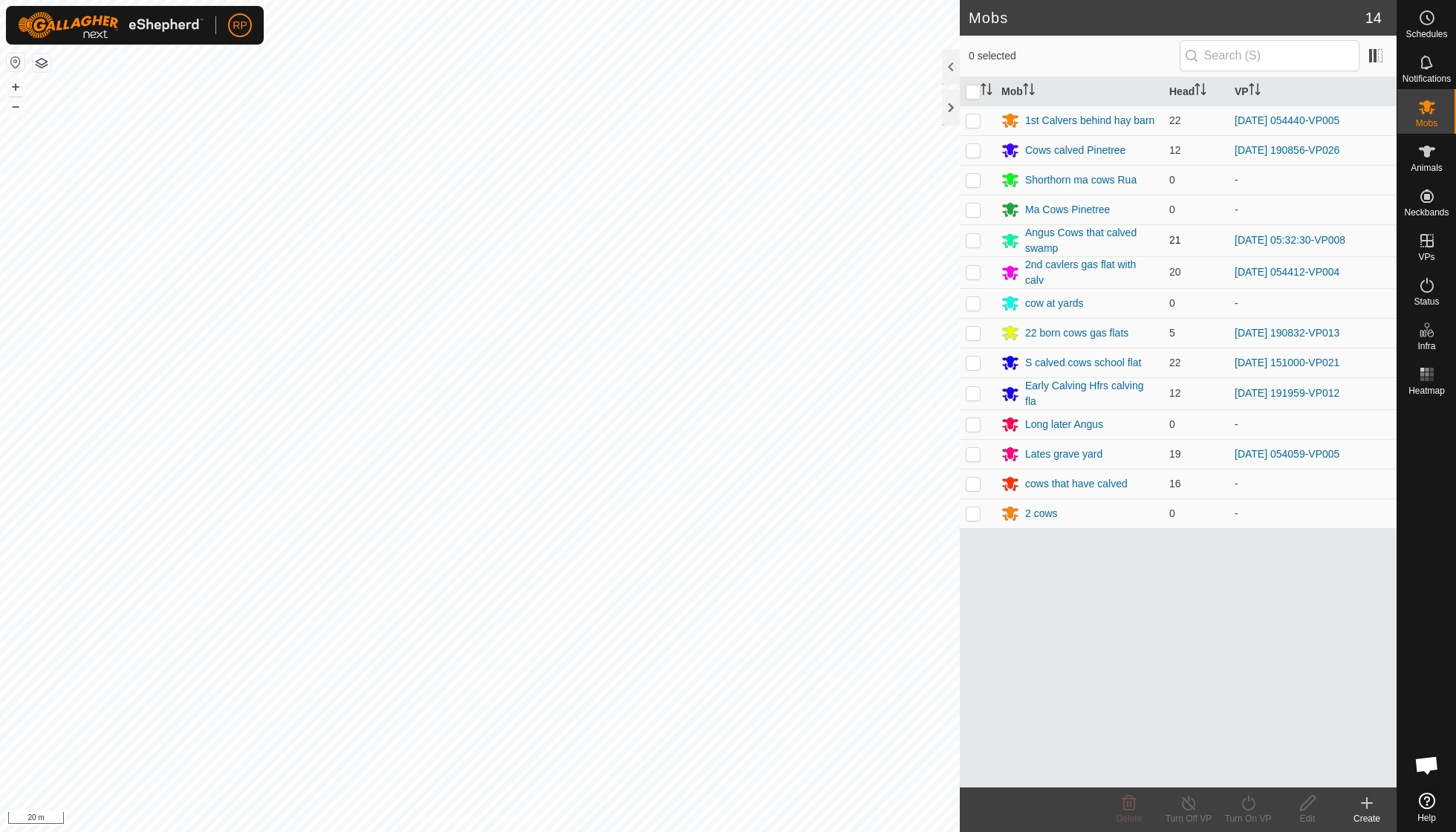
click at [976, 236] on p-checkbox at bounding box center [973, 239] width 15 height 12
checkbox input "true"
click at [1243, 808] on icon at bounding box center [1249, 803] width 19 height 18
click at [1233, 767] on link "Now" at bounding box center [1292, 770] width 147 height 30
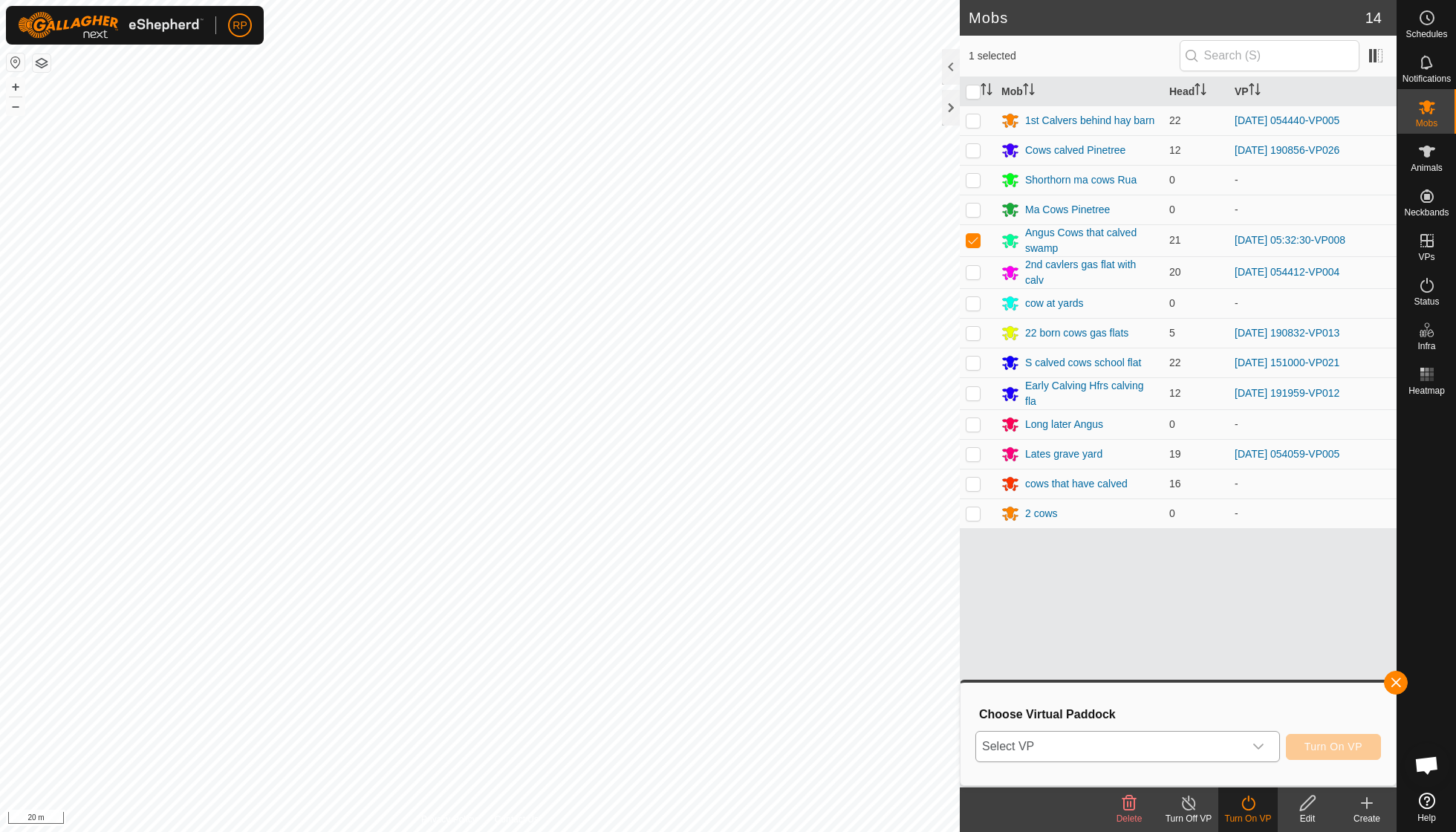
click at [1258, 752] on icon "dropdown trigger" at bounding box center [1258, 746] width 12 height 12
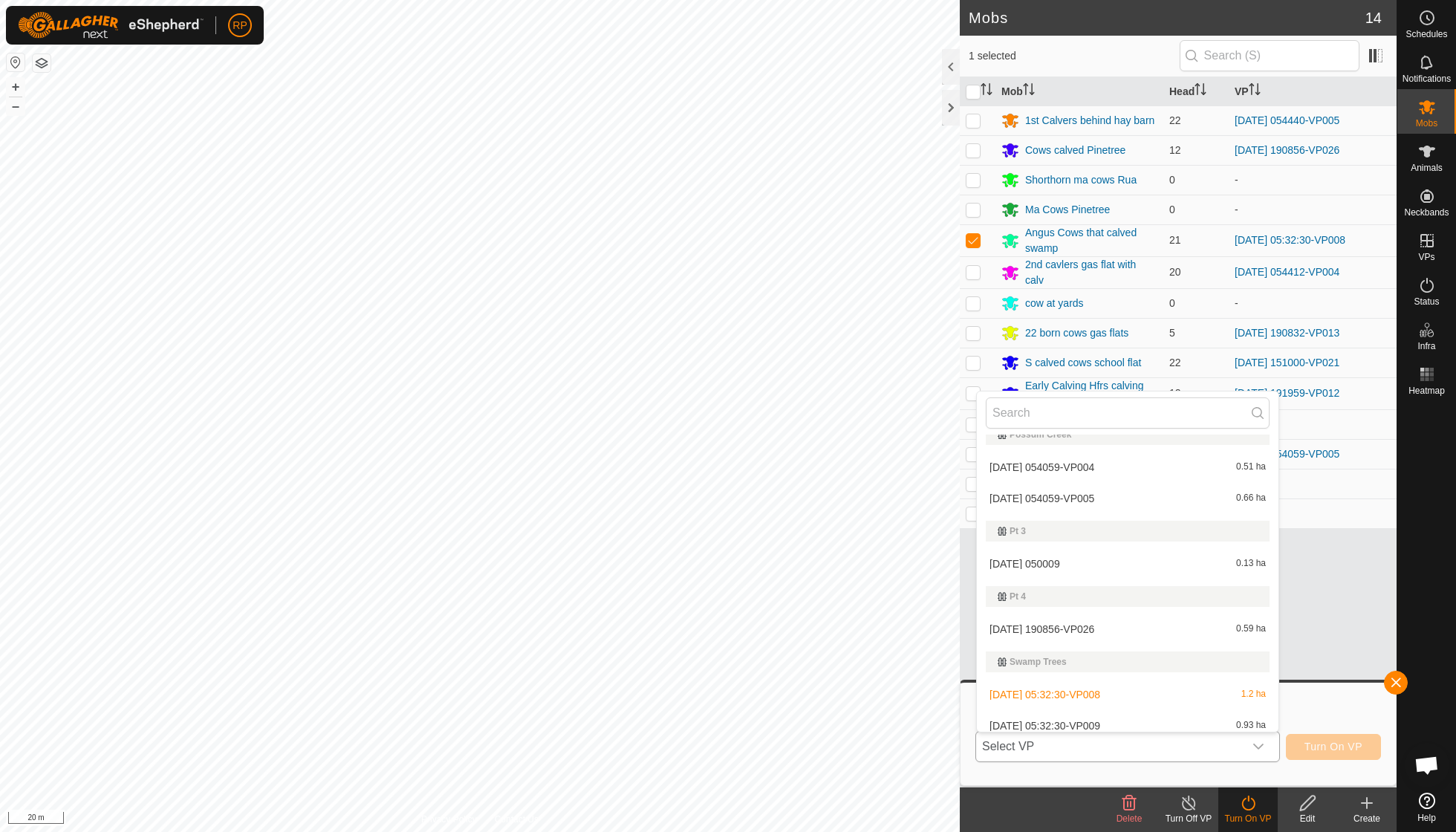
scroll to position [691, 0]
click at [1119, 719] on li "[DATE] 05:32:30-VP009 0.93 ha" at bounding box center [1128, 727] width 302 height 30
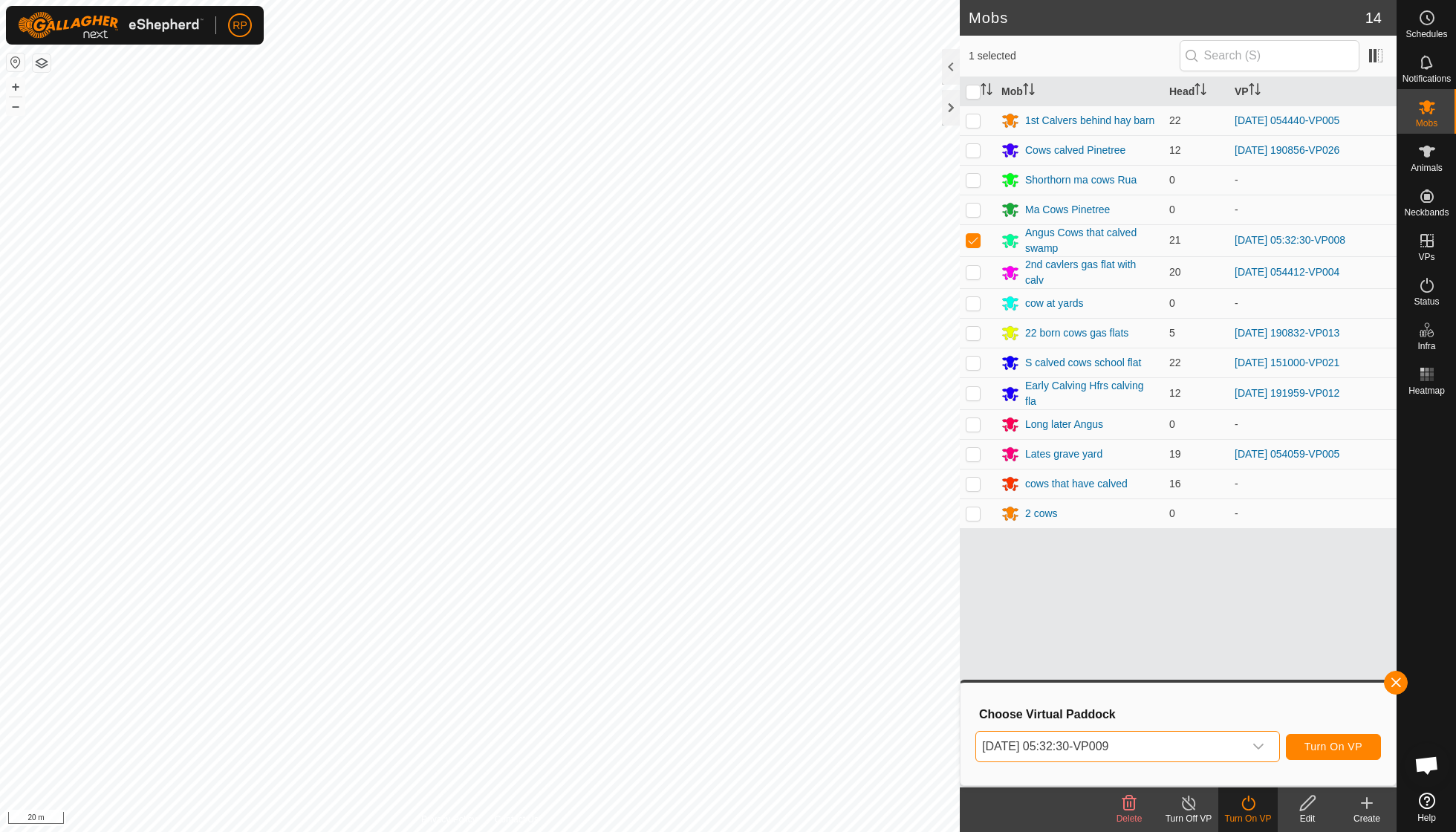
click at [1324, 746] on span "Turn On VP" at bounding box center [1334, 746] width 58 height 12
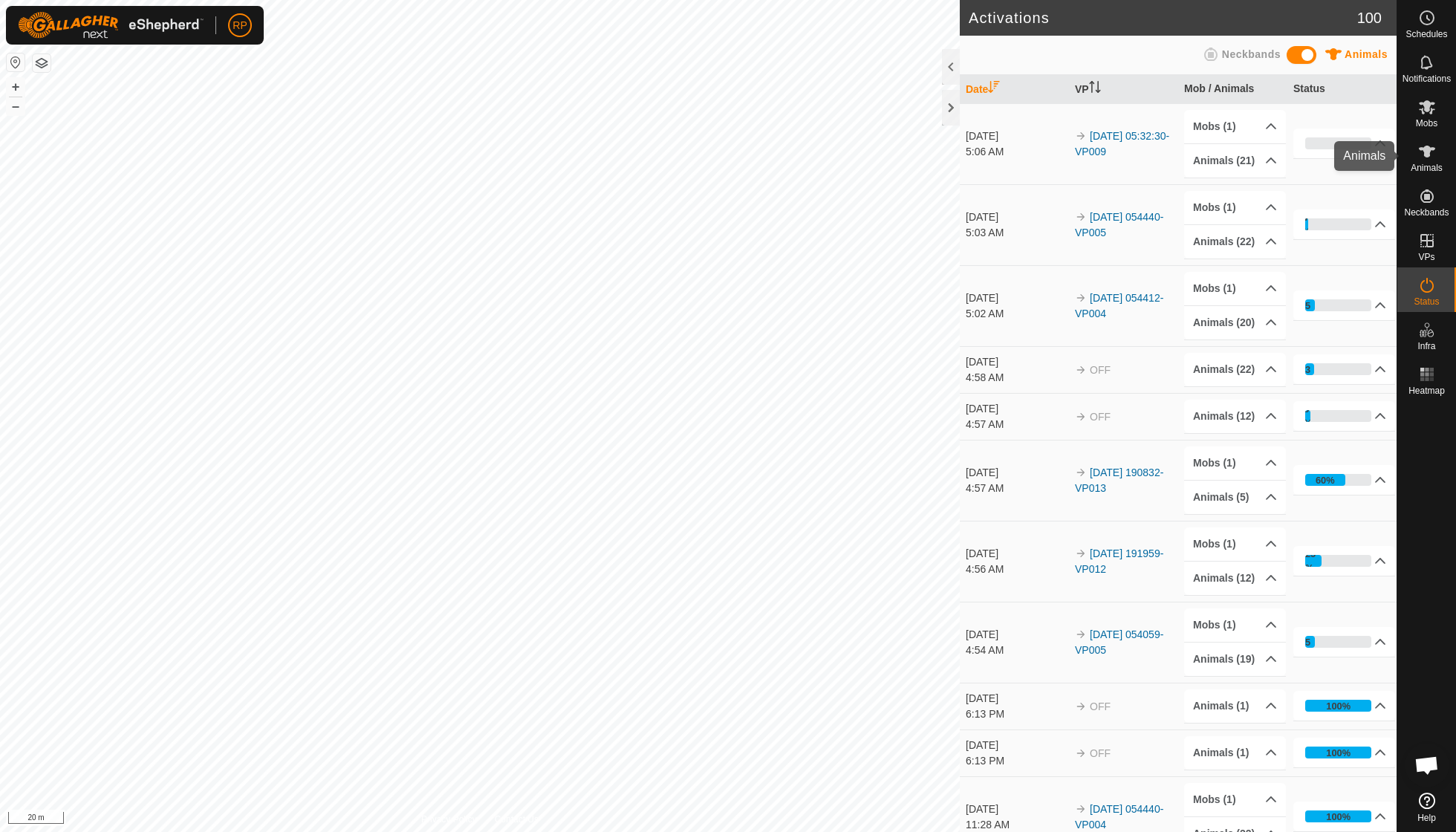
click at [1427, 164] on span "Animals" at bounding box center [1427, 168] width 32 height 9
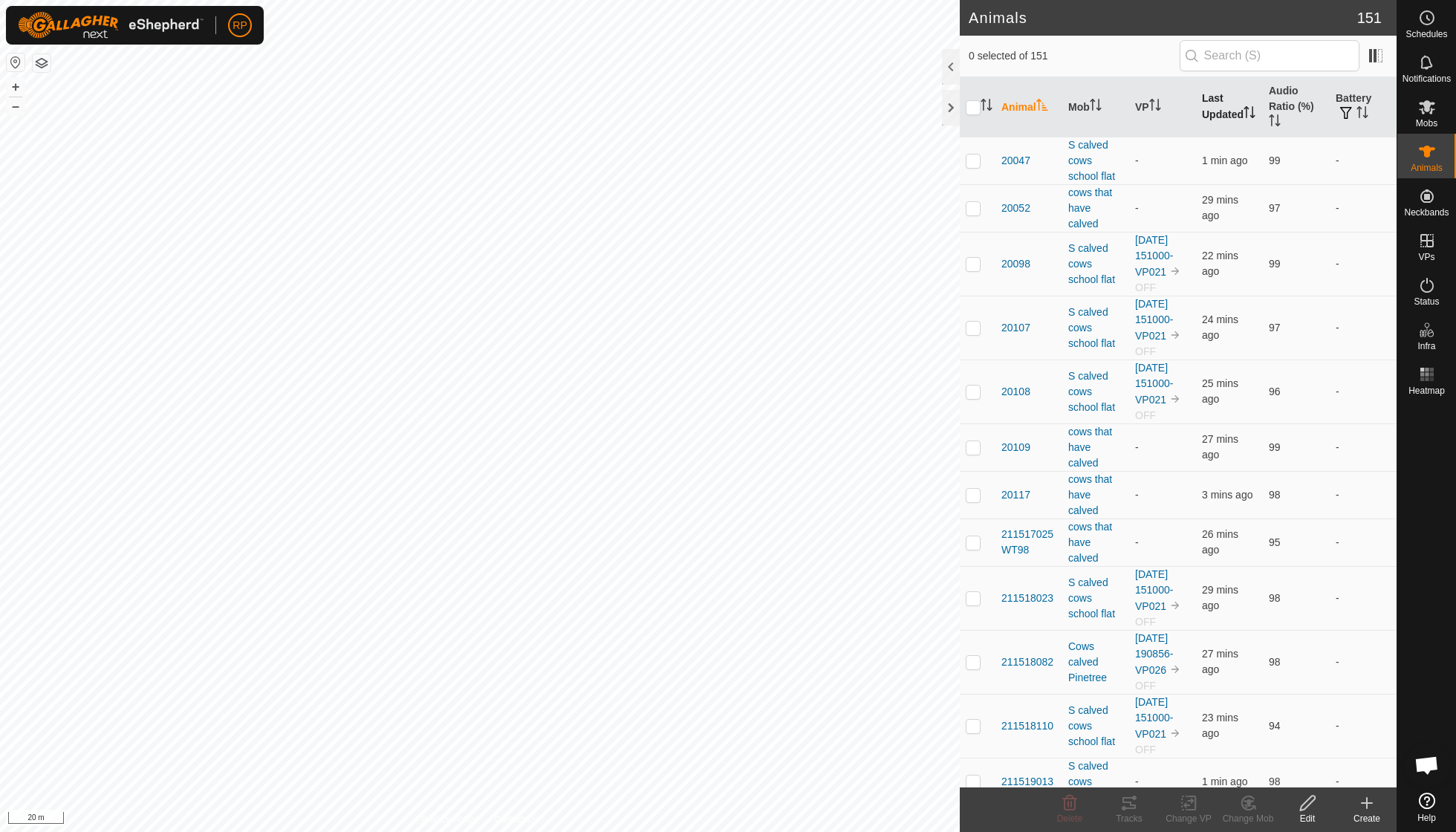
click at [1217, 113] on th "Last Updated" at bounding box center [1229, 107] width 67 height 60
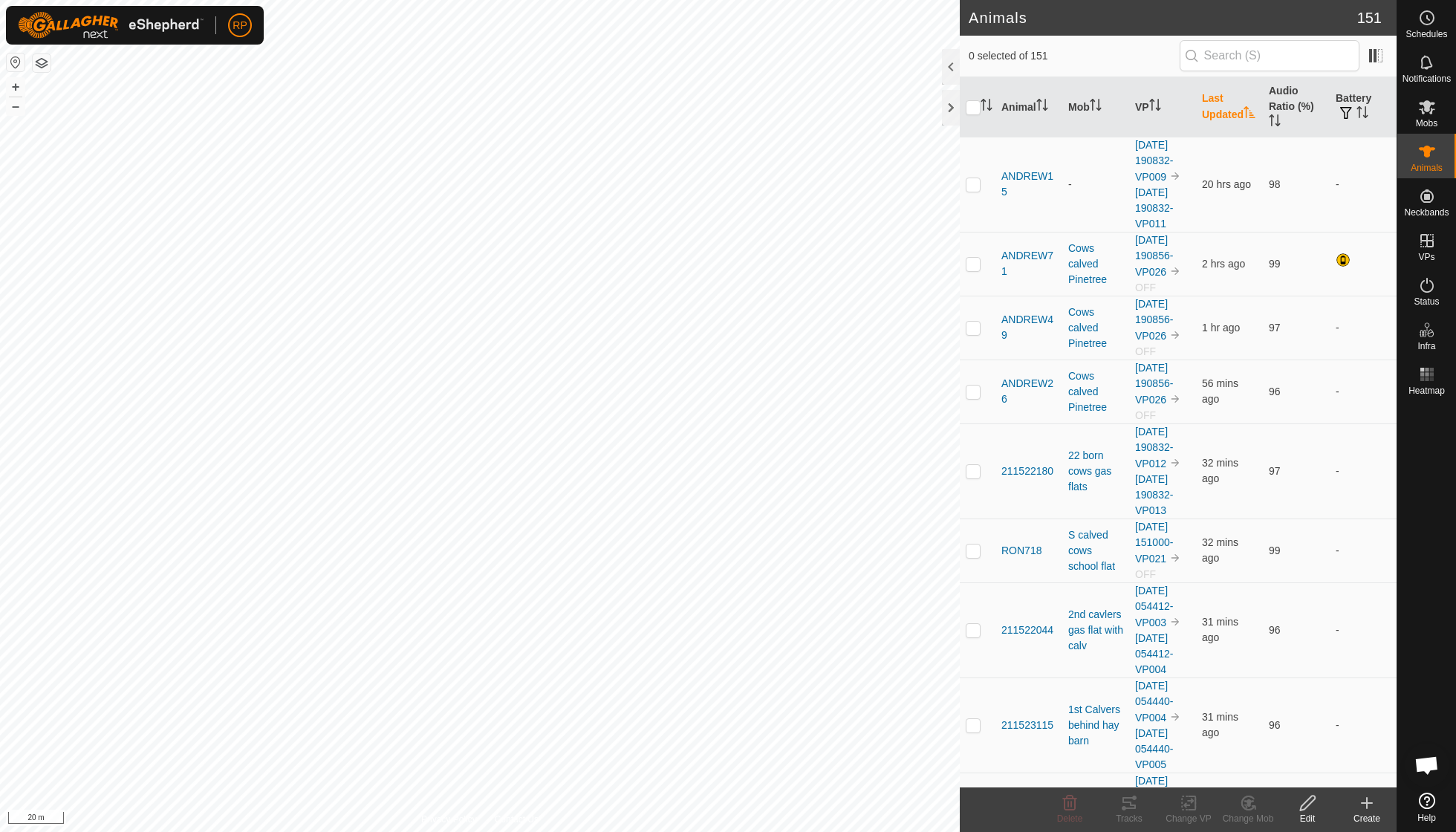
click at [1217, 113] on th "Last Updated" at bounding box center [1229, 107] width 67 height 60
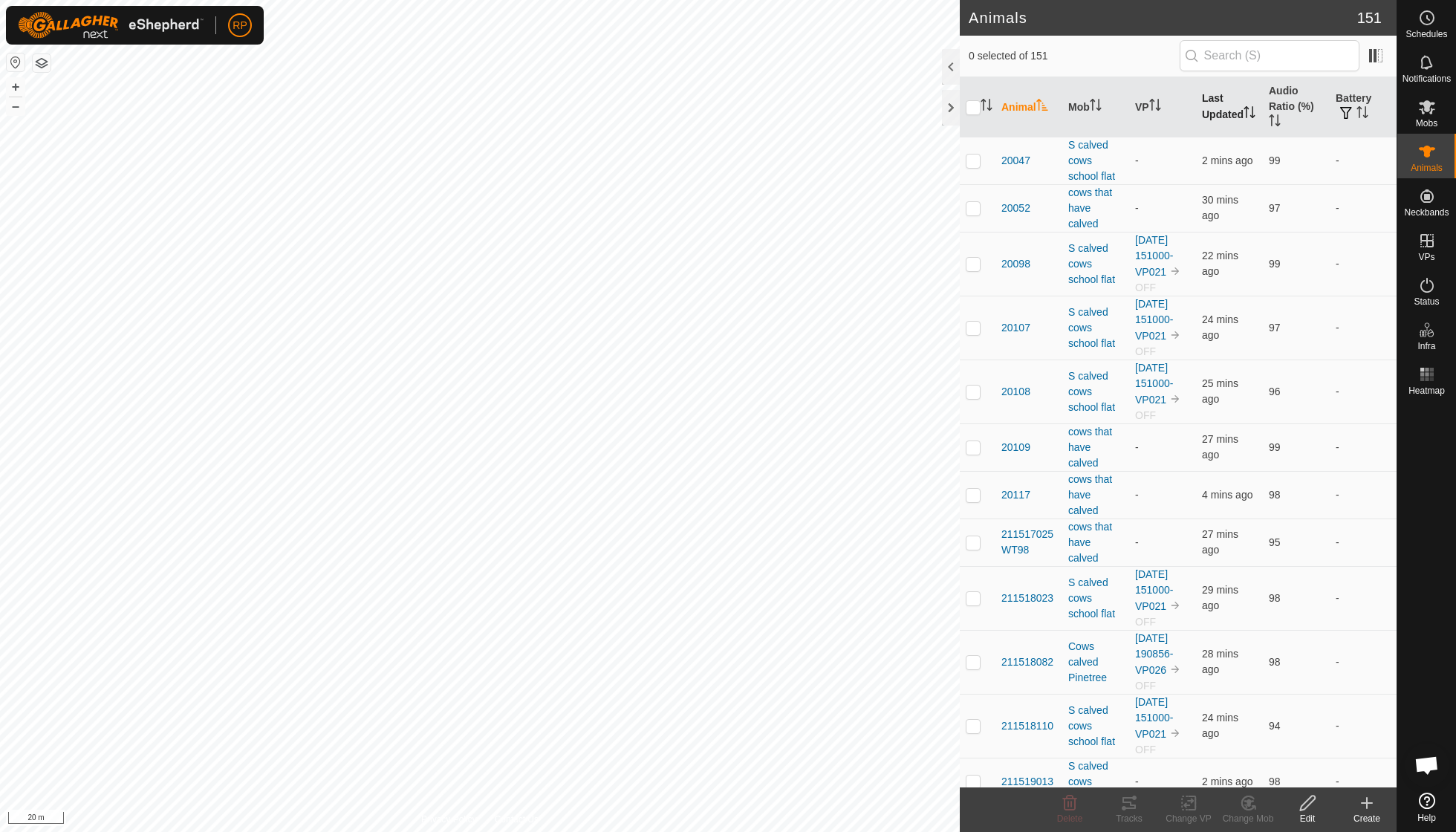
click at [1220, 102] on th "Last Updated" at bounding box center [1229, 107] width 67 height 60
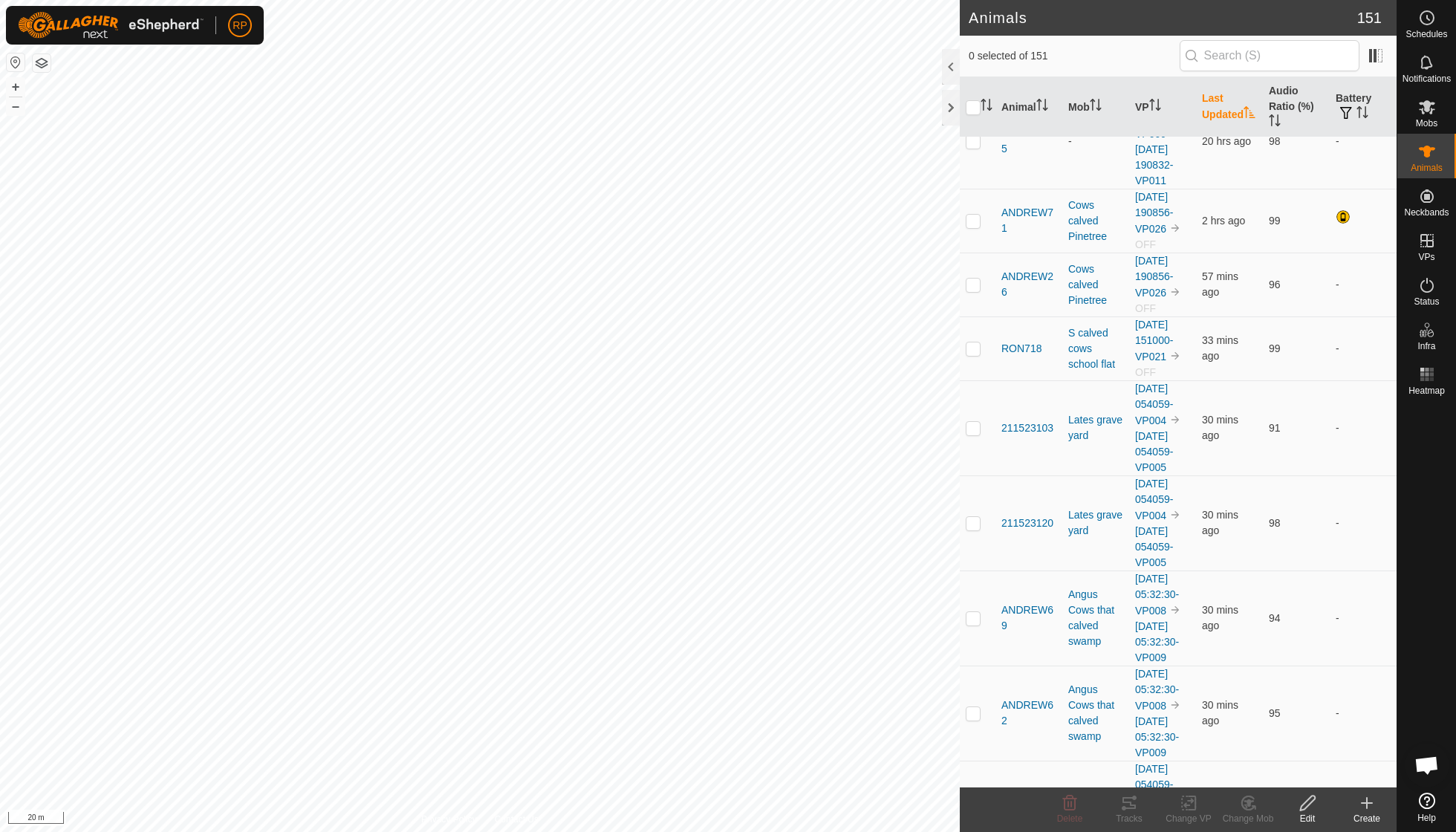
scroll to position [15, 0]
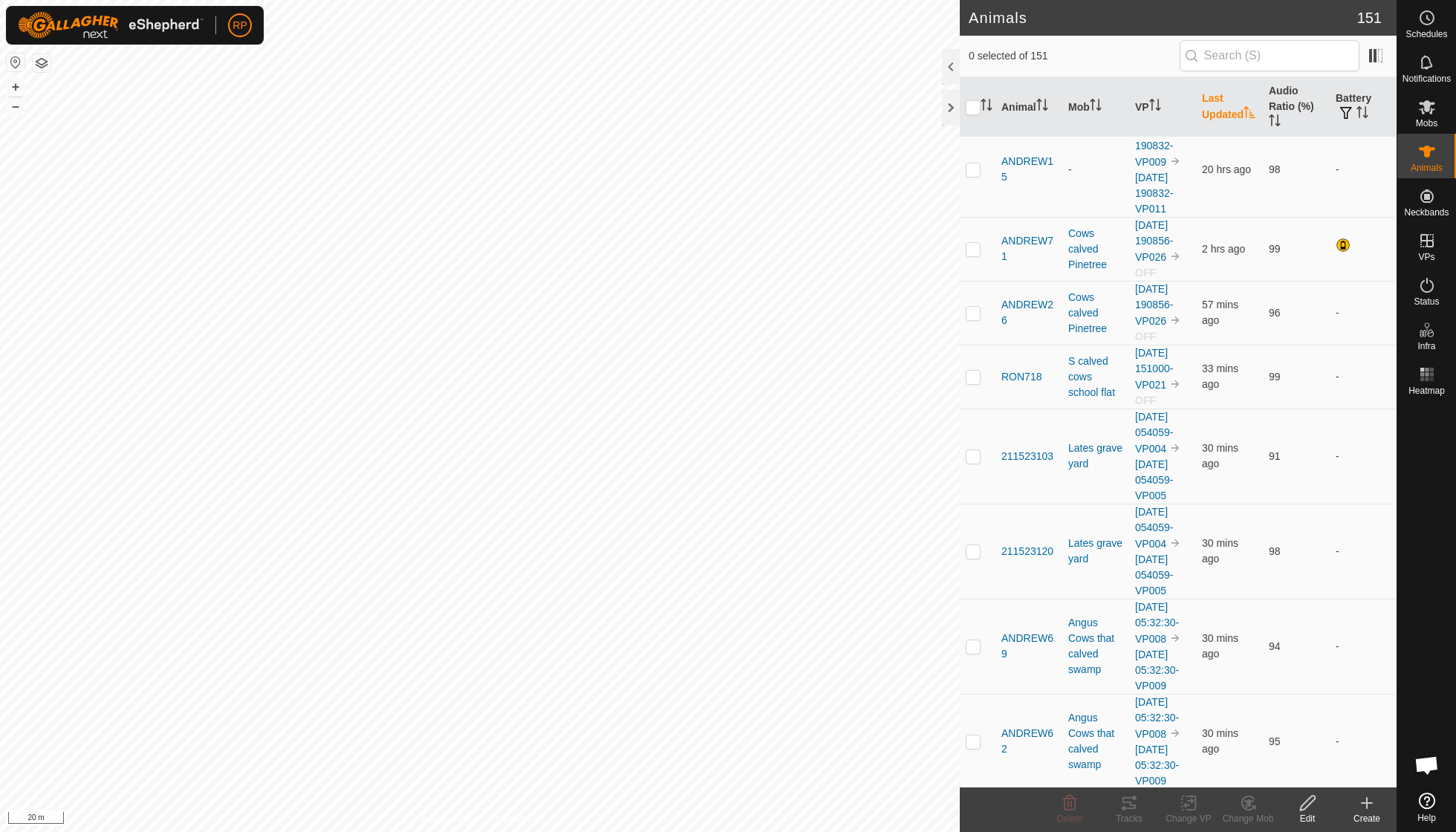
click at [1220, 102] on th "Last Updated" at bounding box center [1229, 107] width 67 height 60
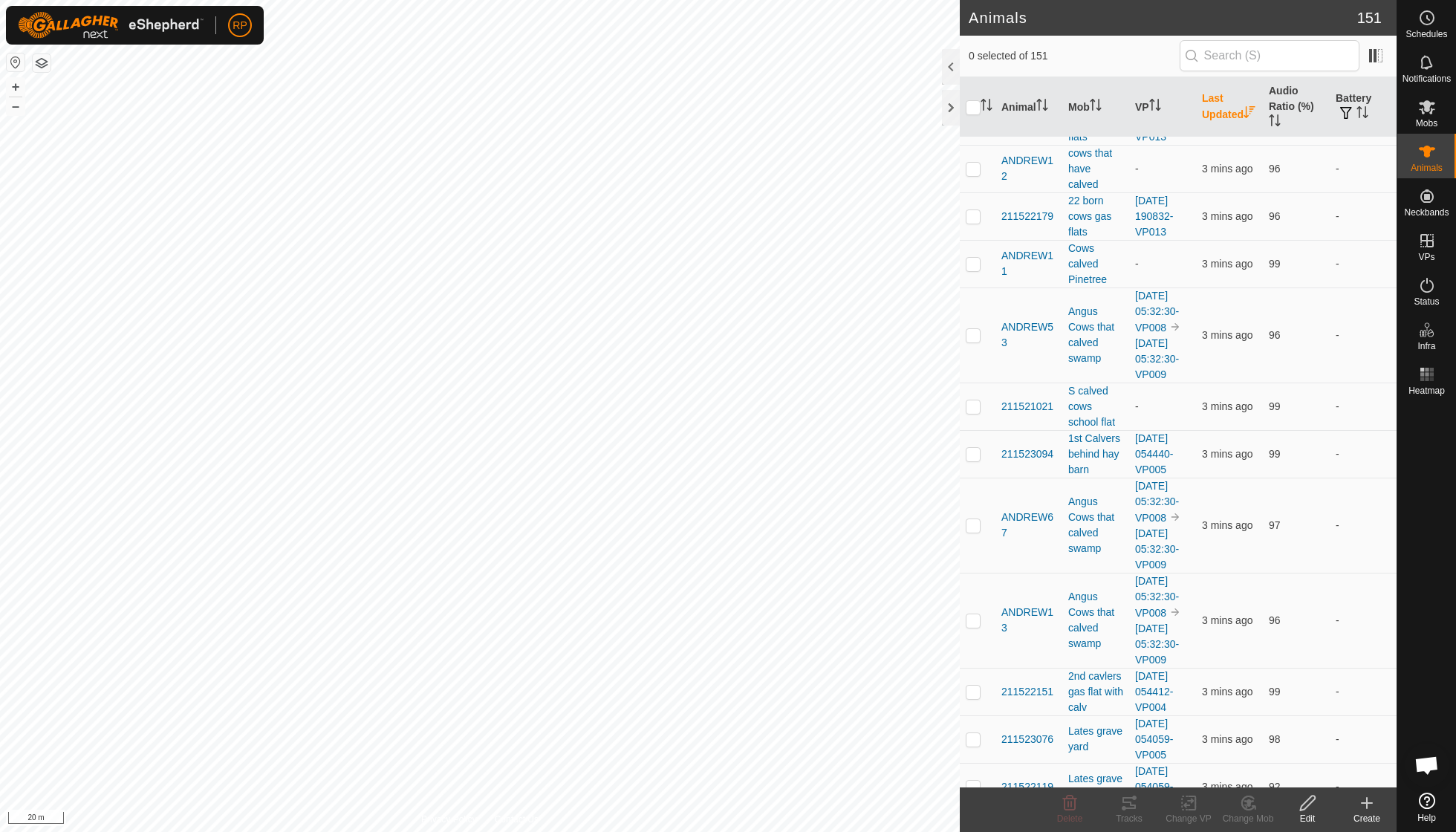
scroll to position [1577, 0]
